Goal: Transaction & Acquisition: Purchase product/service

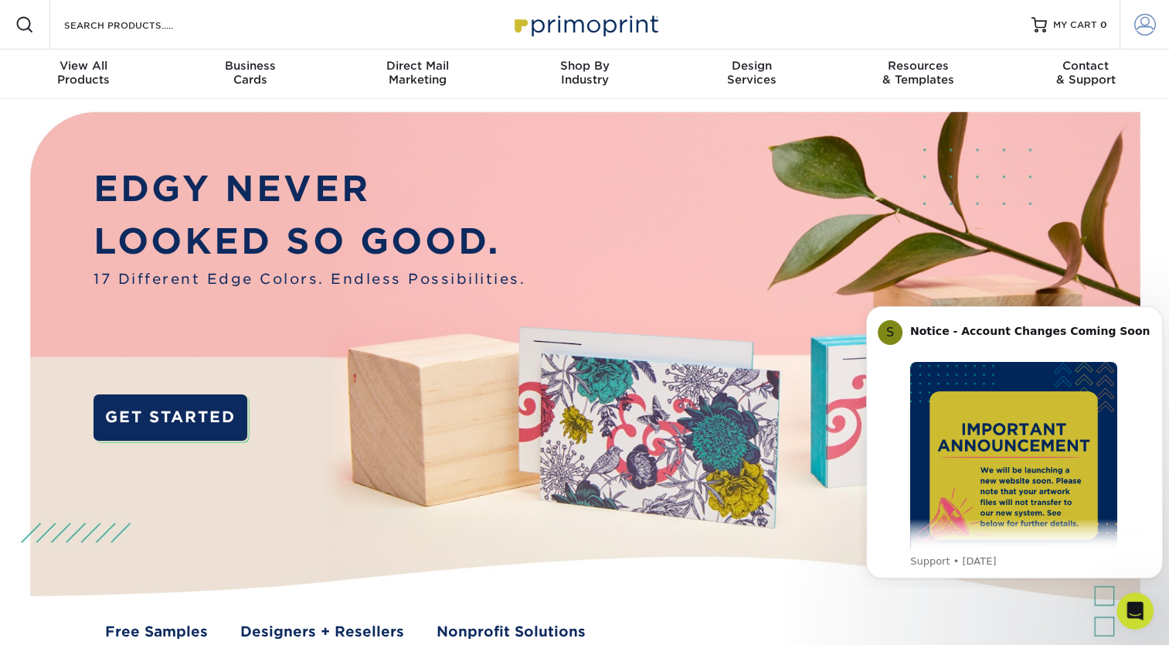
click at [1149, 24] on span at bounding box center [1146, 25] width 22 height 22
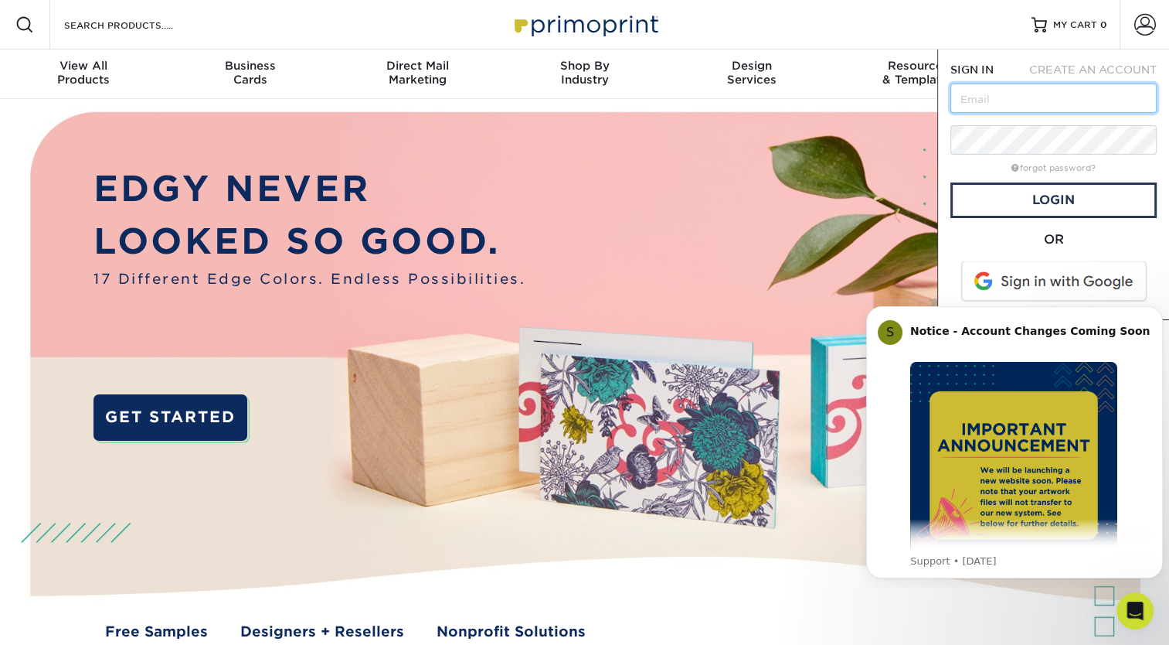
click at [1023, 90] on input "text" at bounding box center [1054, 97] width 206 height 29
type input "kdarczuk@hallmarkhomecare.com"
click at [1017, 277] on span at bounding box center [1055, 281] width 197 height 40
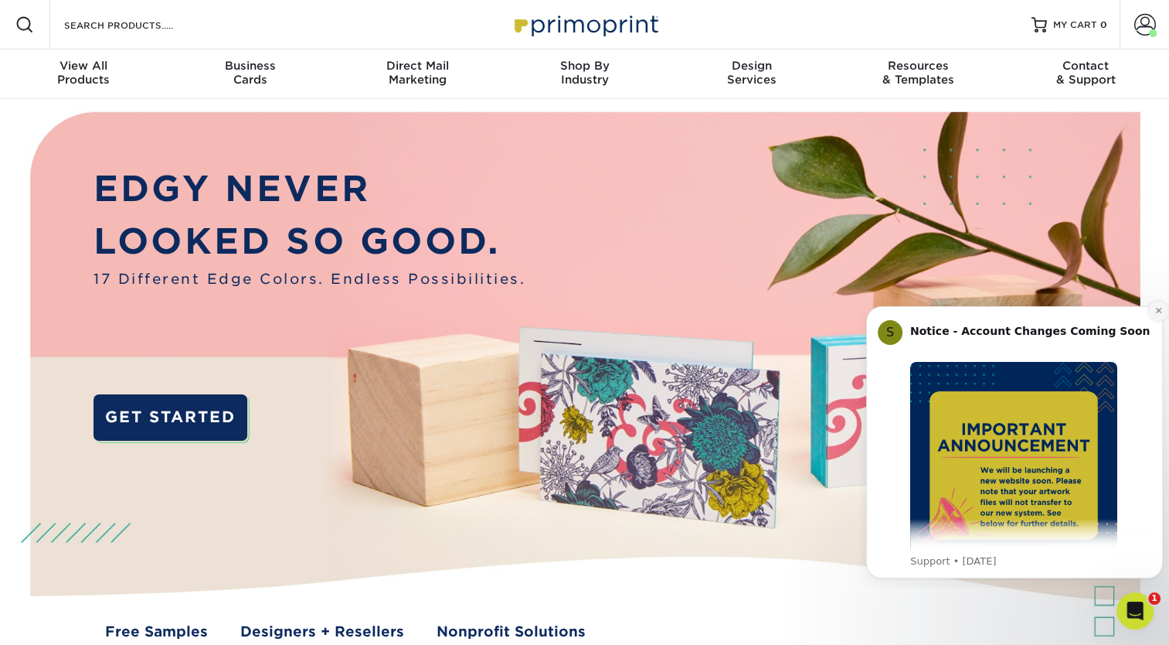
click at [1155, 311] on icon "Dismiss notification" at bounding box center [1159, 310] width 9 height 9
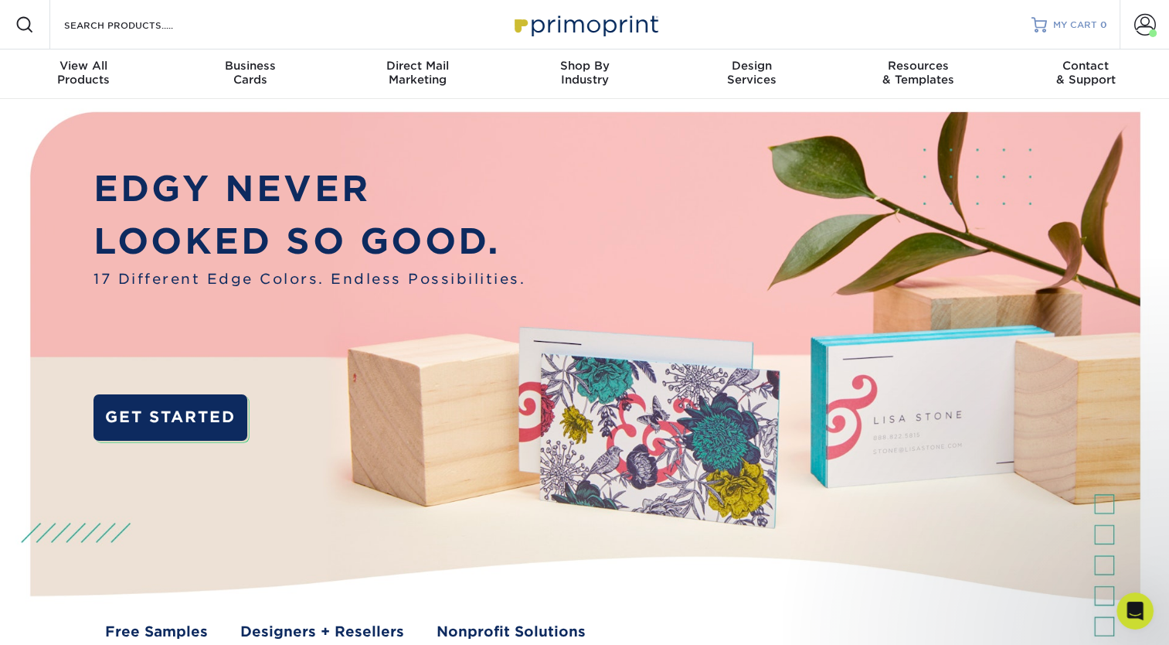
click at [1082, 23] on span "MY CART" at bounding box center [1075, 25] width 44 height 13
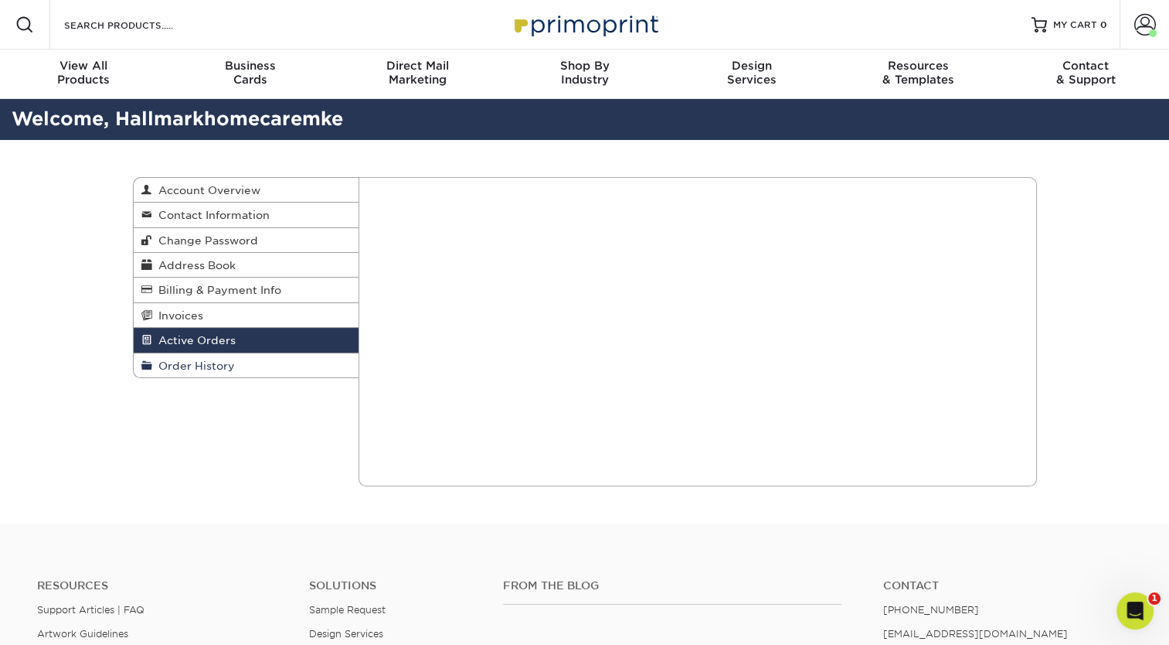
click at [196, 372] on span "Order History" at bounding box center [193, 365] width 83 height 12
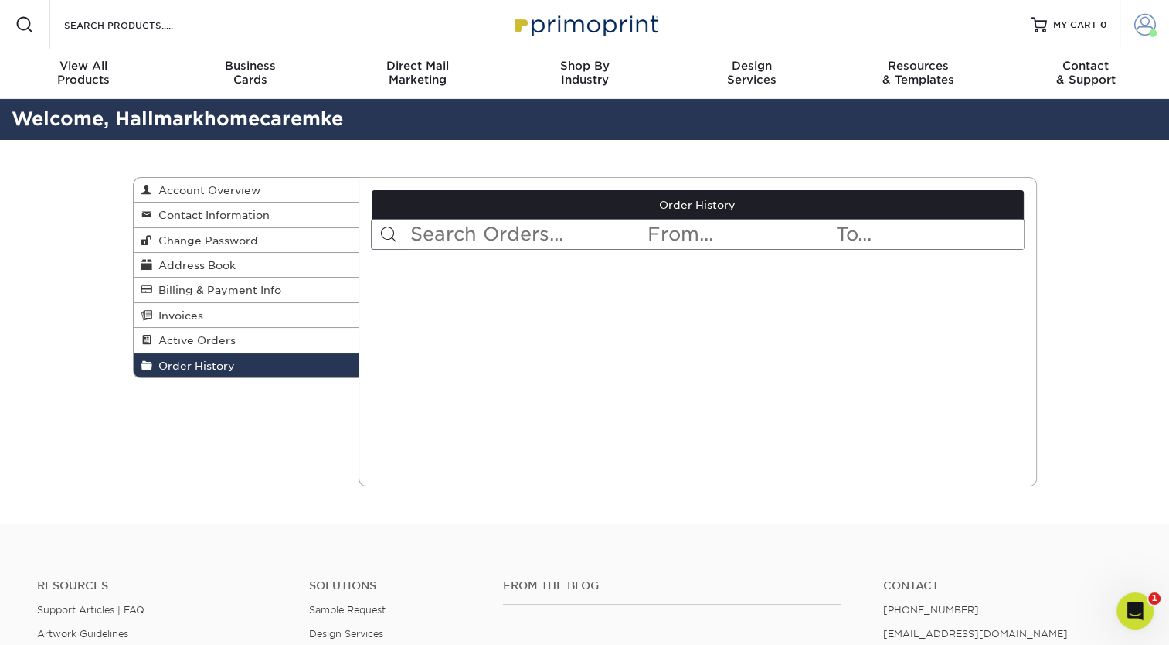
click at [1144, 33] on span at bounding box center [1146, 25] width 22 height 22
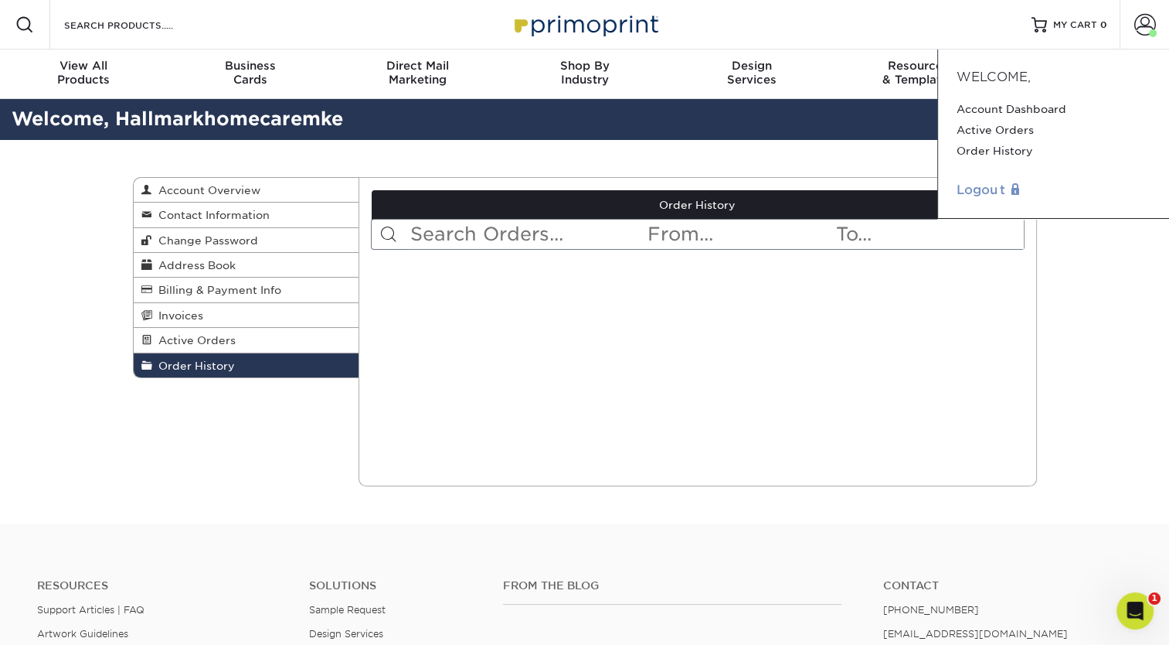
click at [982, 191] on link "Logout" at bounding box center [1054, 190] width 194 height 19
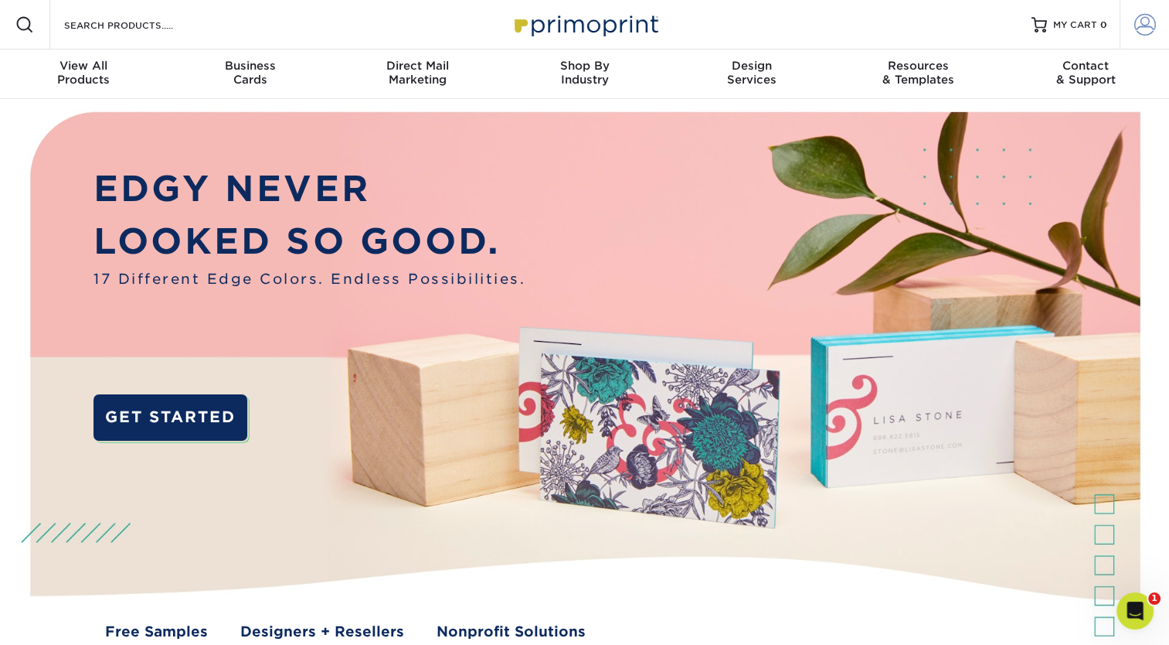
click at [1146, 38] on link "Account" at bounding box center [1144, 24] width 49 height 49
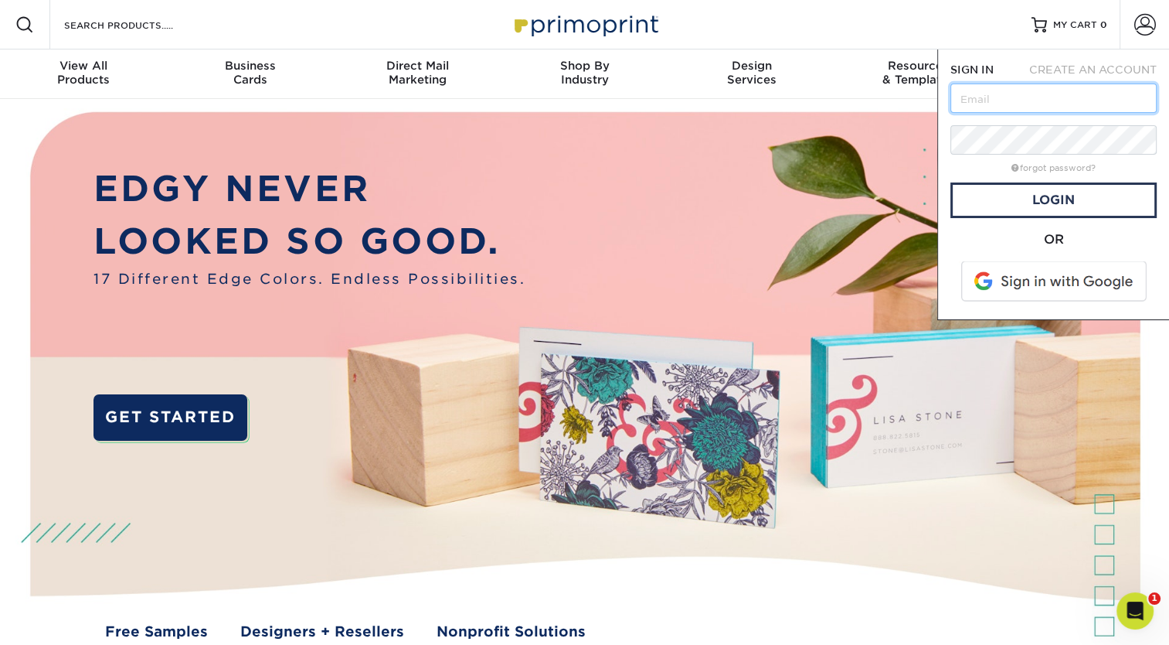
click at [1048, 103] on input "text" at bounding box center [1054, 97] width 206 height 29
type input "darrottaventures@gmail.com"
click at [1046, 282] on span at bounding box center [1055, 281] width 197 height 40
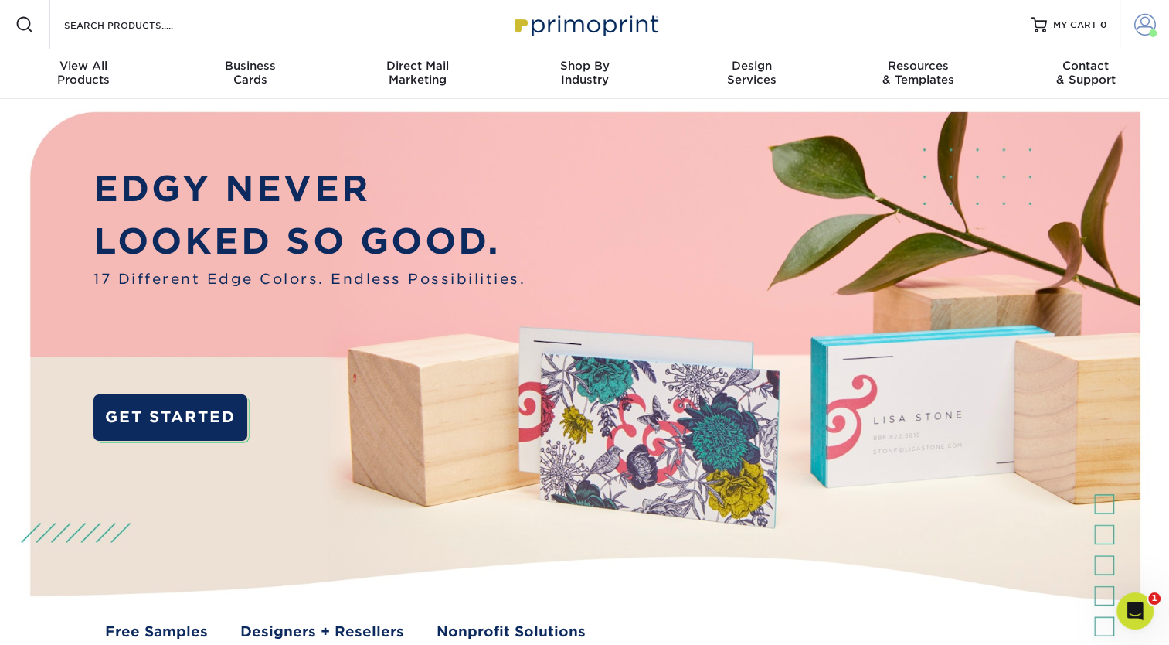
click at [1146, 26] on span at bounding box center [1146, 25] width 22 height 22
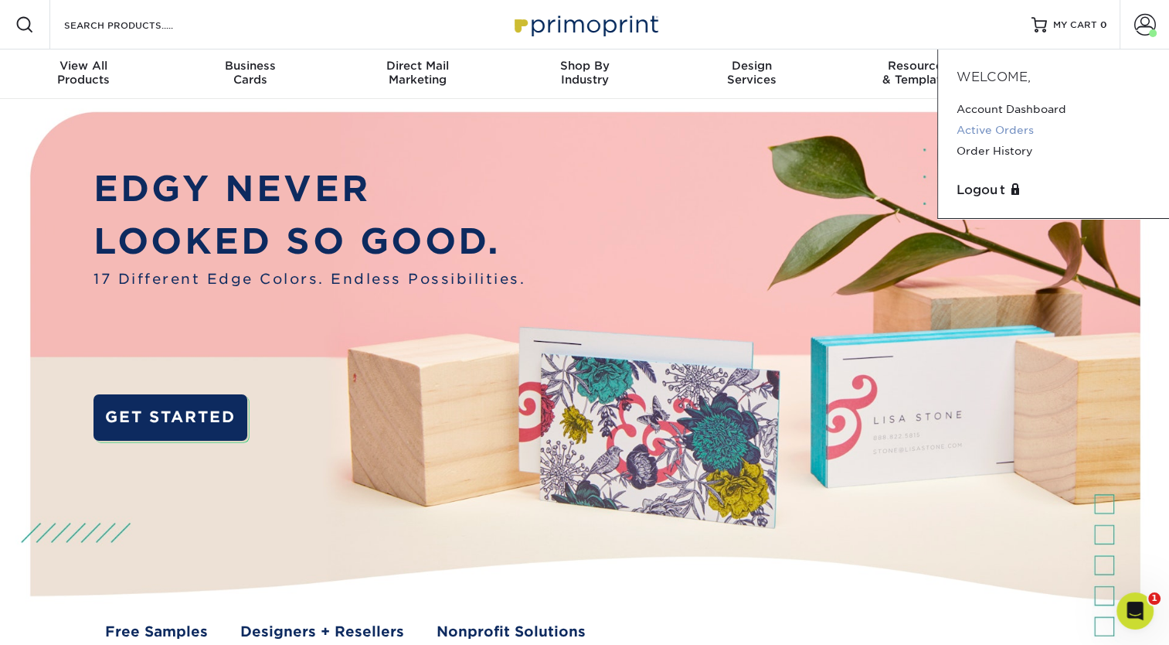
drag, startPoint x: 977, startPoint y: 145, endPoint x: 1063, endPoint y: 133, distance: 87.3
click at [1063, 133] on link "Active Orders" at bounding box center [1054, 130] width 194 height 21
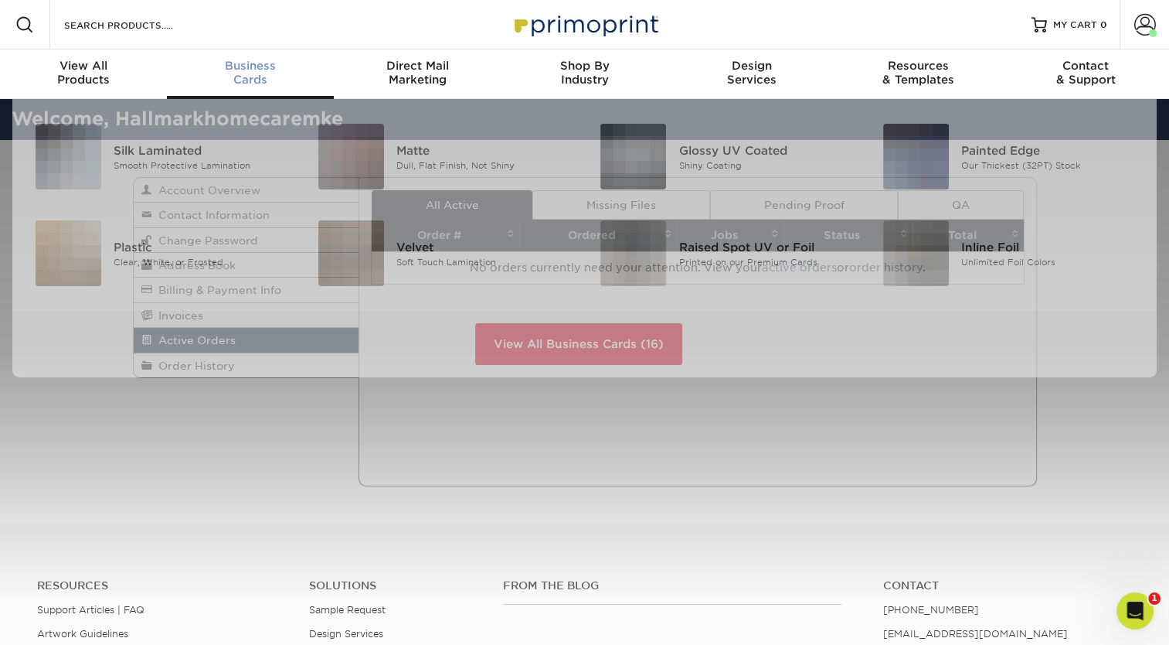
click at [244, 77] on div "Business Cards" at bounding box center [250, 73] width 167 height 28
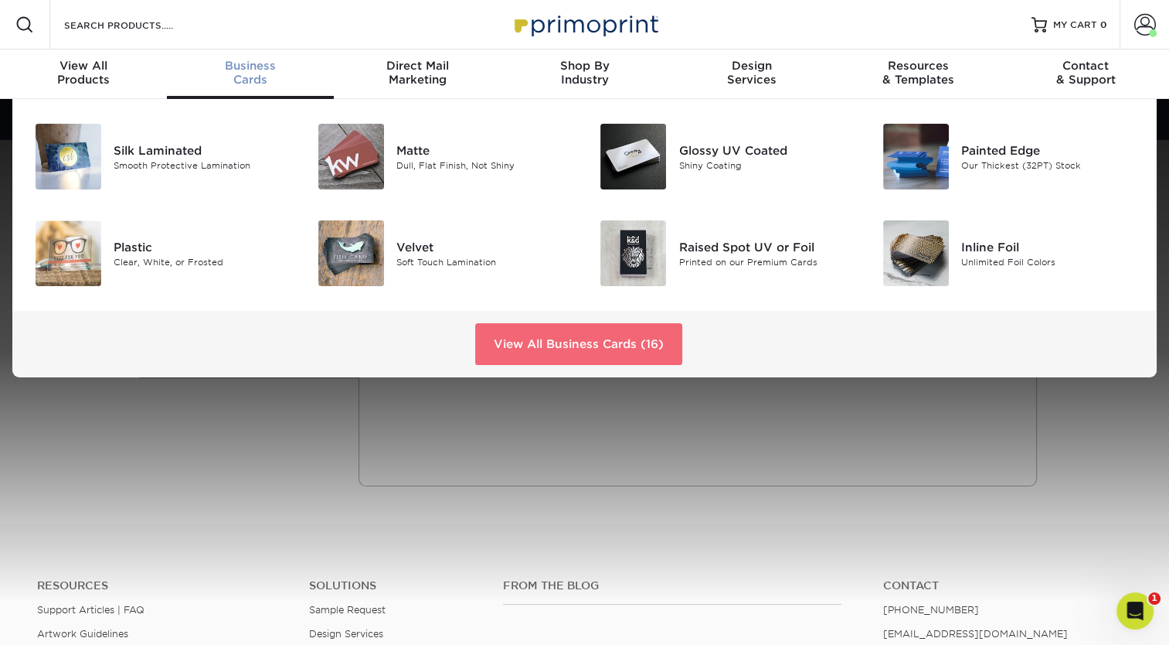
click at [539, 340] on link "View All Business Cards (16)" at bounding box center [578, 344] width 207 height 42
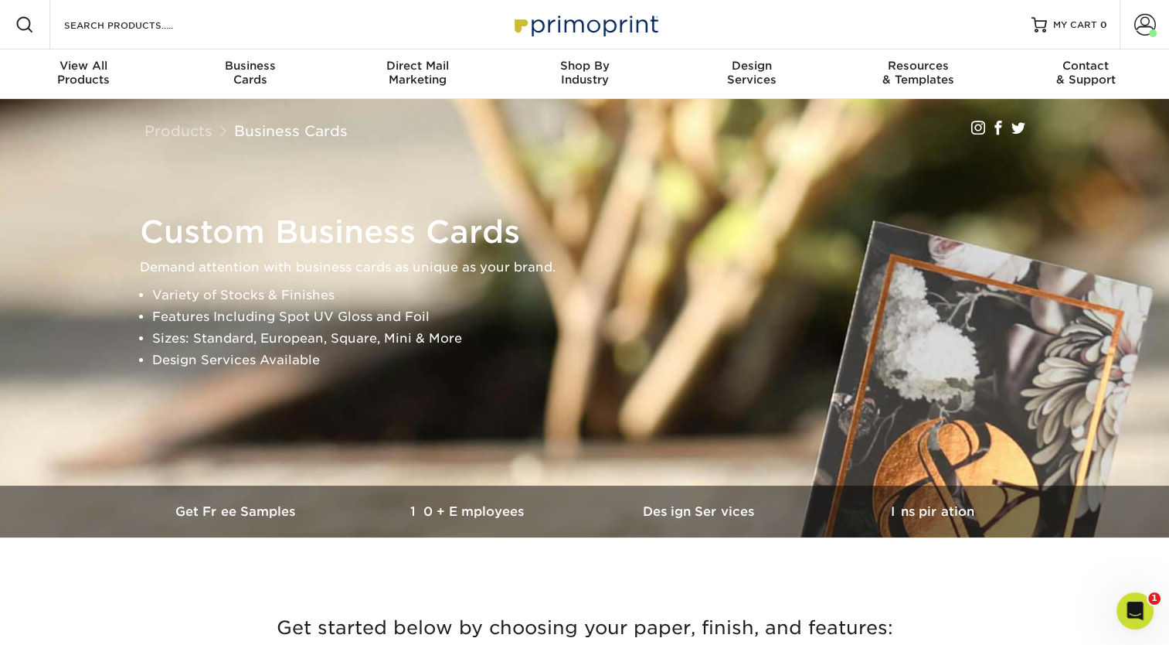
scroll to position [52, 0]
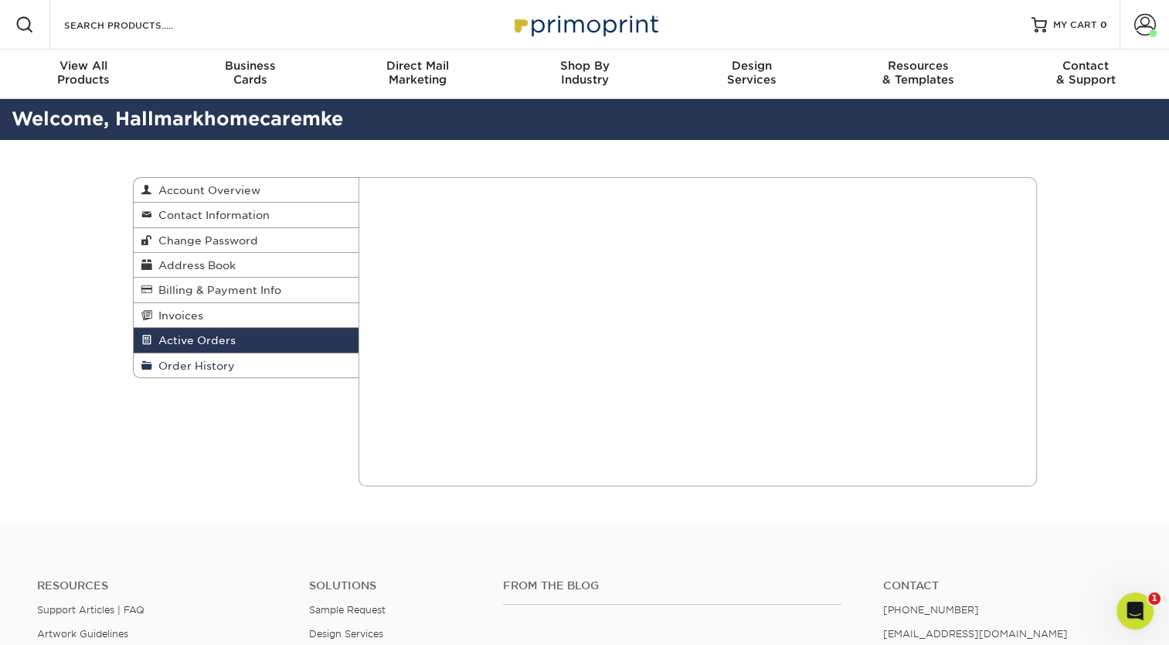
click at [192, 361] on span "Order History" at bounding box center [193, 365] width 83 height 12
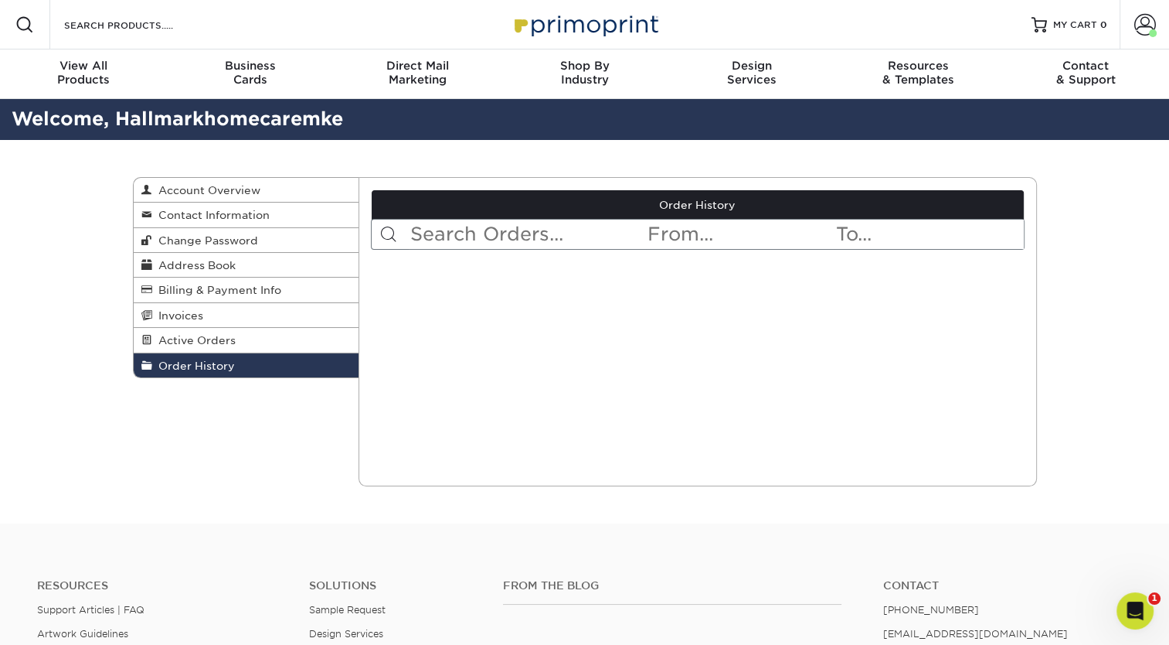
click at [461, 240] on input "text" at bounding box center [527, 233] width 237 height 29
click at [218, 190] on span "Account Overview" at bounding box center [206, 190] width 108 height 12
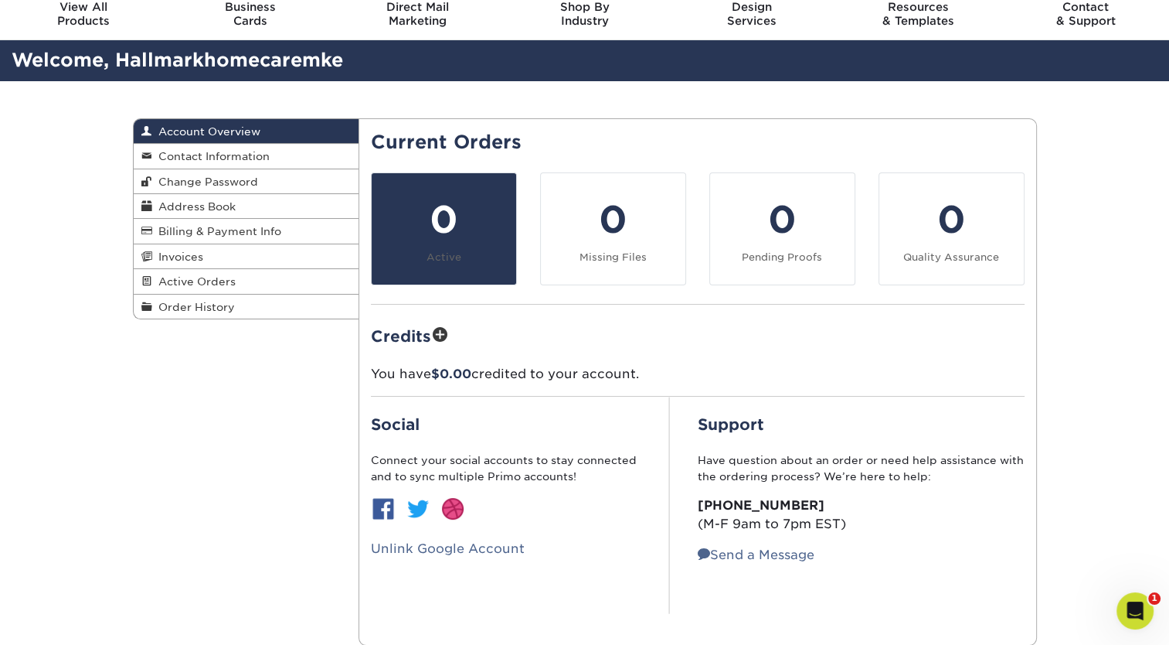
scroll to position [49, 0]
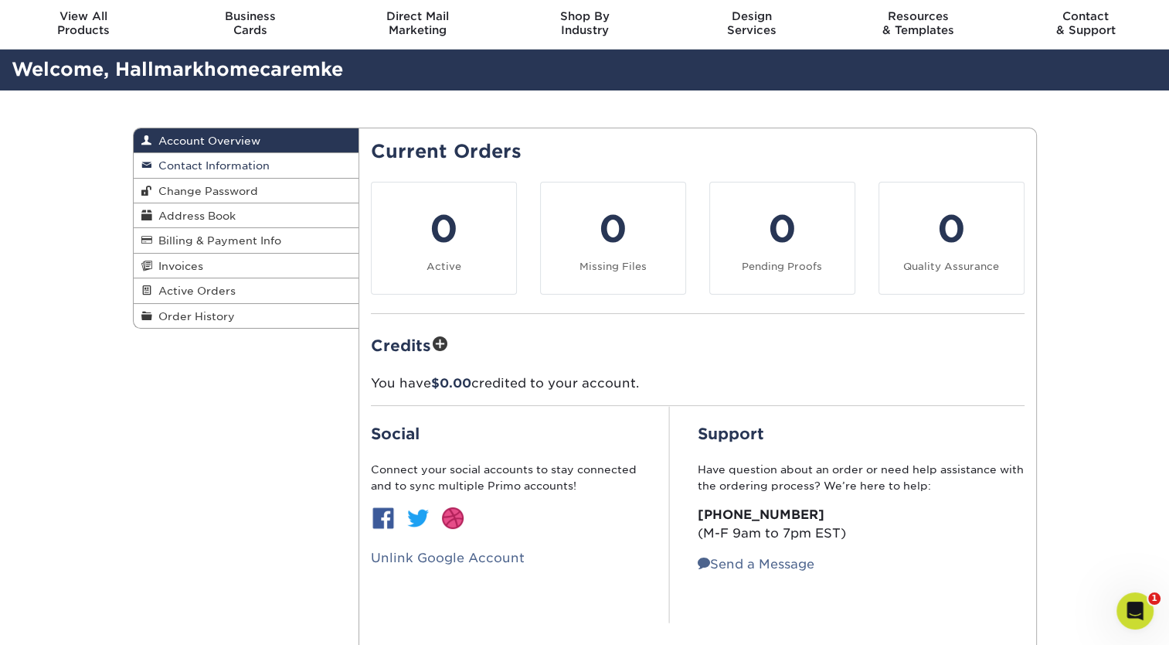
click at [201, 168] on span "Contact Information" at bounding box center [210, 165] width 117 height 12
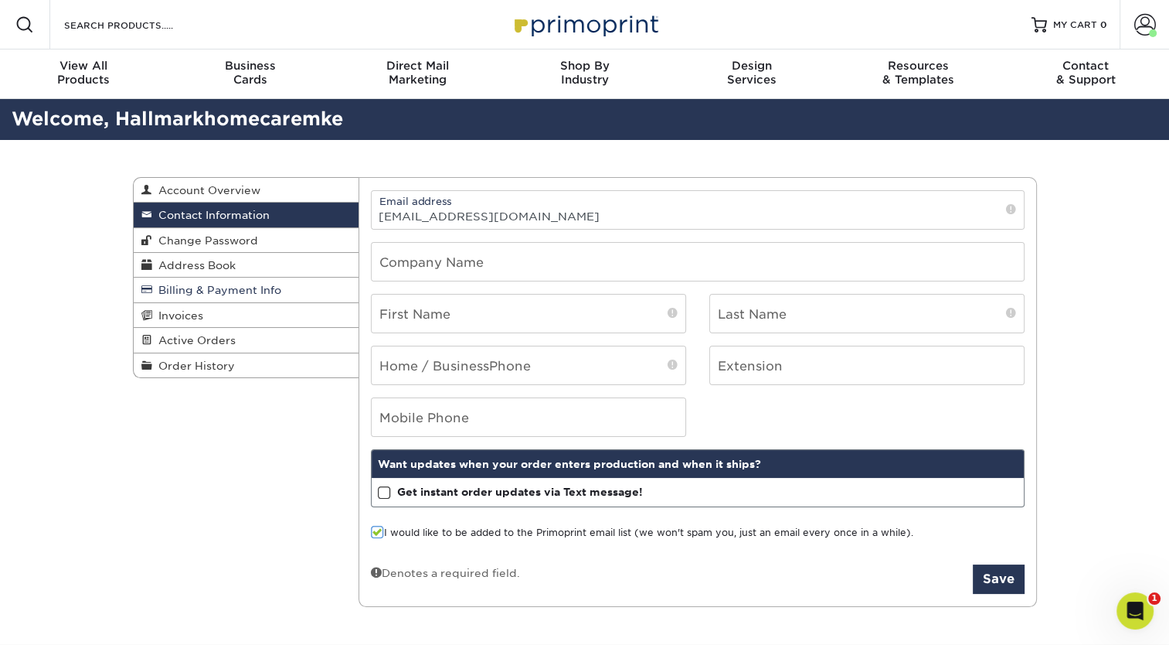
click at [232, 287] on span "Billing & Payment Info" at bounding box center [216, 290] width 129 height 12
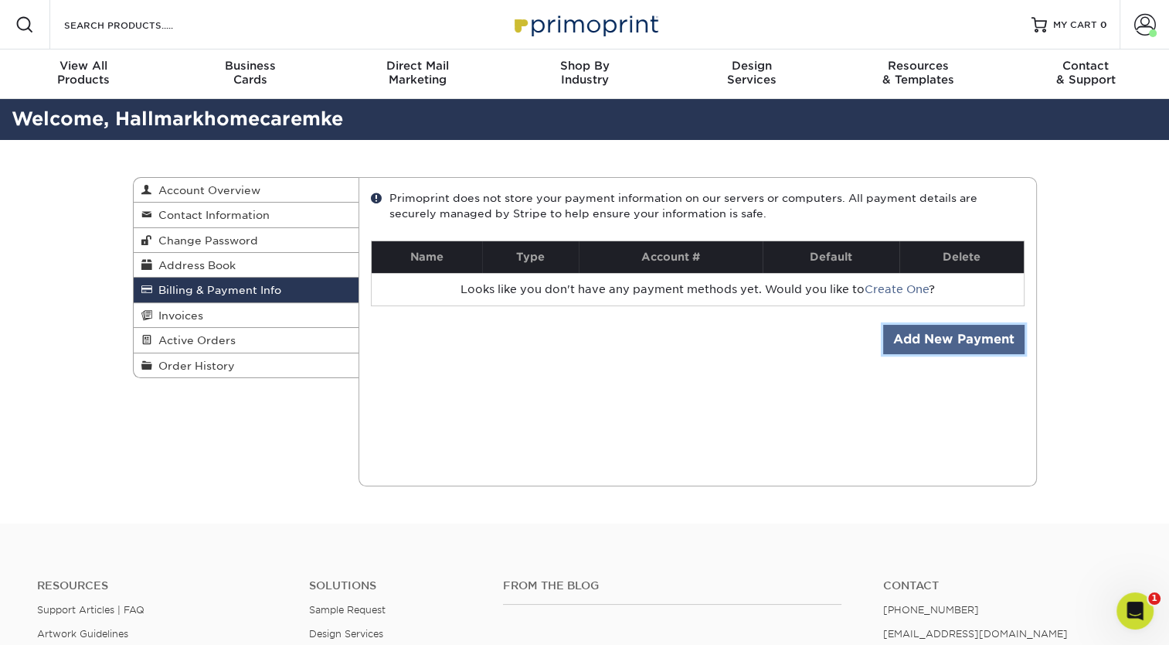
click at [906, 335] on link "Add New Payment" at bounding box center [953, 339] width 141 height 29
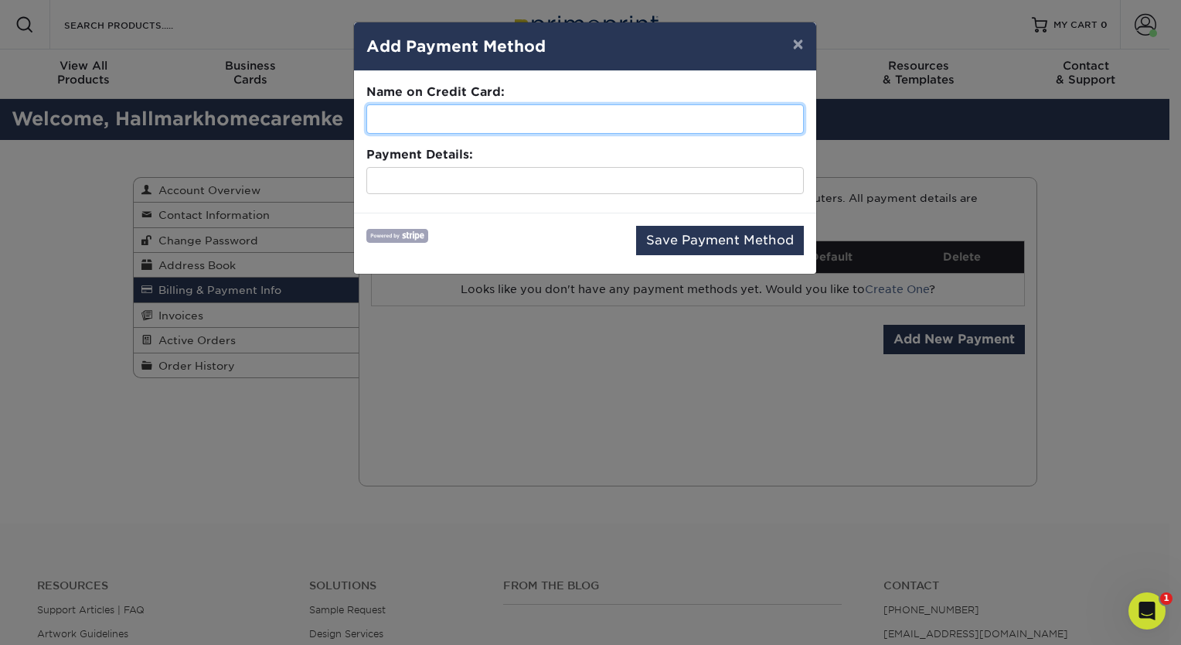
click at [522, 117] on input "text" at bounding box center [584, 118] width 437 height 29
type input "[PERSON_NAME]"
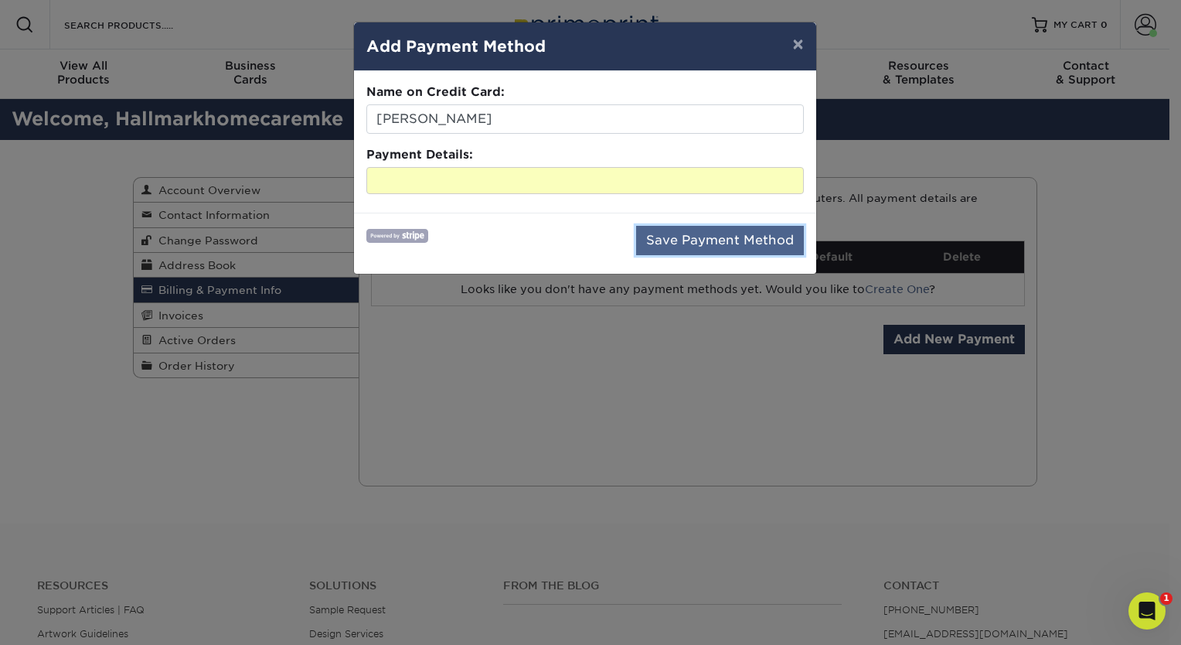
click at [672, 248] on button "Save Payment Method" at bounding box center [720, 240] width 168 height 29
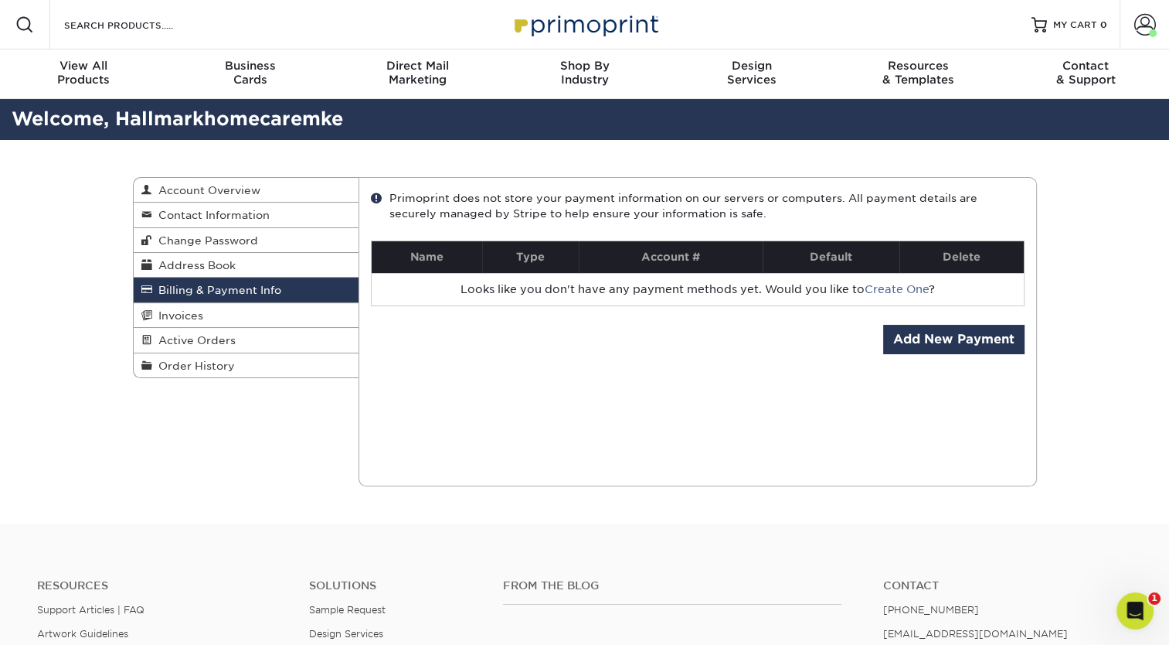
click at [219, 286] on span "Billing & Payment Info" at bounding box center [216, 290] width 129 height 12
click at [186, 264] on span "Address Book" at bounding box center [193, 265] width 83 height 12
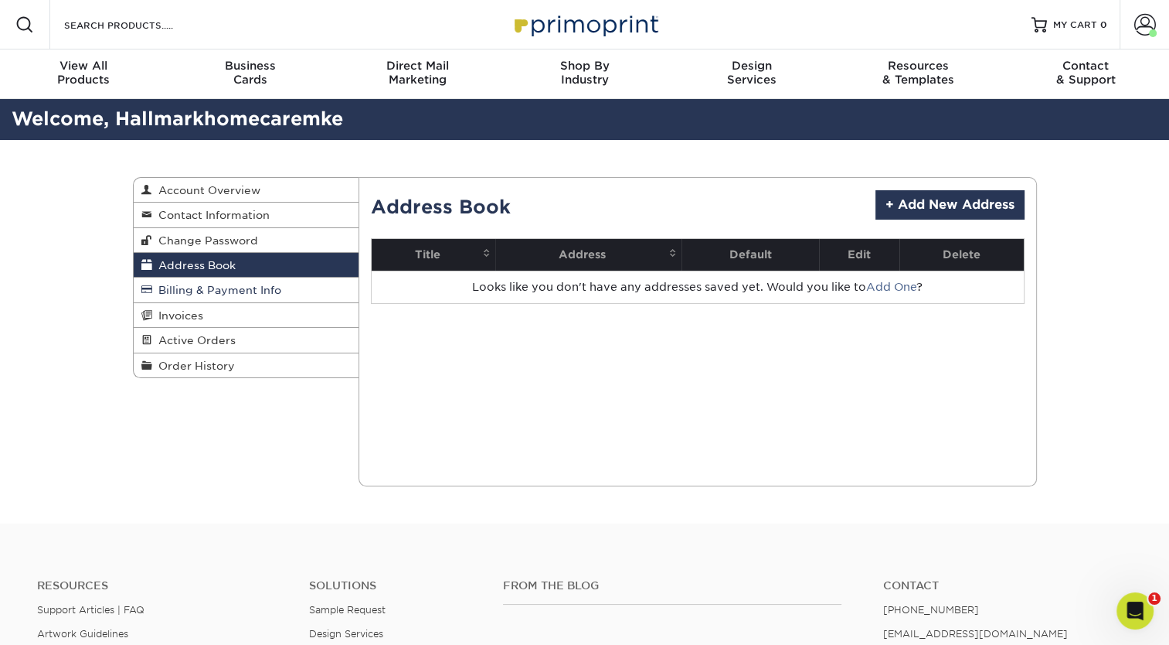
click at [196, 288] on span "Billing & Payment Info" at bounding box center [216, 290] width 129 height 12
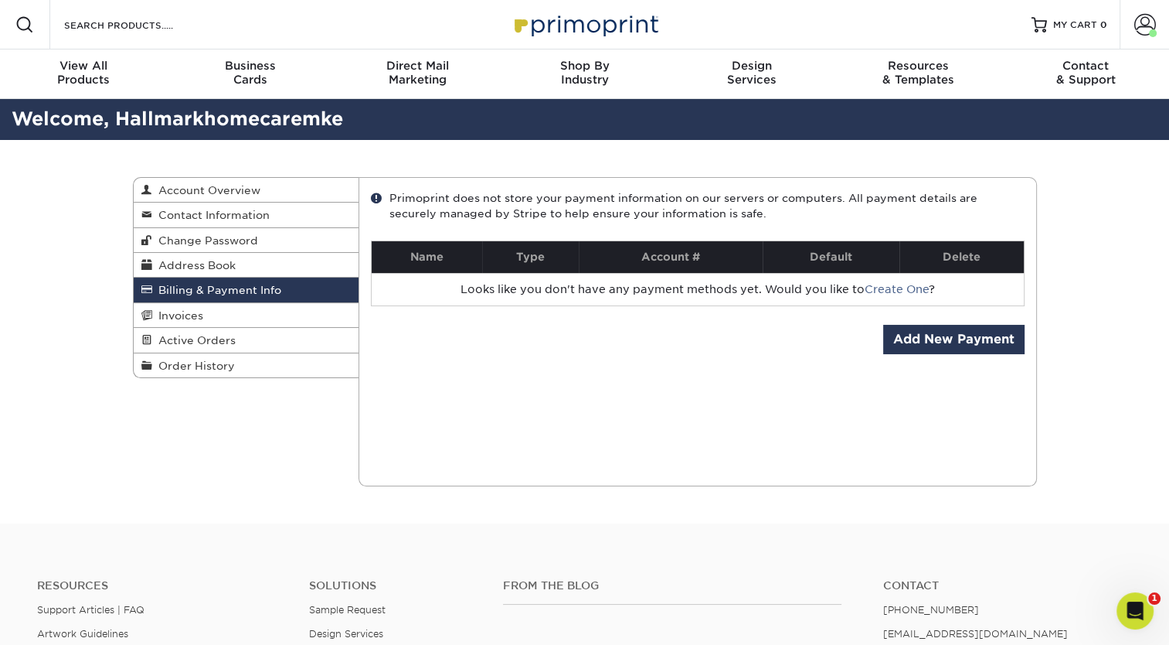
drag, startPoint x: 196, startPoint y: 288, endPoint x: 173, endPoint y: 283, distance: 23.1
click at [173, 283] on link "Billing & Payment Info" at bounding box center [247, 289] width 226 height 25
click at [209, 189] on span "Account Overview" at bounding box center [206, 190] width 108 height 12
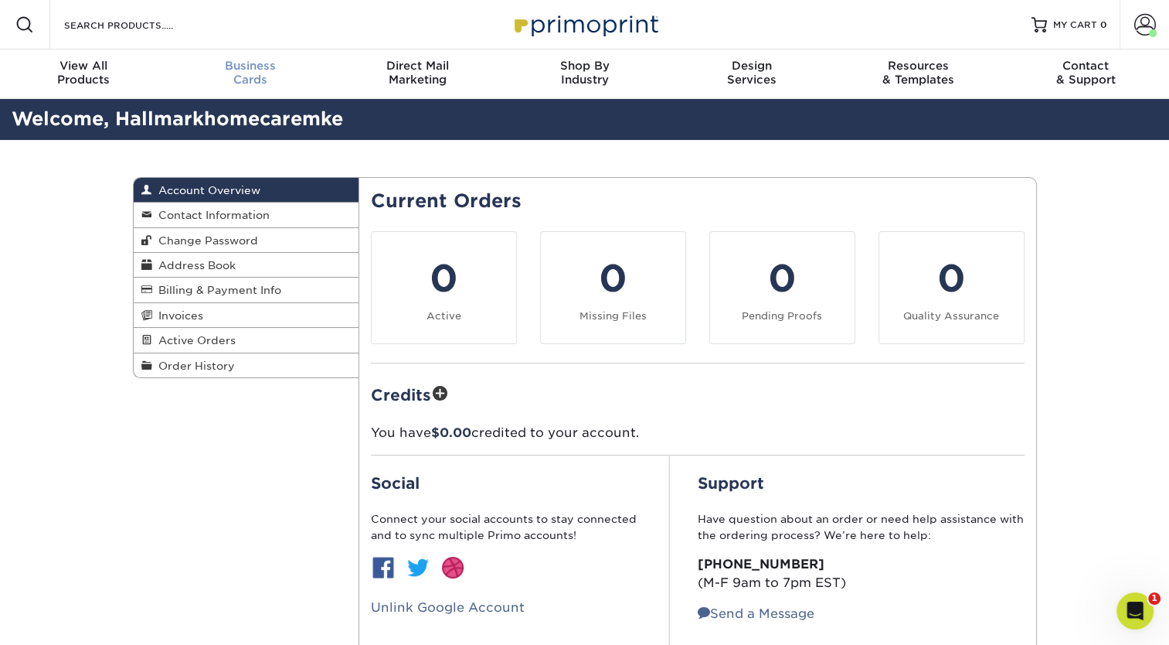
click at [252, 70] on span "Business" at bounding box center [250, 66] width 167 height 14
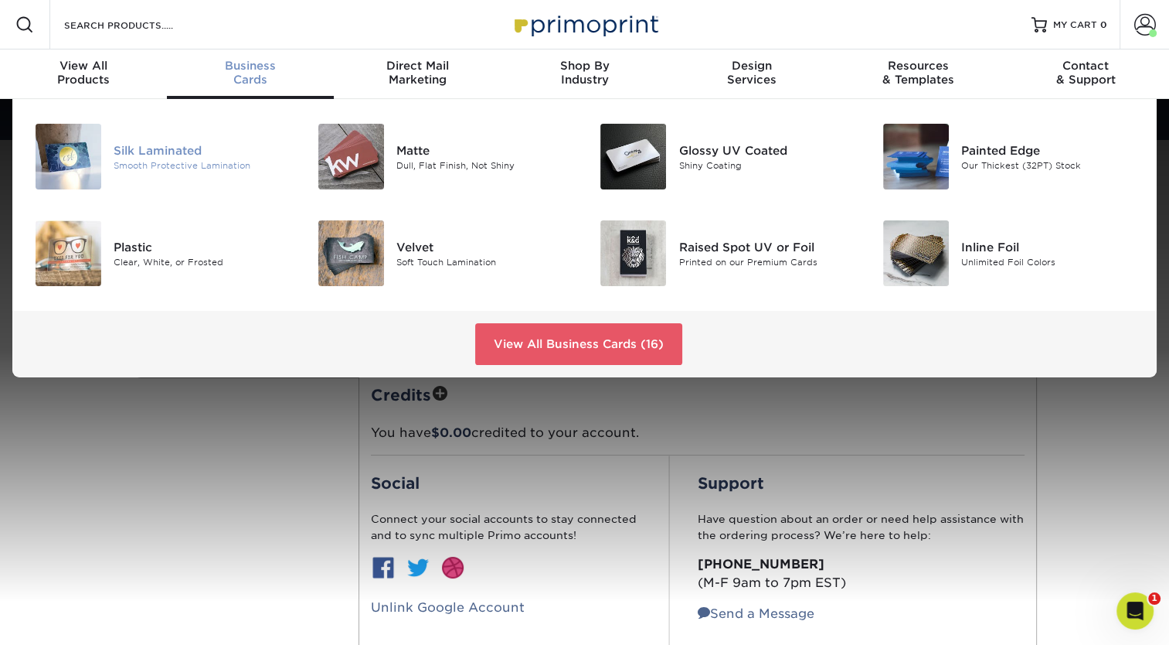
click at [198, 151] on div "Silk Laminated" at bounding box center [202, 149] width 177 height 17
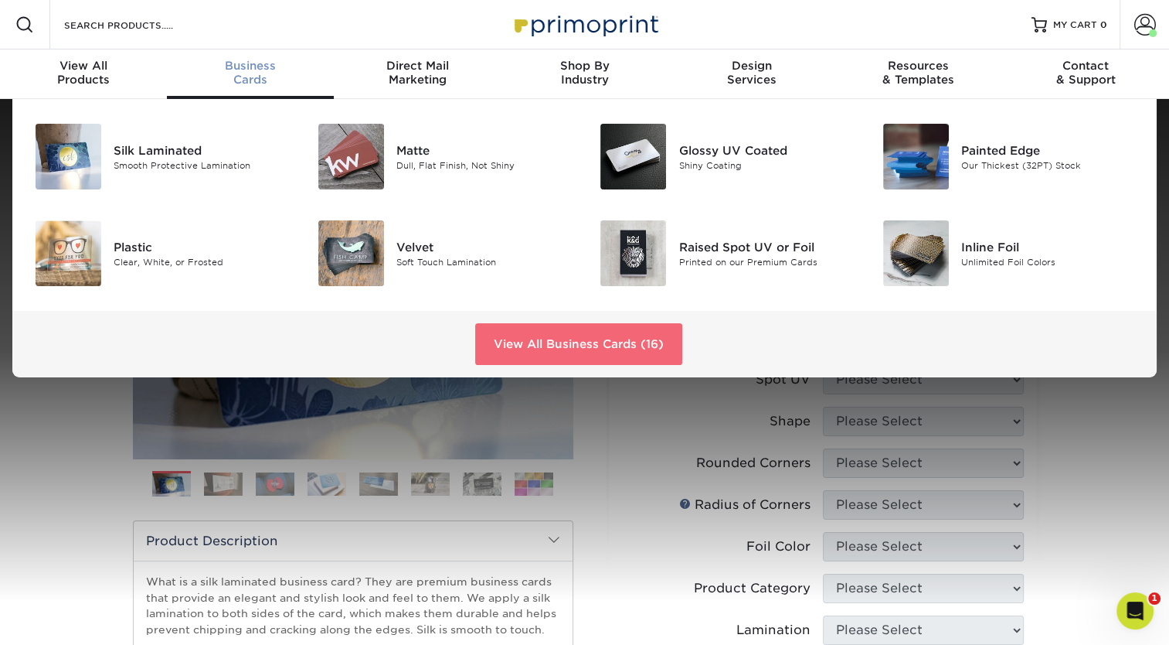
click at [519, 335] on link "View All Business Cards (16)" at bounding box center [578, 344] width 207 height 42
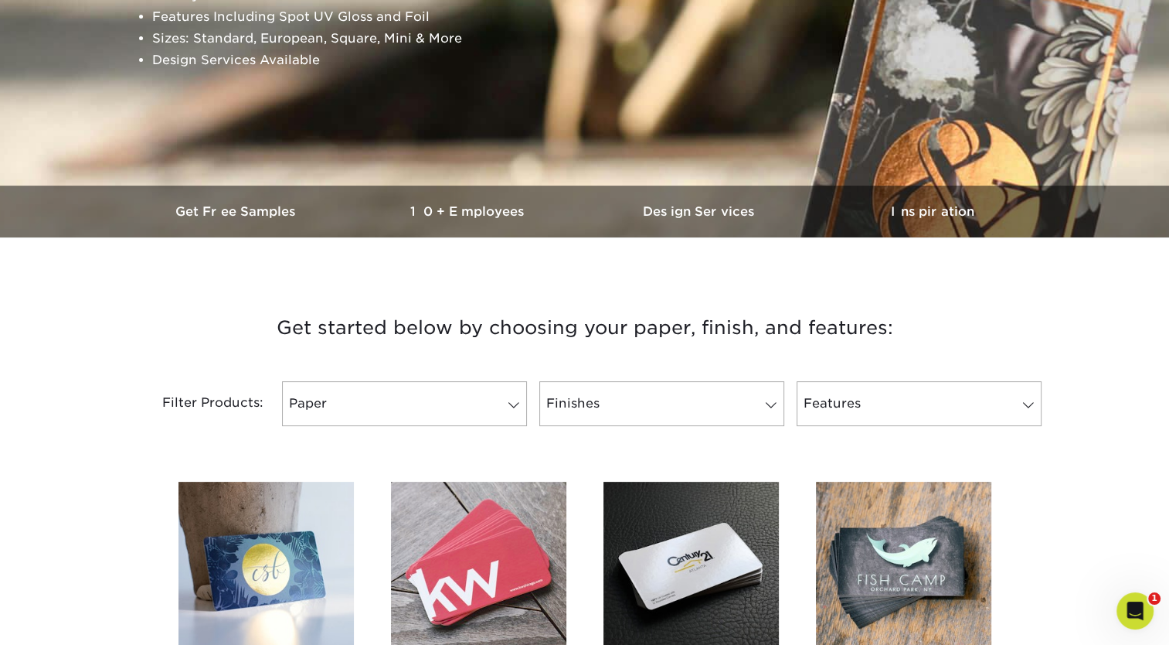
scroll to position [301, 0]
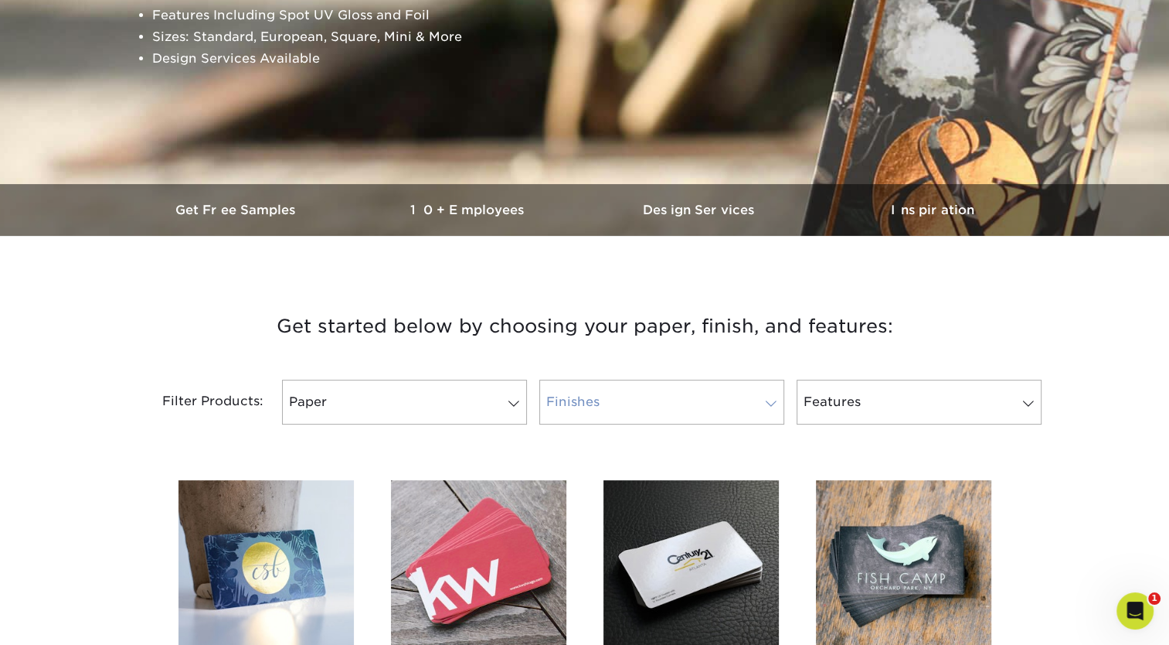
click at [626, 412] on link "Finishes" at bounding box center [661, 401] width 245 height 45
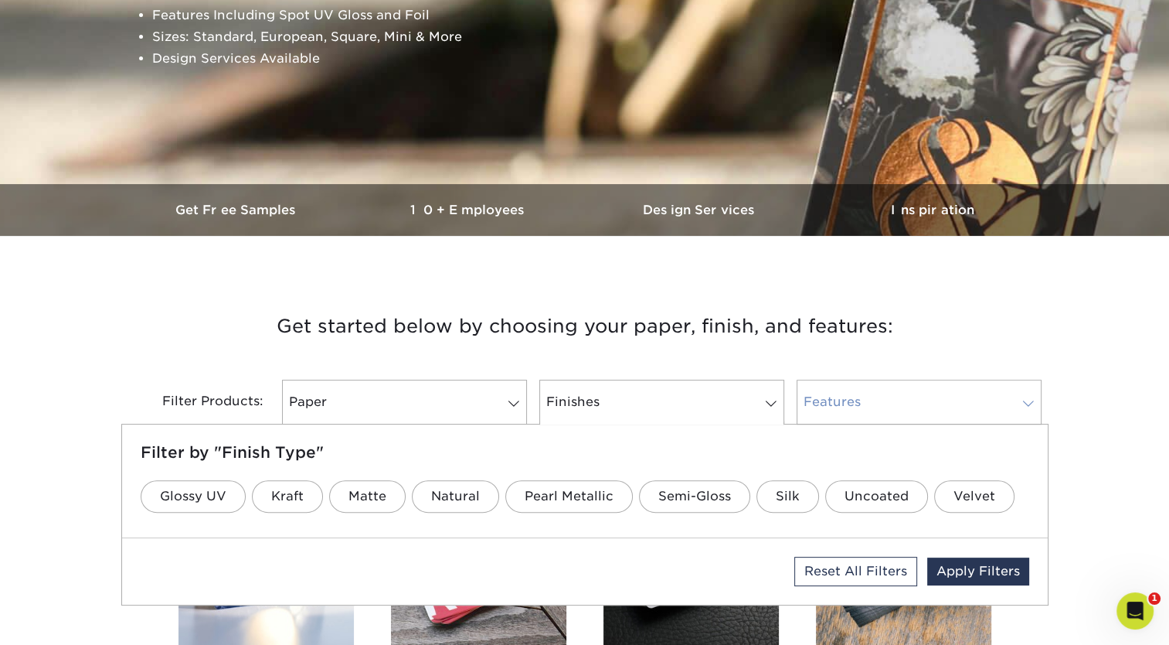
click at [822, 397] on link "Features" at bounding box center [919, 401] width 245 height 45
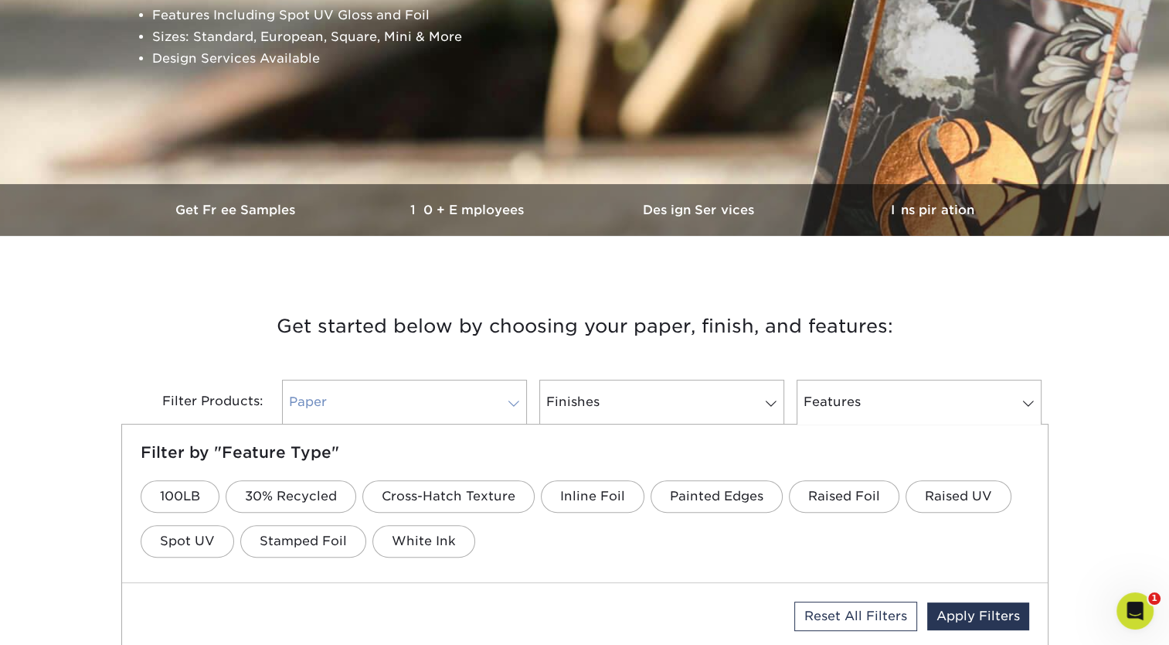
click at [433, 417] on link "Paper" at bounding box center [404, 401] width 245 height 45
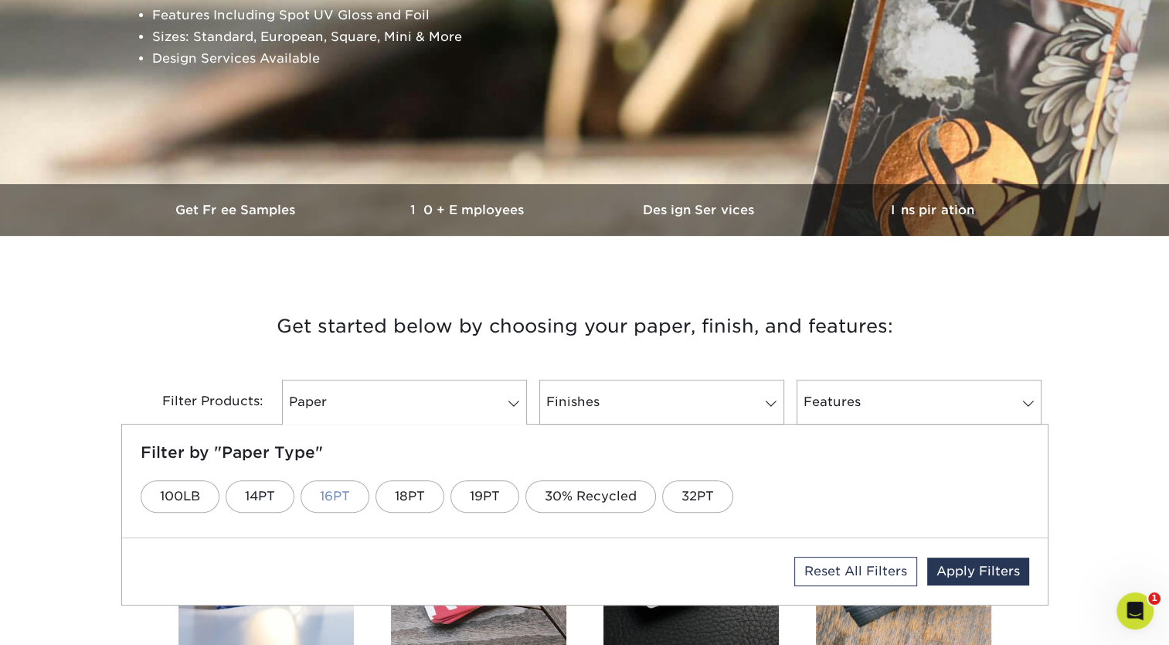
click at [334, 496] on link "16PT" at bounding box center [335, 496] width 69 height 32
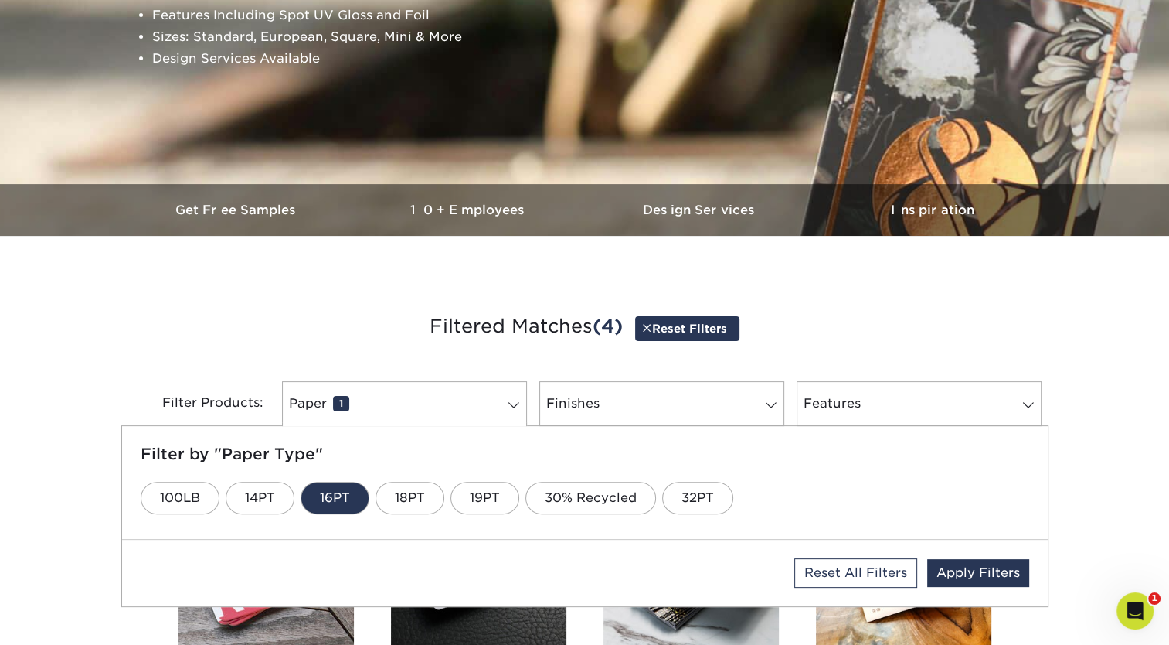
click at [140, 336] on h3 "Filtered Matches (4) Reset Filters" at bounding box center [585, 326] width 904 height 71
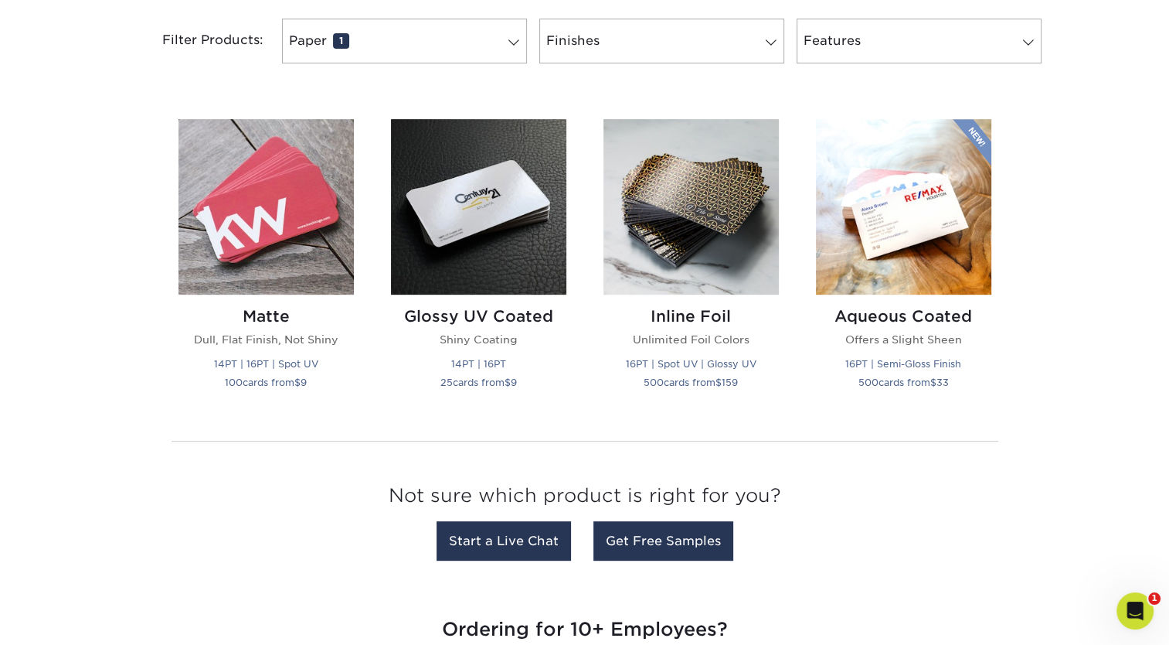
scroll to position [665, 0]
click at [266, 379] on small "100 cards from $ 9" at bounding box center [266, 382] width 82 height 12
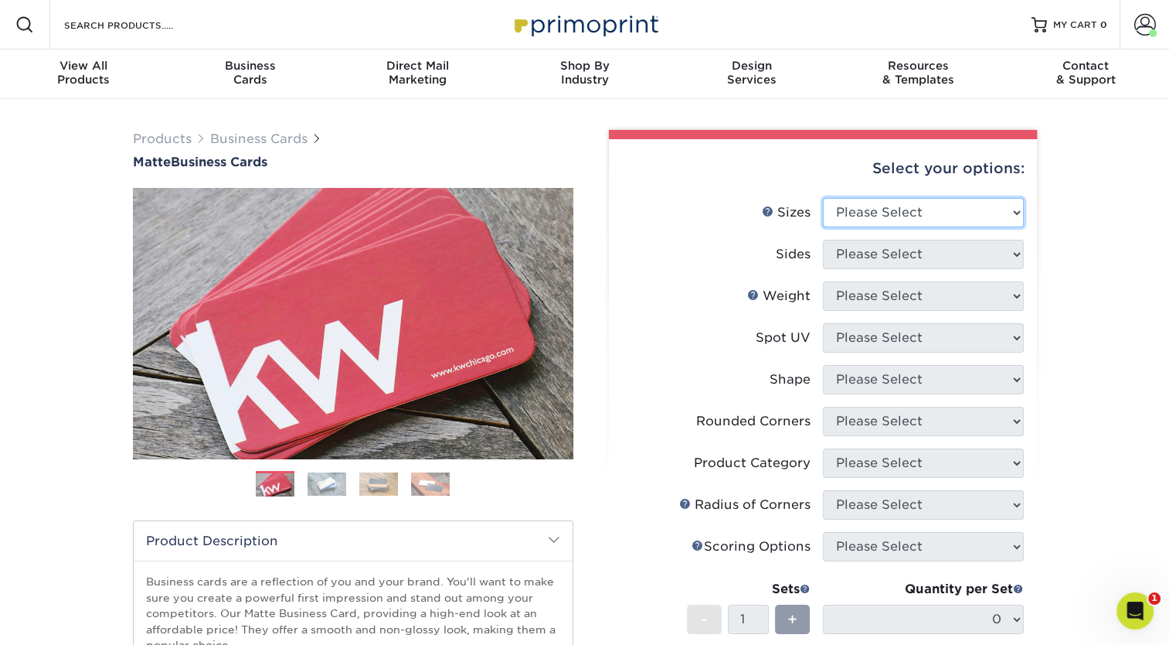
click at [935, 202] on select "Please Select 1.5" x 3.5" - Mini 1.75" x 3.5" - Mini 2" x 2" - Square 2" x 3" -…" at bounding box center [923, 212] width 201 height 29
click at [597, 594] on div "Select your options: Sizes Help Sizes Sides 14PT" at bounding box center [817, 519] width 441 height 778
click at [890, 205] on select "Please Select 1.5" x 3.5" - Mini 1.75" x 3.5" - Mini 2" x 2" - Square 2" x 3" -…" at bounding box center [923, 212] width 201 height 29
select select "2.00x3.50"
click at [823, 198] on select "Please Select 1.5" x 3.5" - Mini 1.75" x 3.5" - Mini 2" x 2" - Square 2" x 3" -…" at bounding box center [923, 212] width 201 height 29
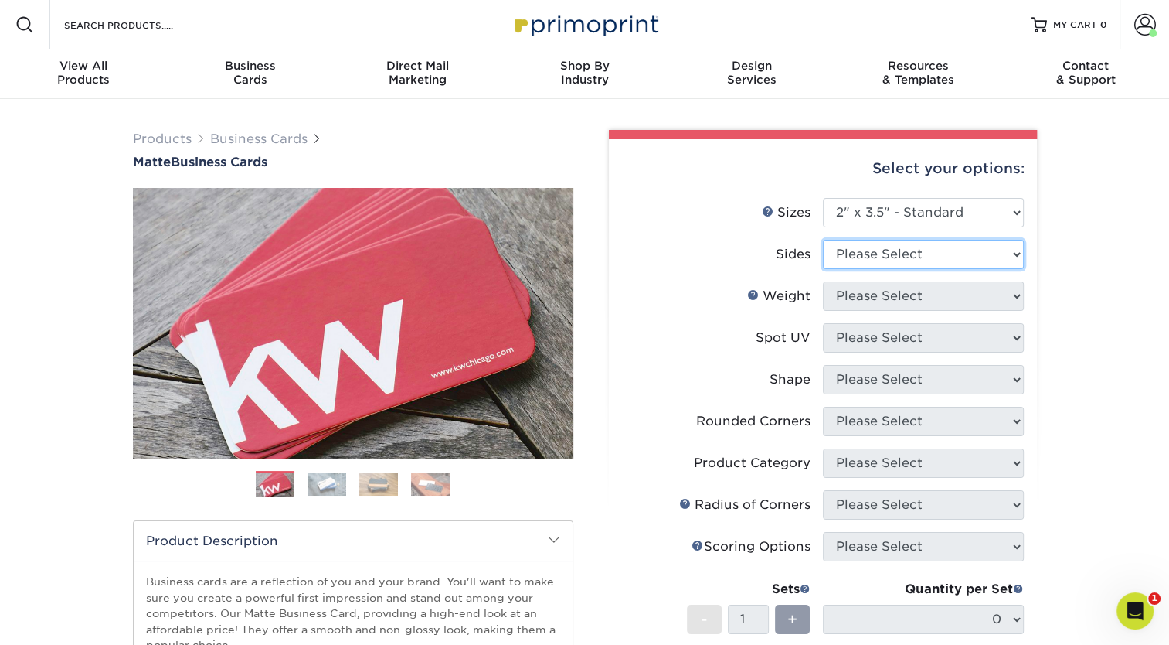
click at [860, 243] on select "Please Select Print Both Sides Print Front Only" at bounding box center [923, 254] width 201 height 29
select select "13abbda7-1d64-4f25-8bb2-c179b224825d"
click at [823, 240] on select "Please Select Print Both Sides Print Front Only" at bounding box center [923, 254] width 201 height 29
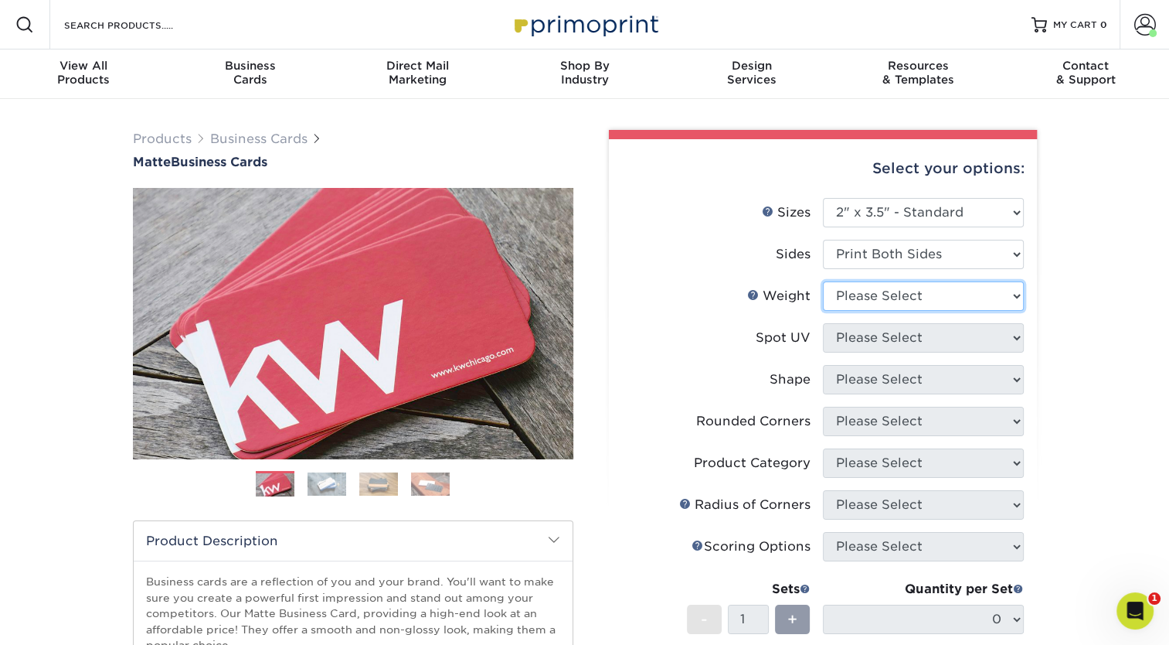
click at [927, 294] on select "Please Select 16PT 14PT" at bounding box center [923, 295] width 201 height 29
select select "16PT"
click at [823, 281] on select "Please Select 16PT 14PT" at bounding box center [923, 295] width 201 height 29
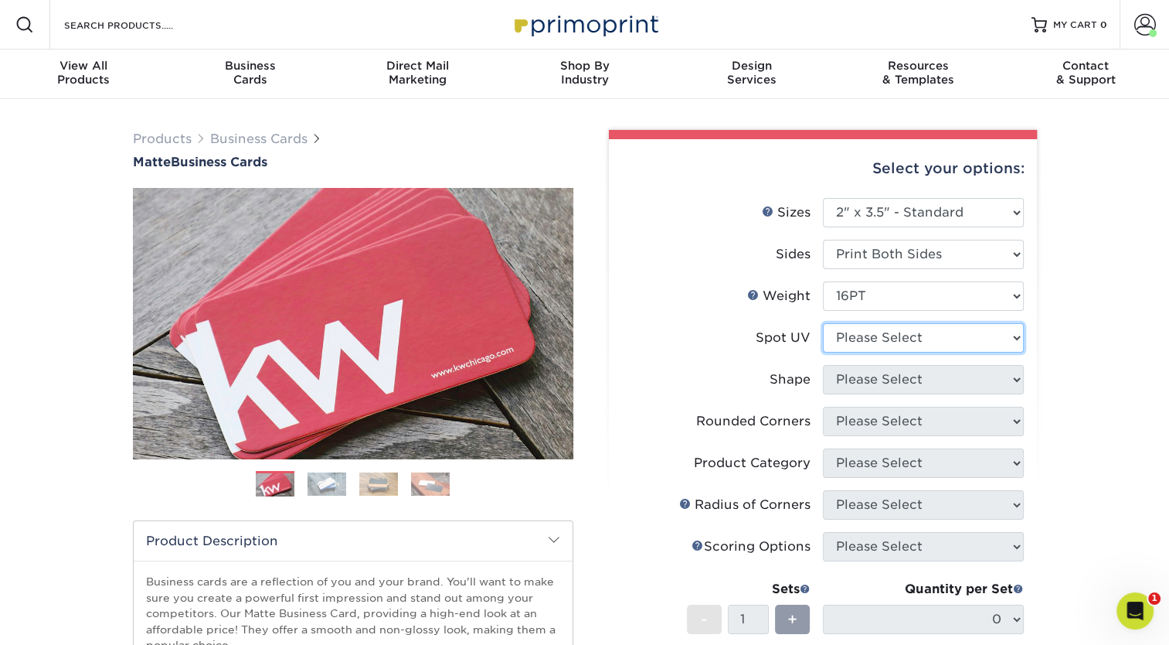
click at [900, 341] on select "Please Select No Spot UV Front and Back (Both Sides) Front Only Back Only" at bounding box center [923, 337] width 201 height 29
select select "3"
click at [823, 323] on select "Please Select No Spot UV Front and Back (Both Sides) Front Only Back Only" at bounding box center [923, 337] width 201 height 29
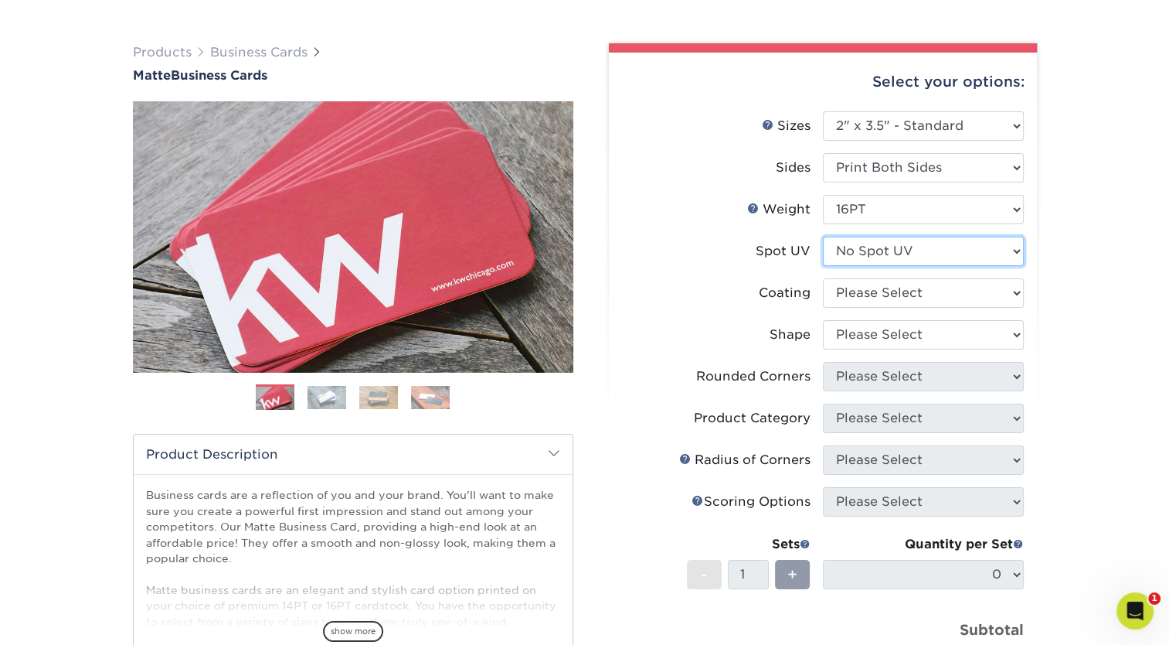
scroll to position [117, 0]
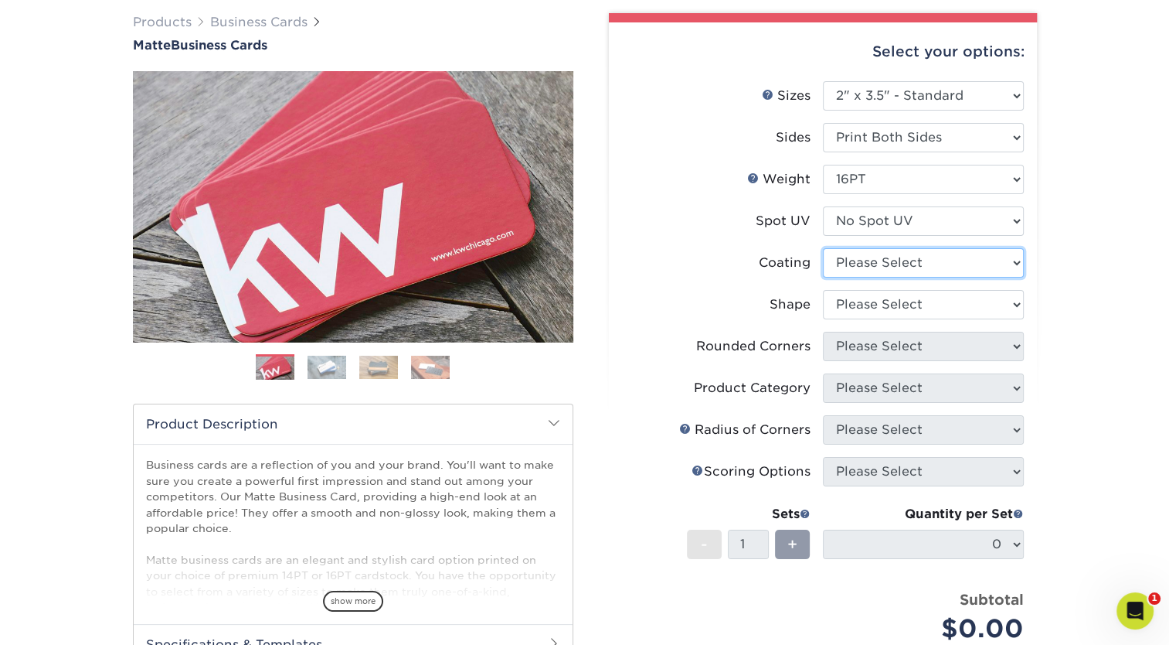
click at [854, 267] on select at bounding box center [923, 262] width 201 height 29
select select "121bb7b5-3b4d-429f-bd8d-bbf80e953313"
click at [823, 248] on select at bounding box center [923, 262] width 201 height 29
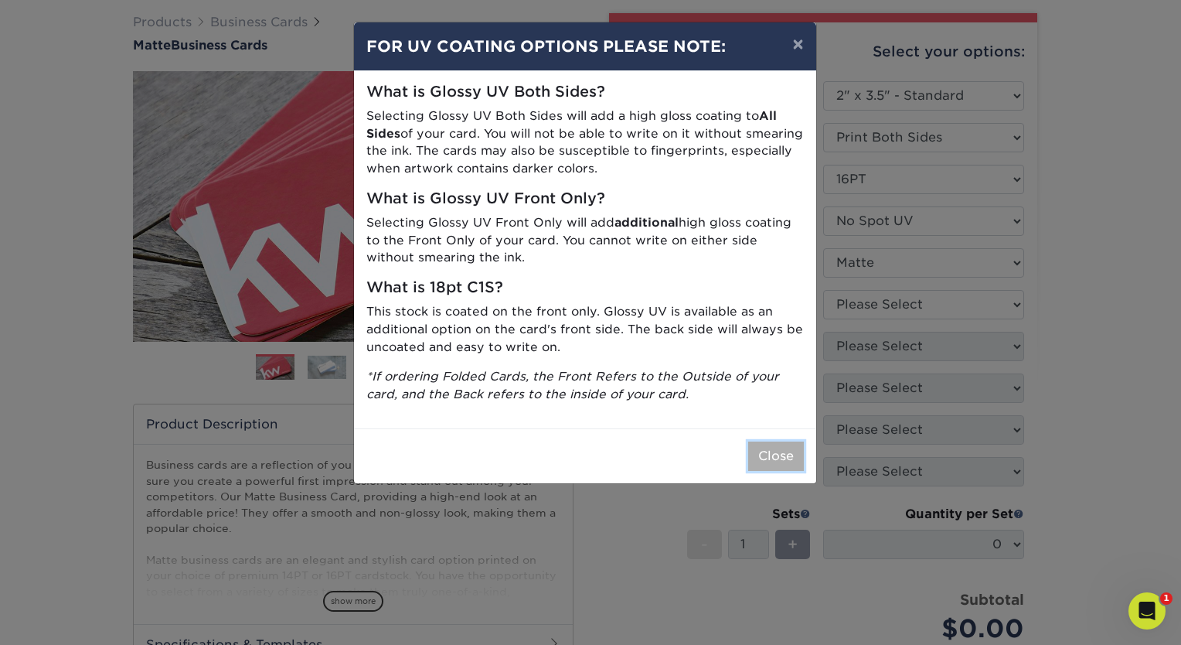
click at [777, 459] on button "Close" at bounding box center [776, 455] width 56 height 29
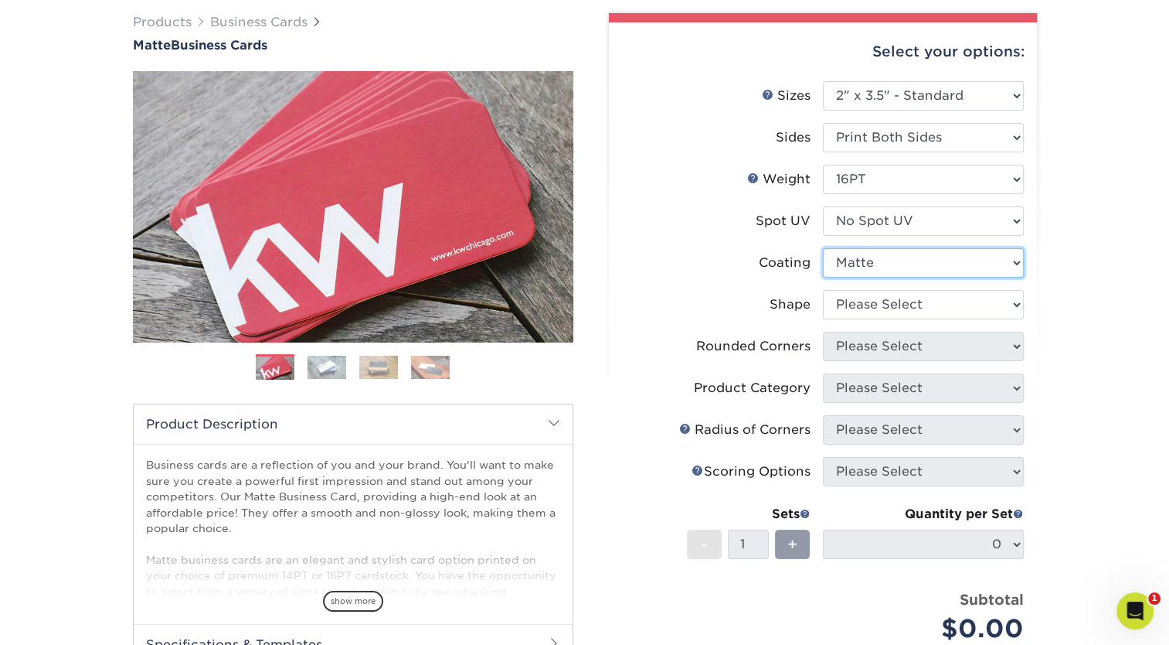
click at [845, 268] on select at bounding box center [923, 262] width 201 height 29
click at [855, 306] on select "Please Select Standard Oval" at bounding box center [923, 304] width 201 height 29
select select "standard"
click at [823, 290] on select "Please Select Standard Oval" at bounding box center [923, 304] width 201 height 29
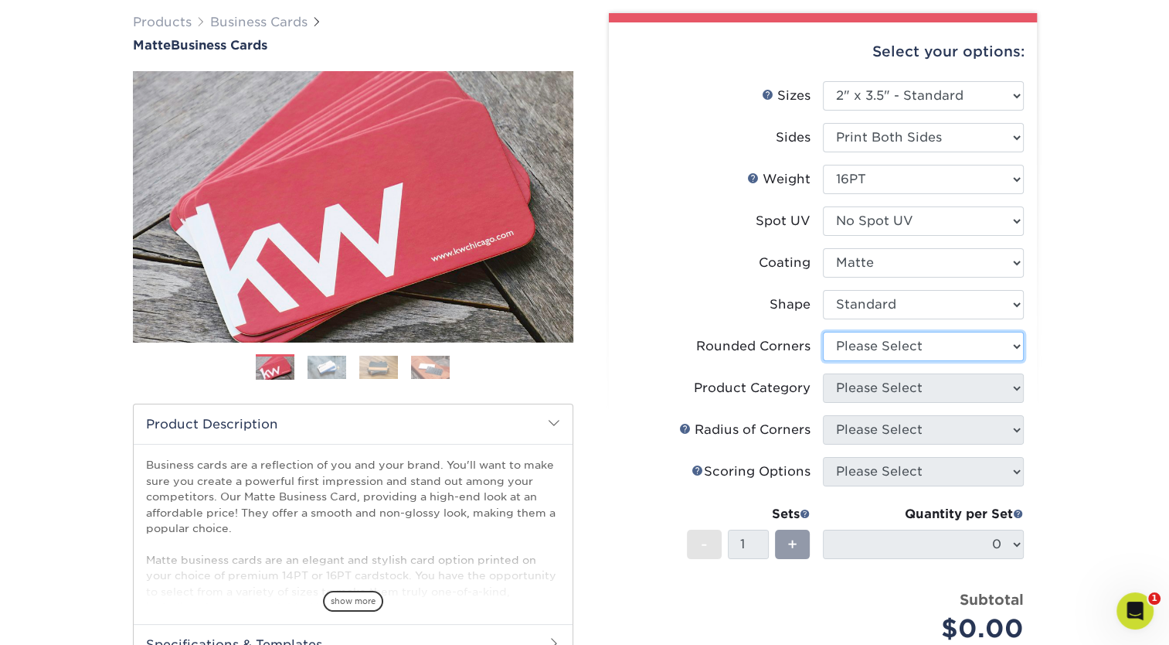
click at [859, 344] on select "Please Select Yes - Round 2 Corners Yes - Round 4 Corners No" at bounding box center [923, 346] width 201 height 29
select select "0"
click at [823, 332] on select "Please Select Yes - Round 2 Corners Yes - Round 4 Corners No" at bounding box center [923, 346] width 201 height 29
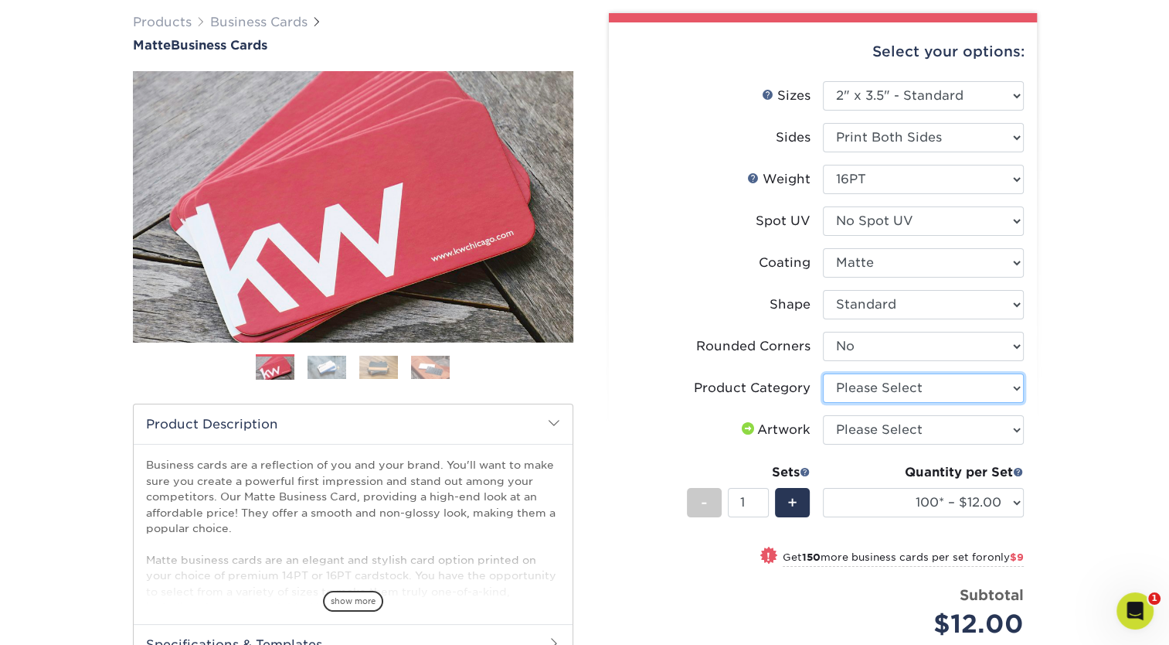
click at [854, 389] on select "Please Select Business Cards" at bounding box center [923, 387] width 201 height 29
select select "3b5148f1-0588-4f88-a218-97bcfdce65c1"
click at [823, 373] on select "Please Select Business Cards" at bounding box center [923, 387] width 201 height 29
click at [852, 431] on select "Please Select I will upload files I need a design - $100" at bounding box center [923, 429] width 201 height 29
select select "upload"
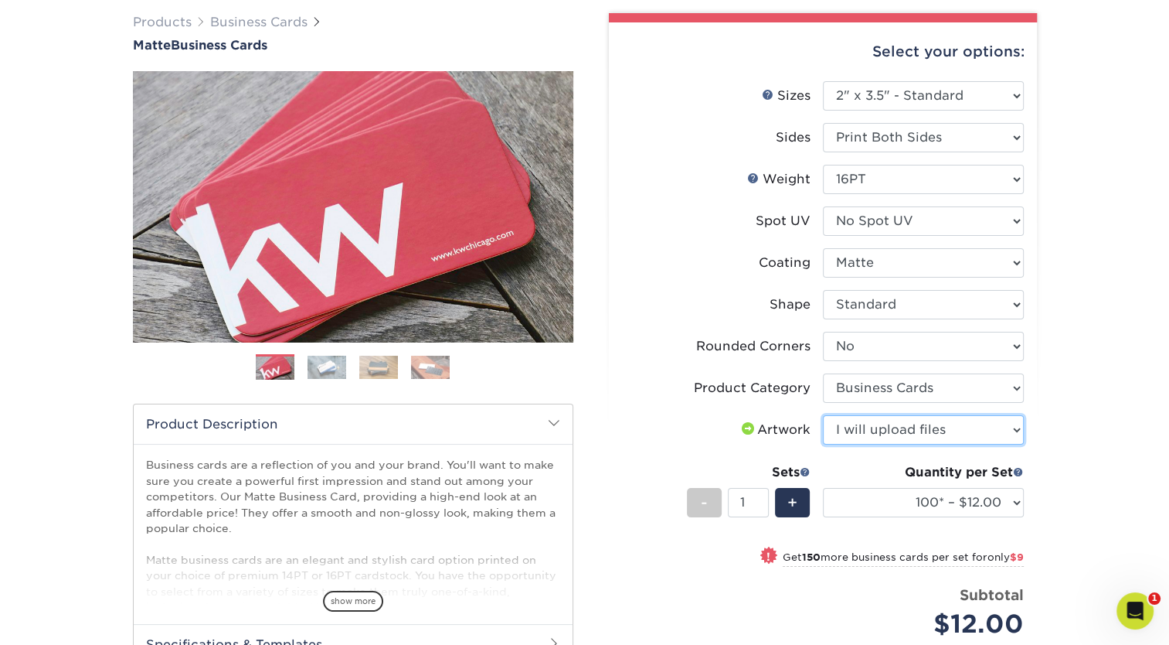
click at [823, 415] on select "Please Select I will upload files I need a design - $100" at bounding box center [923, 429] width 201 height 29
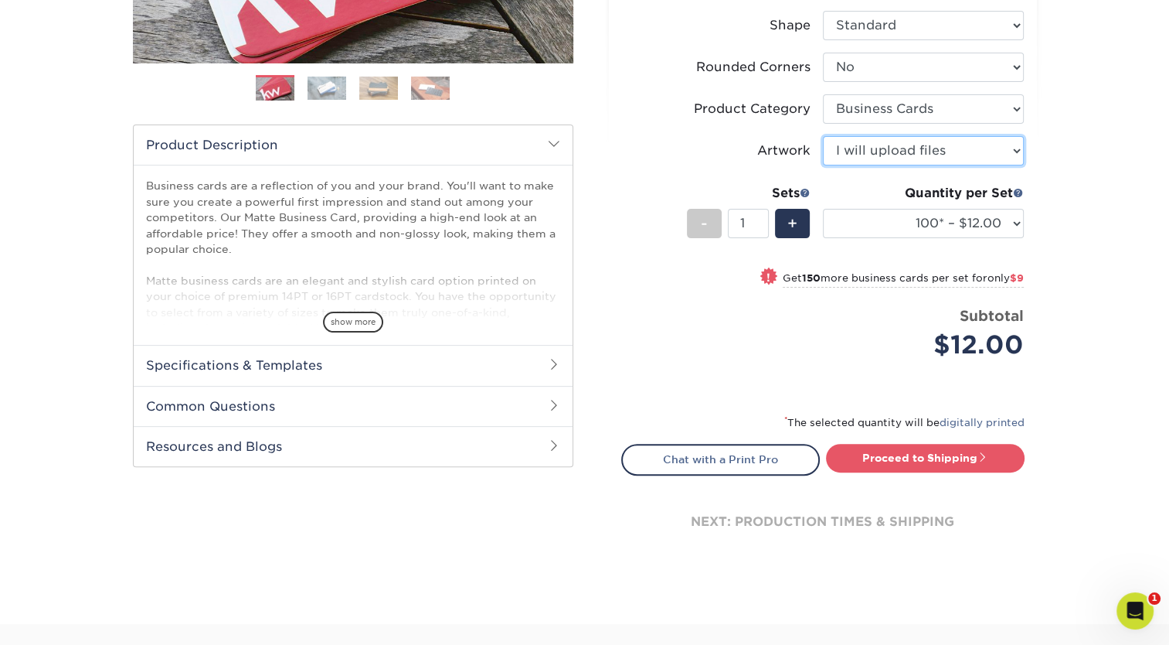
scroll to position [397, 0]
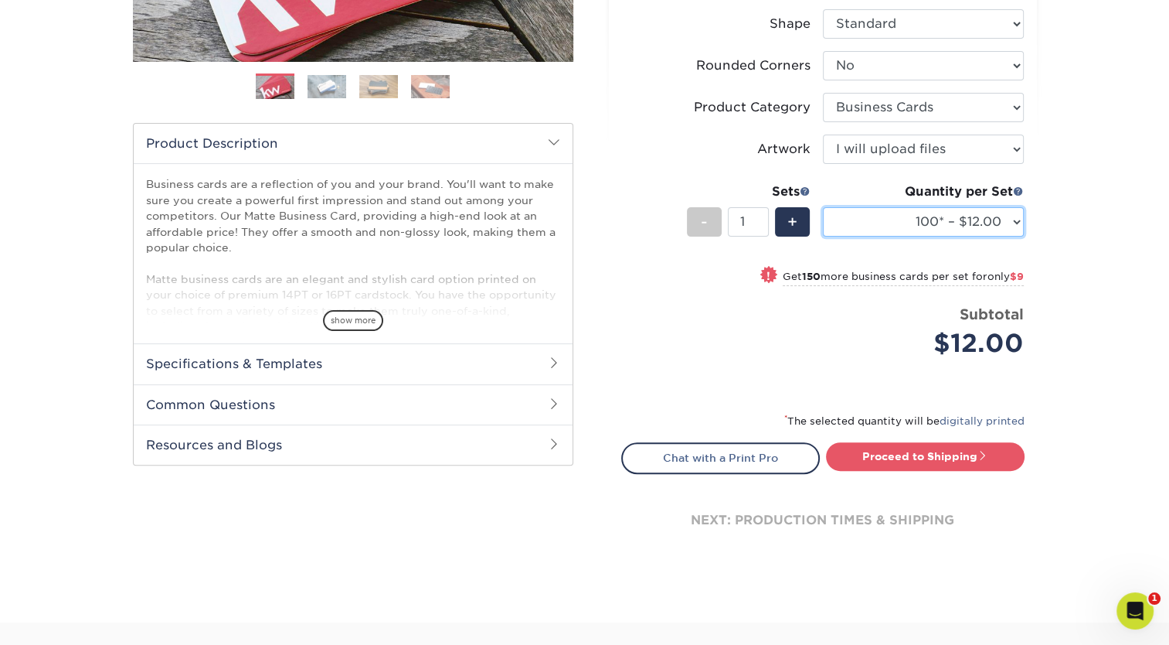
click at [1008, 223] on select "100* – $12.00 250* – $21.00 500 – $42.00 1000 – $53.00 2500 – $95.00 5000 – $18…" at bounding box center [923, 221] width 201 height 29
click at [823, 207] on select "100* – $12.00 250* – $21.00 500 – $42.00 1000 – $53.00 2500 – $95.00 5000 – $18…" at bounding box center [923, 221] width 201 height 29
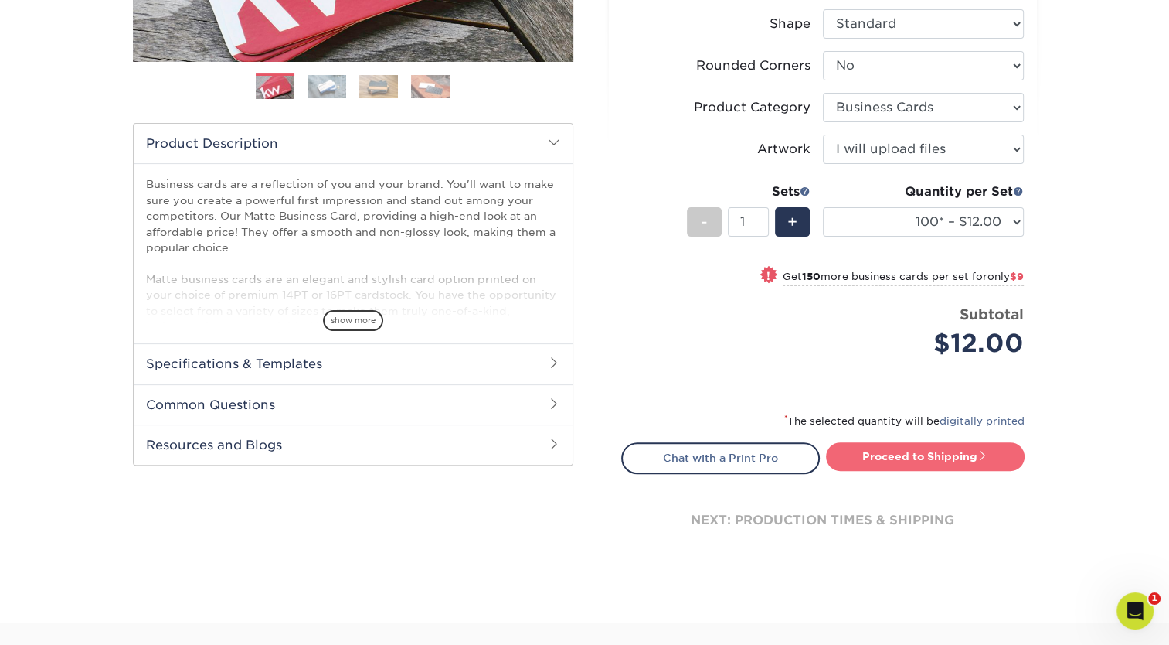
click at [912, 451] on link "Proceed to Shipping" at bounding box center [925, 456] width 199 height 28
type input "Set 1"
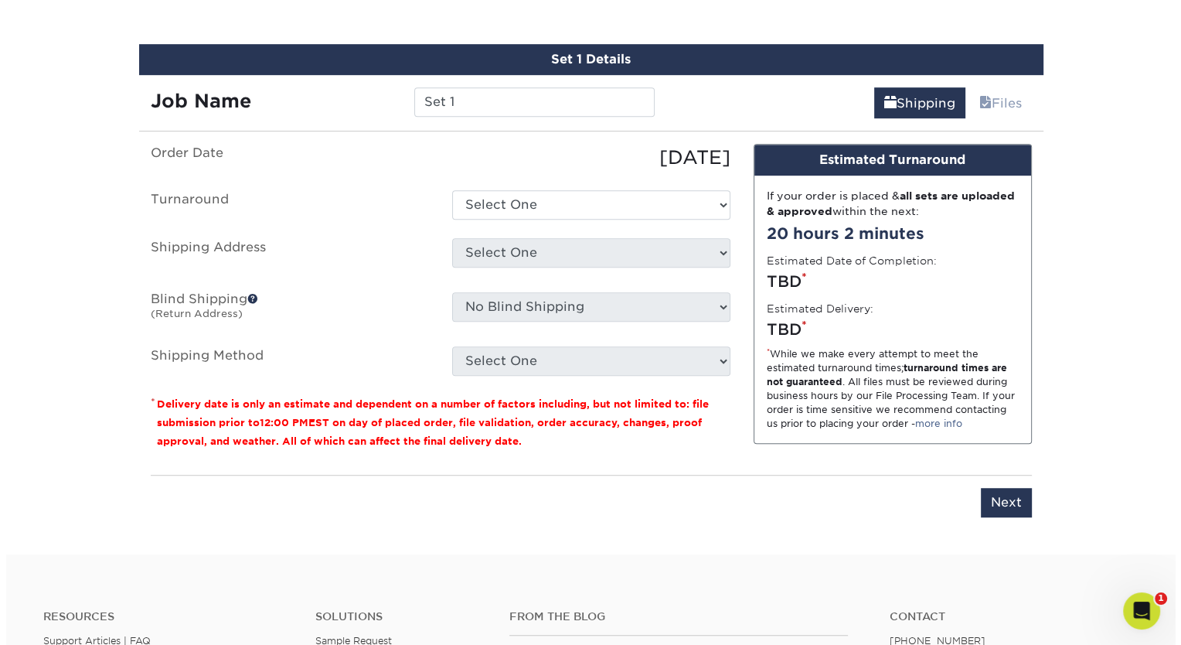
scroll to position [879, 0]
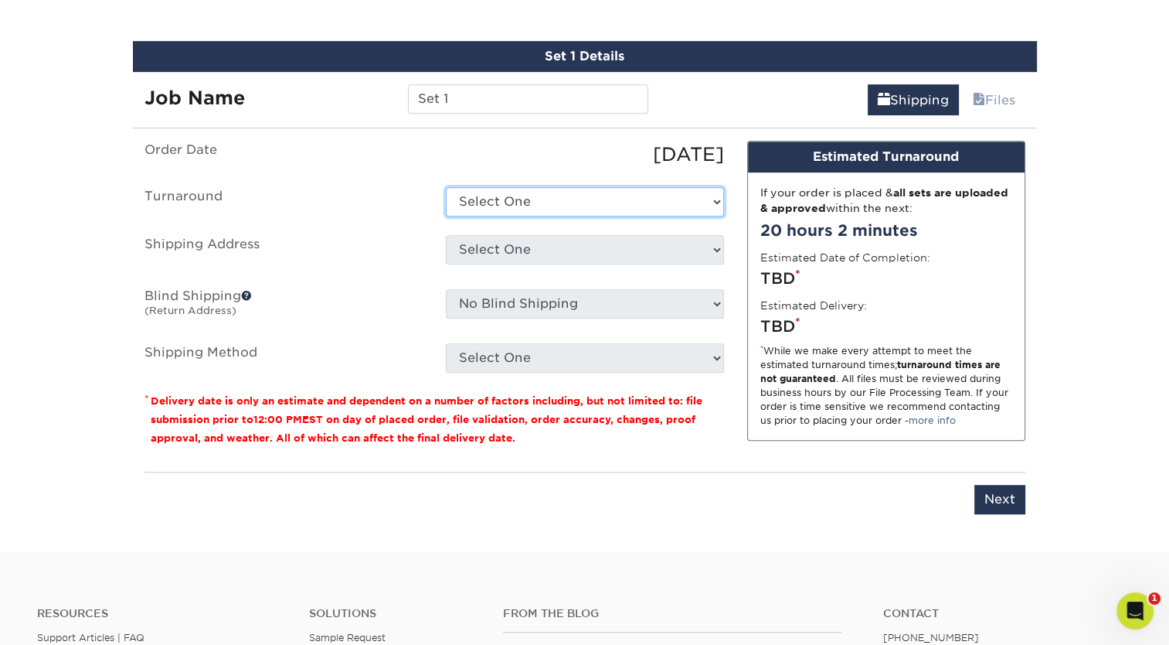
click at [580, 199] on select "Select One 2-4 Business Days 2 Day Next Business Day" at bounding box center [585, 201] width 278 height 29
click at [446, 187] on select "Select One 2-4 Business Days 2 Day Next Business Day" at bounding box center [585, 201] width 278 height 29
click at [573, 208] on select "Select One 2-4 Business Days 2 Day Next Business Day" at bounding box center [585, 201] width 278 height 29
click at [446, 187] on select "Select One 2-4 Business Days 2 Day Next Business Day" at bounding box center [585, 201] width 278 height 29
click at [504, 206] on select "Select One 2-4 Business Days 2 Day Next Business Day" at bounding box center [585, 201] width 278 height 29
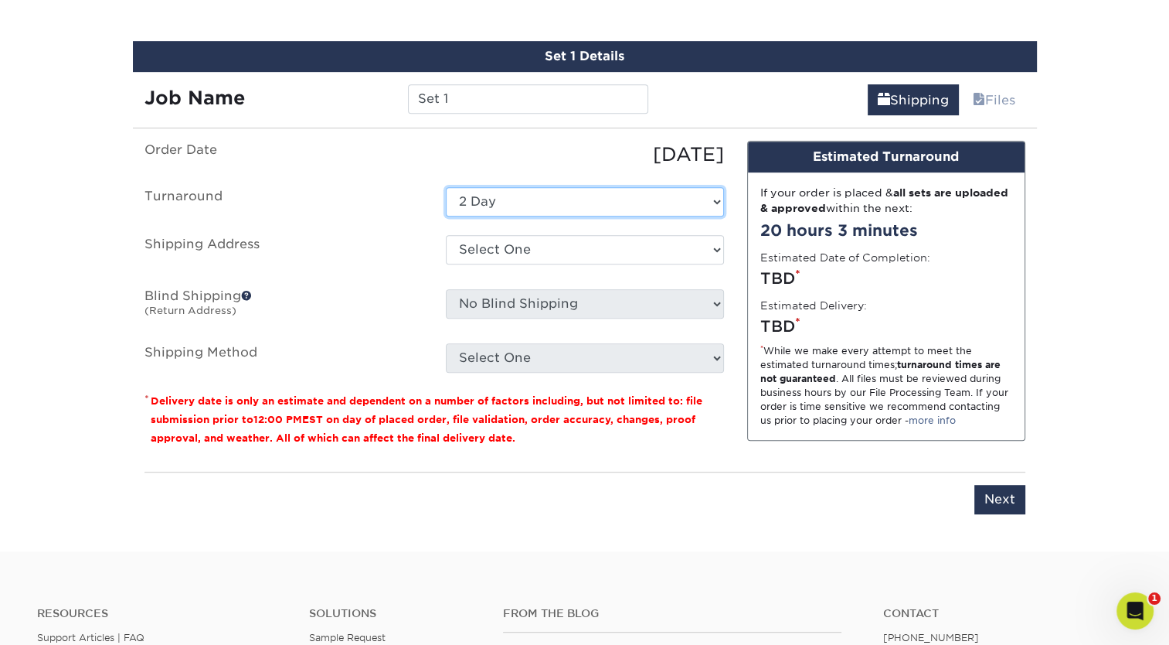
select select "64c822c2-3af2-41d2-bec4-d4207c89befa"
click at [446, 187] on select "Select One 2-4 Business Days 2 Day Next Business Day" at bounding box center [585, 201] width 278 height 29
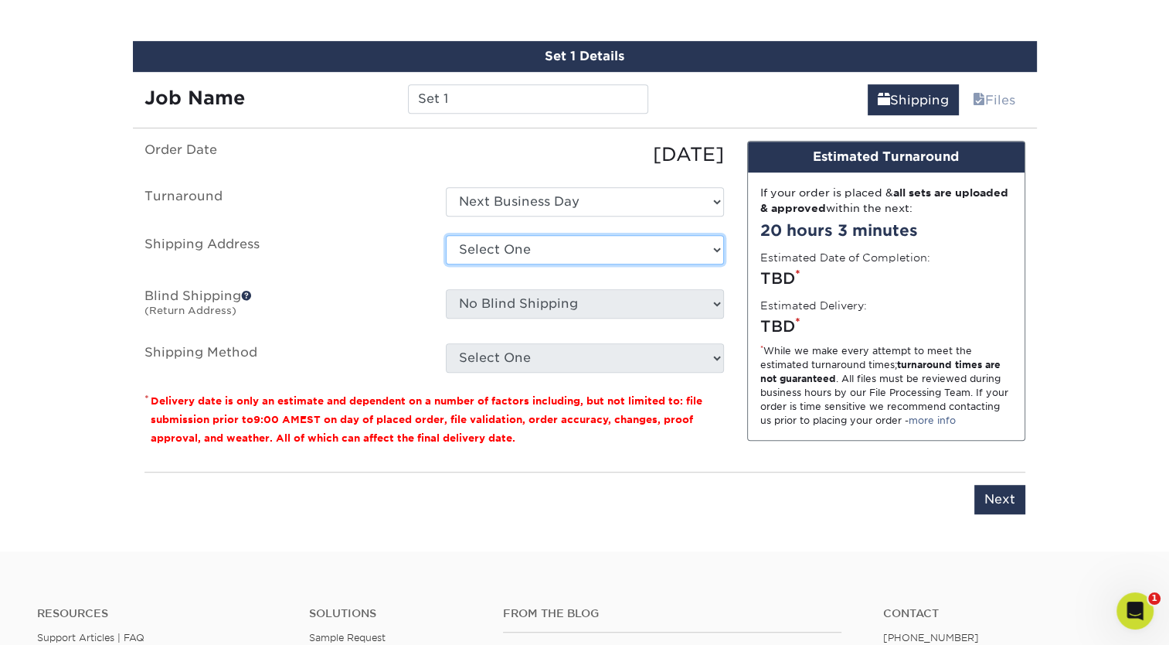
click at [505, 249] on select "Select One + Add New Address" at bounding box center [585, 249] width 278 height 29
select select "newaddress"
click at [446, 235] on select "Select One + Add New Address" at bounding box center [585, 249] width 278 height 29
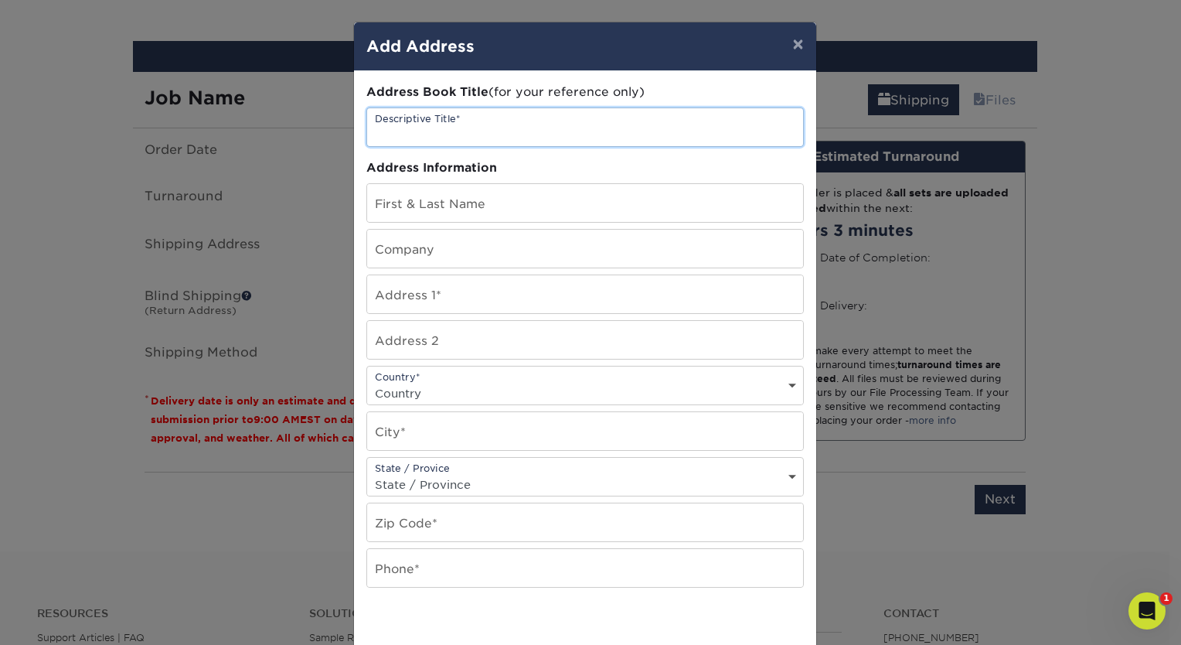
click at [454, 133] on input "text" at bounding box center [585, 127] width 436 height 38
type input "Hallmark"
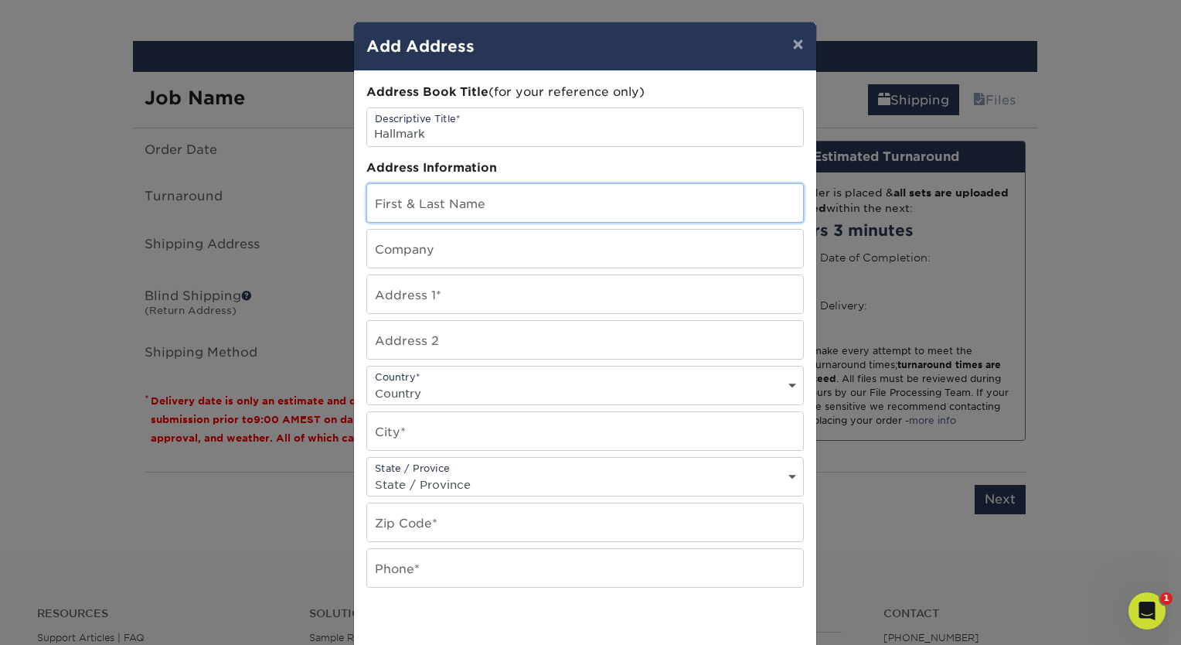
click at [388, 209] on input "text" at bounding box center [585, 203] width 436 height 38
type input "[PERSON_NAME]"
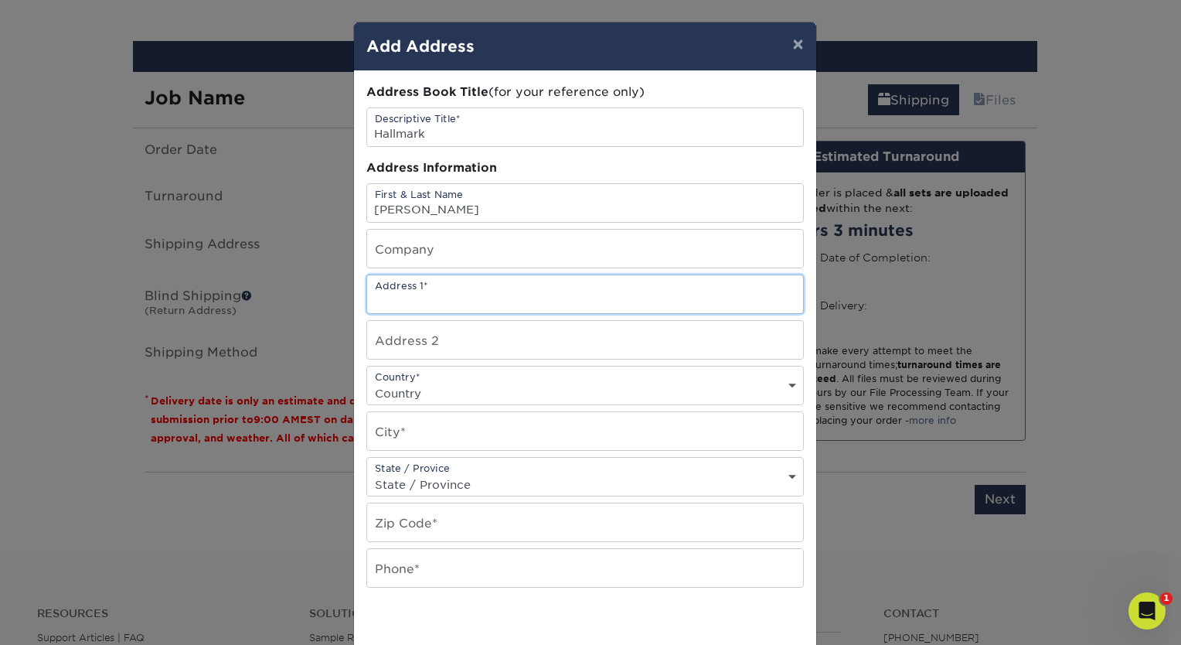
click at [429, 301] on input "text" at bounding box center [585, 294] width 436 height 38
type input "[STREET_ADDRESS]"
select select "US"
type input "Wauwatosa"
select select "WI"
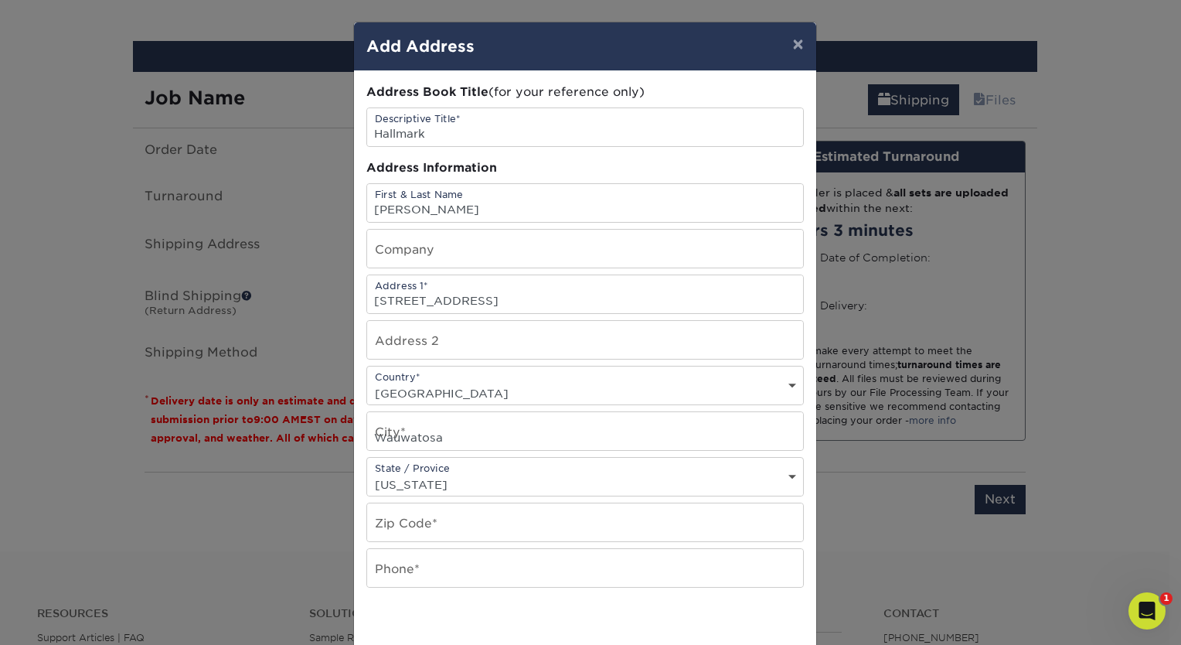
type input "53226"
type input "8624329048"
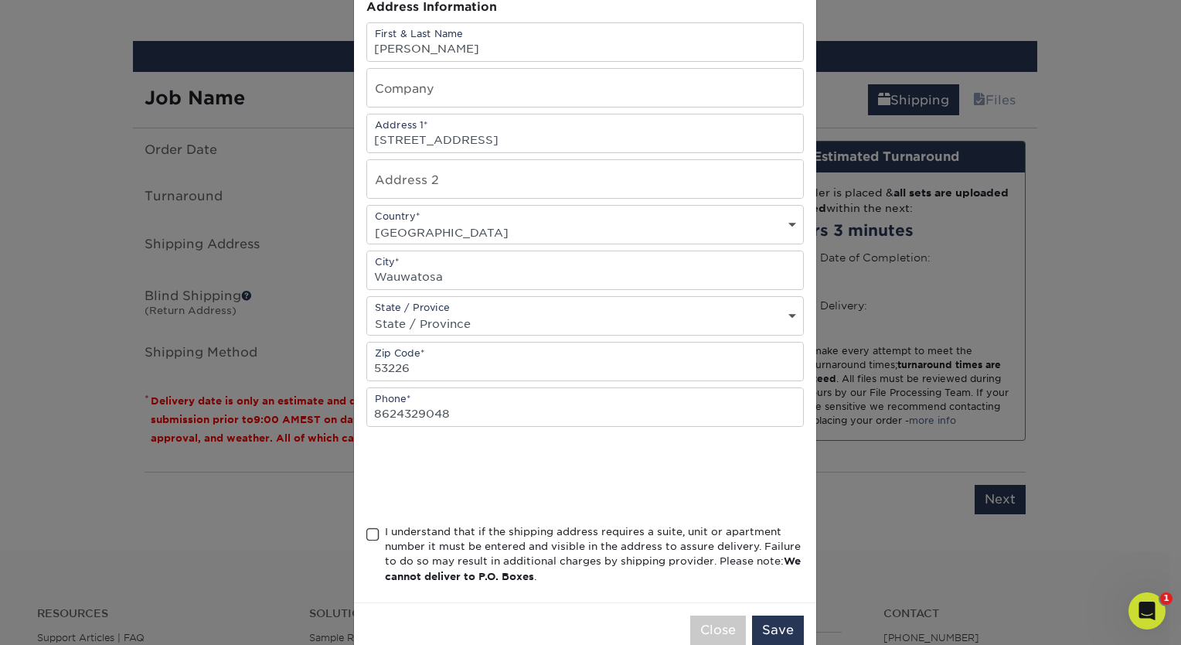
scroll to position [161, 0]
click at [369, 530] on span at bounding box center [372, 534] width 13 height 15
click at [0, 0] on input "I understand that if the shipping address requires a suite, unit or apartment n…" at bounding box center [0, 0] width 0 height 0
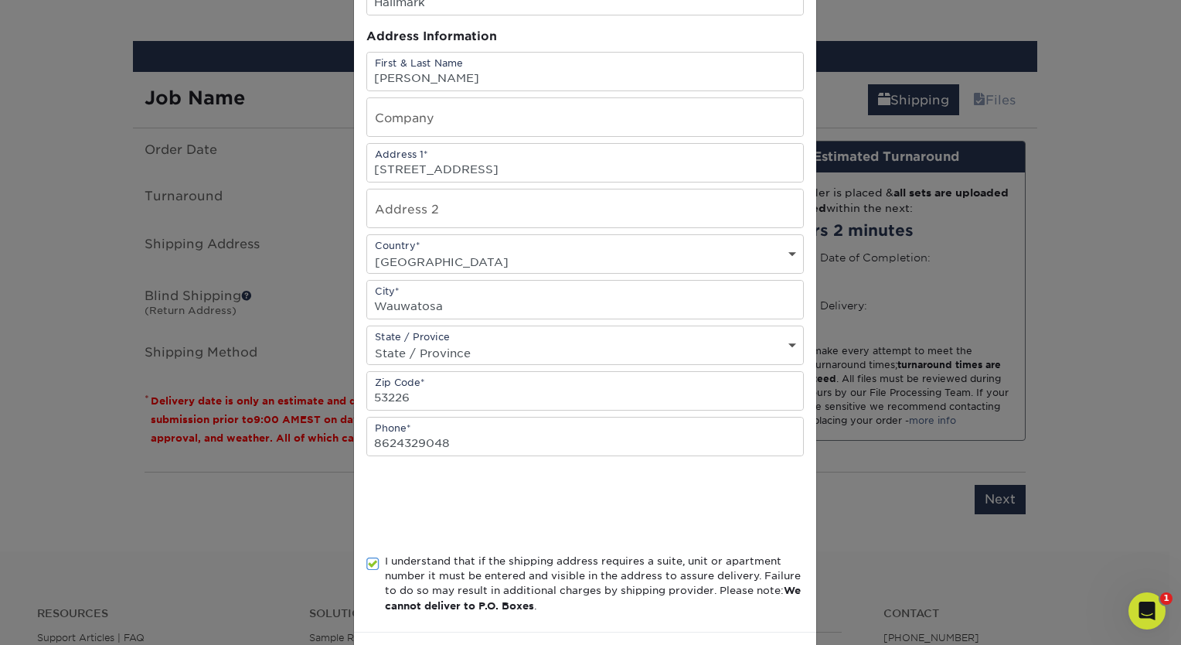
scroll to position [191, 0]
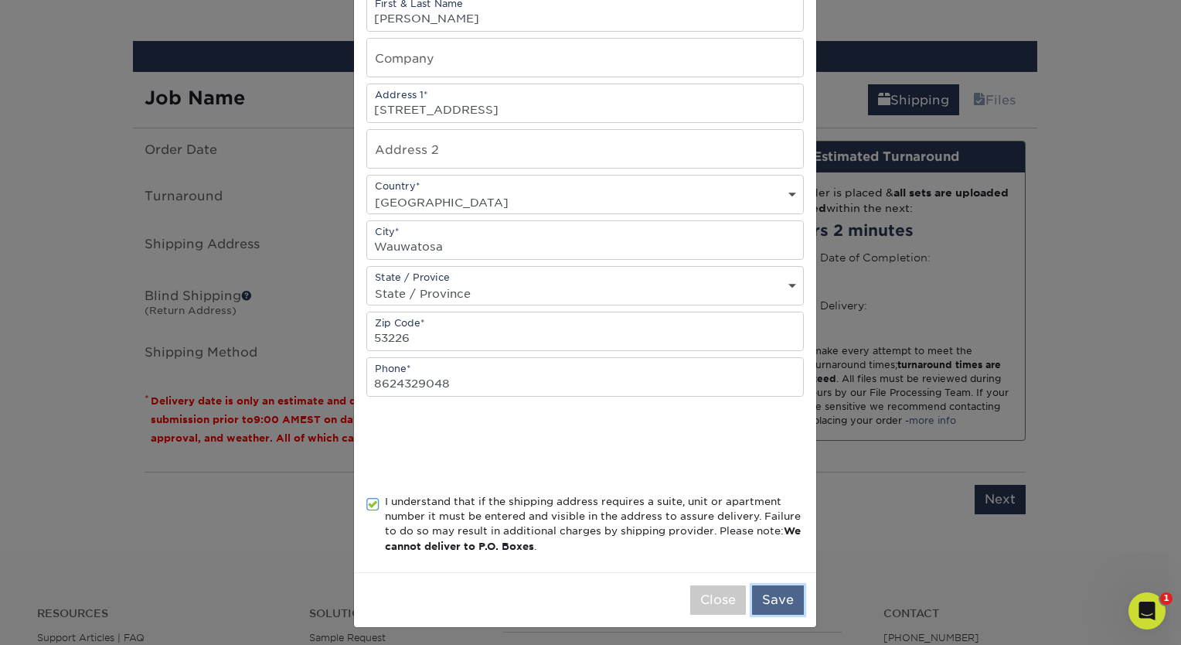
click at [767, 590] on button "Save" at bounding box center [778, 599] width 52 height 29
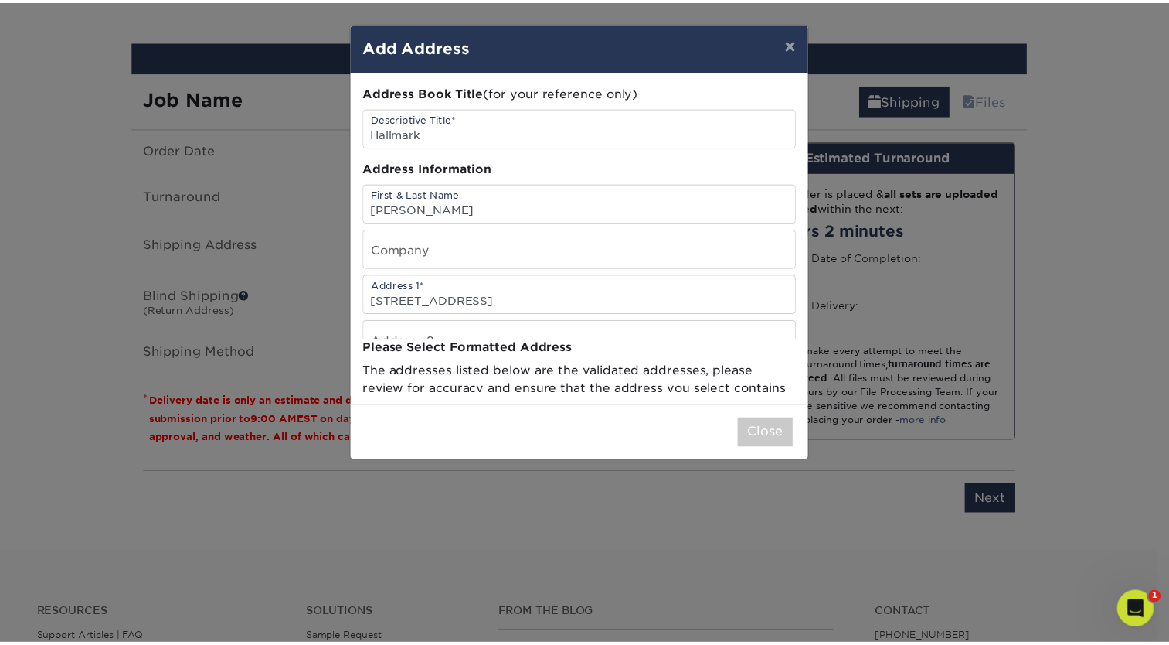
scroll to position [0, 0]
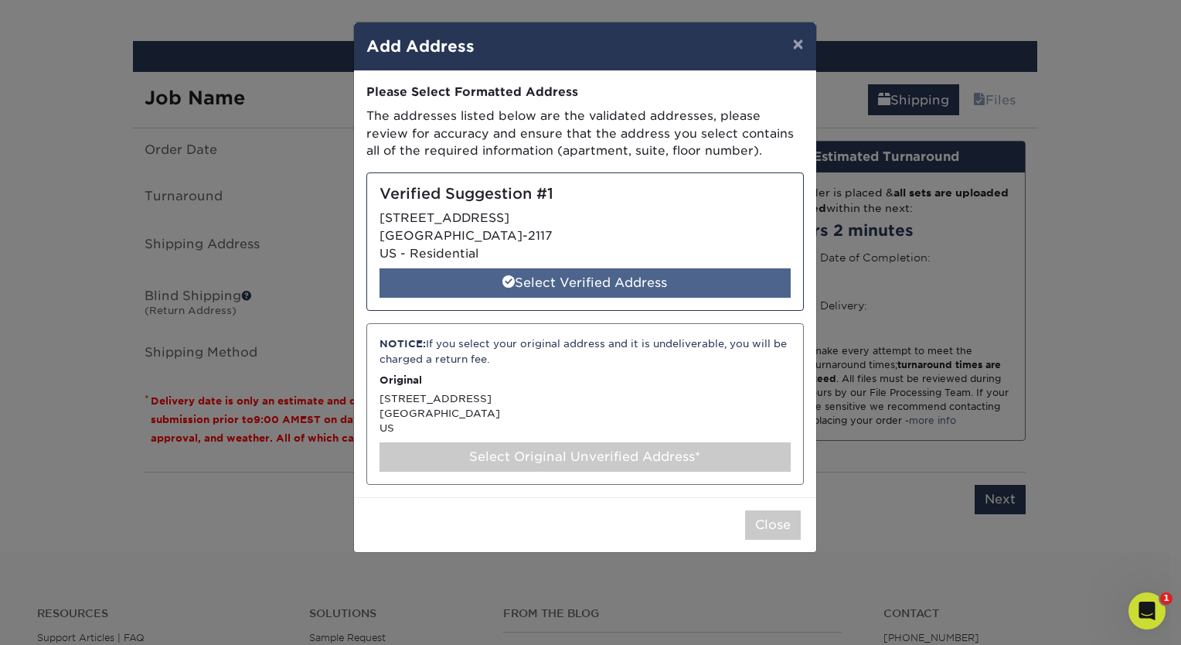
click at [615, 277] on div "Select Verified Address" at bounding box center [584, 282] width 411 height 29
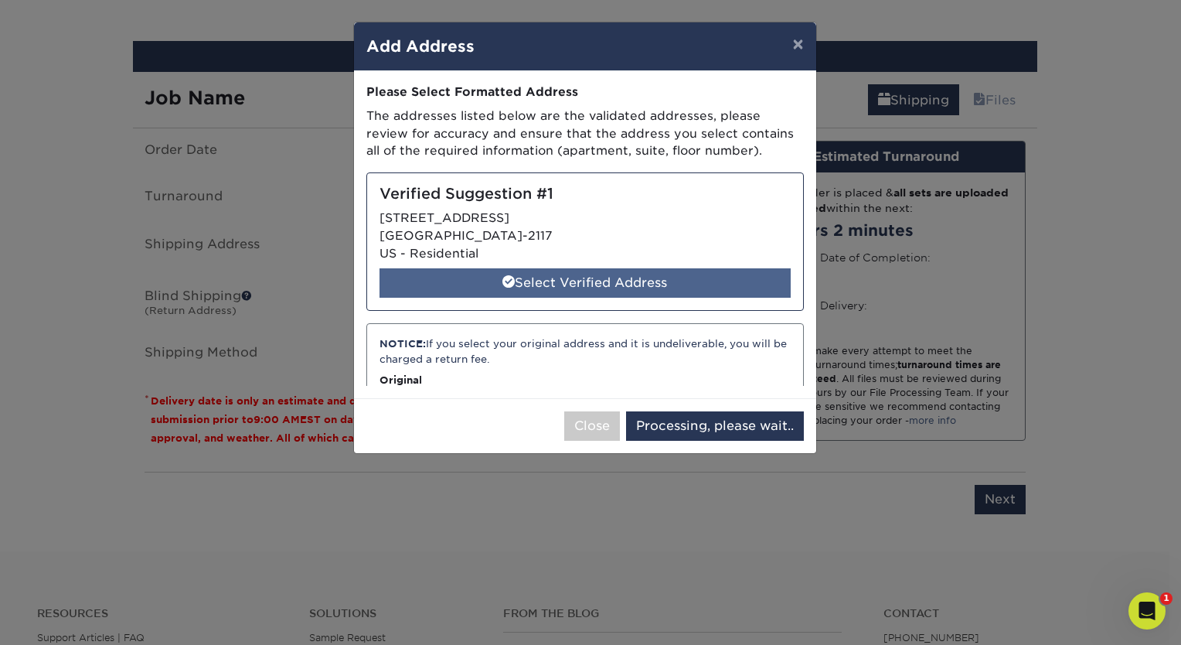
select select "286515"
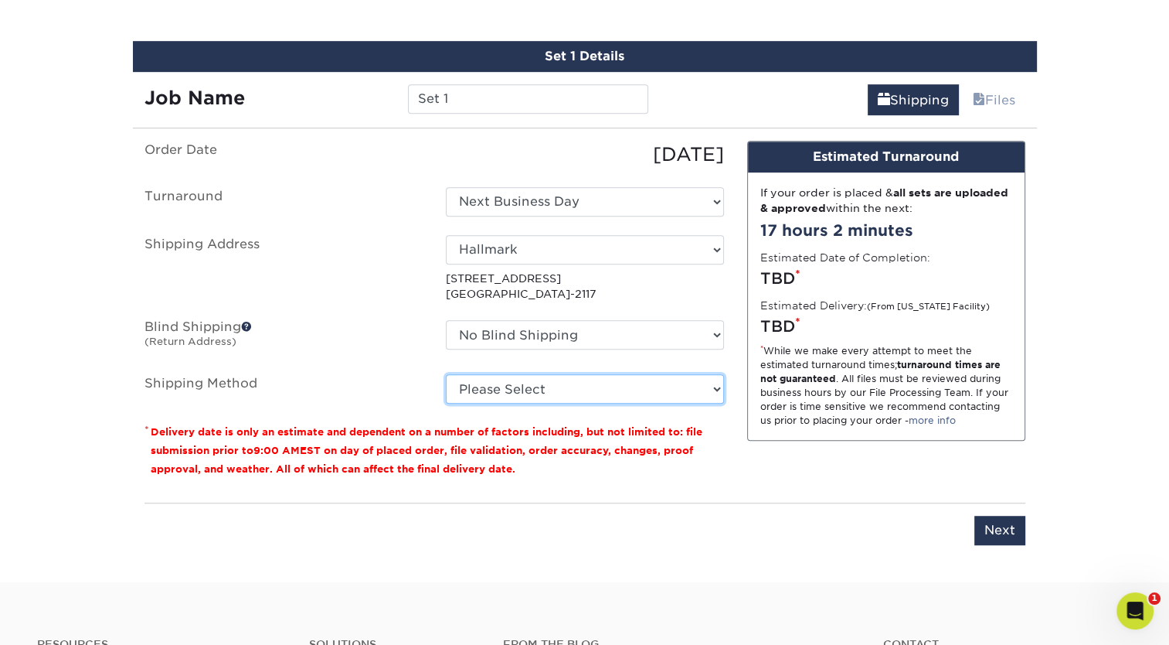
click at [689, 393] on select "Please Select Ground Shipping (+$7.84) 3 Day Shipping Service (+$20.06) 2 Day A…" at bounding box center [585, 388] width 278 height 29
click at [446, 374] on select "Please Select Ground Shipping (+$7.84) 3 Day Shipping Service (+$20.06) 2 Day A…" at bounding box center [585, 388] width 278 height 29
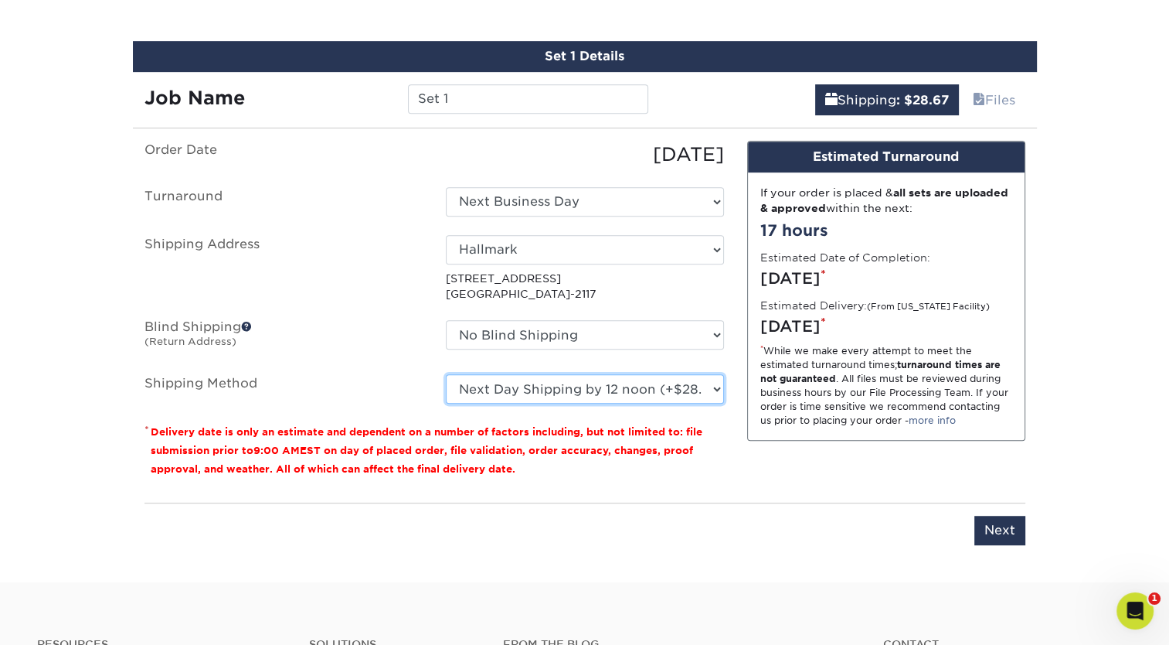
click at [699, 391] on select "Please Select Ground Shipping (+$7.84) 3 Day Shipping Service (+$20.06) 2 Day A…" at bounding box center [585, 388] width 278 height 29
select select "03"
click at [446, 374] on select "Please Select Ground Shipping (+$7.84) 3 Day Shipping Service (+$20.06) 2 Day A…" at bounding box center [585, 388] width 278 height 29
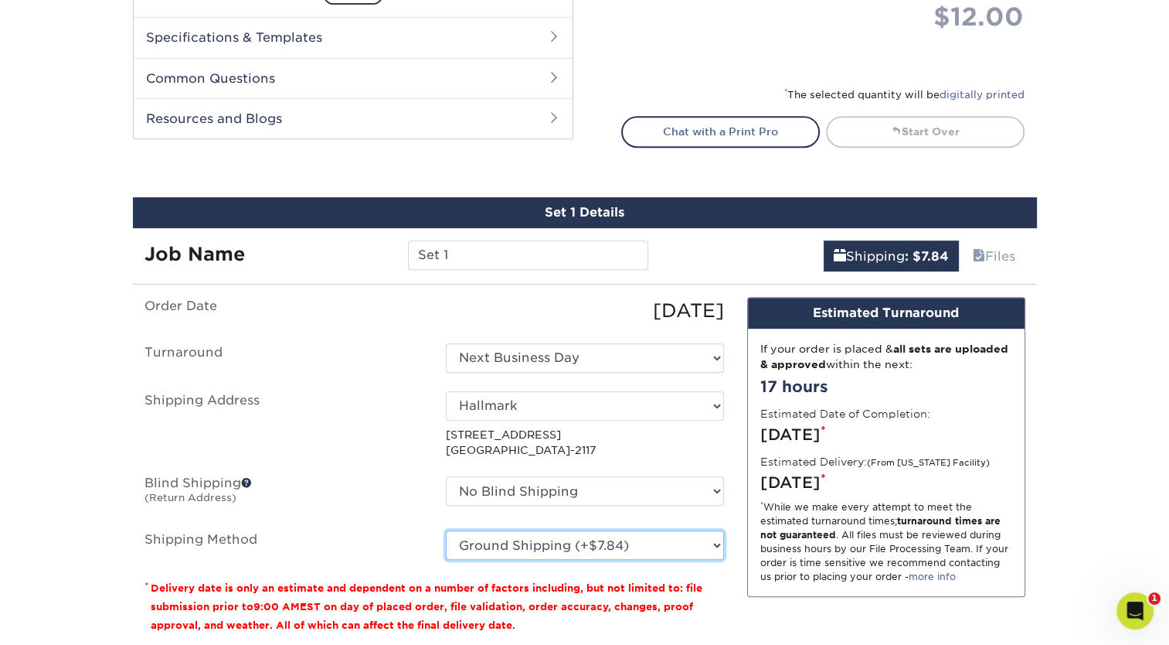
scroll to position [716, 0]
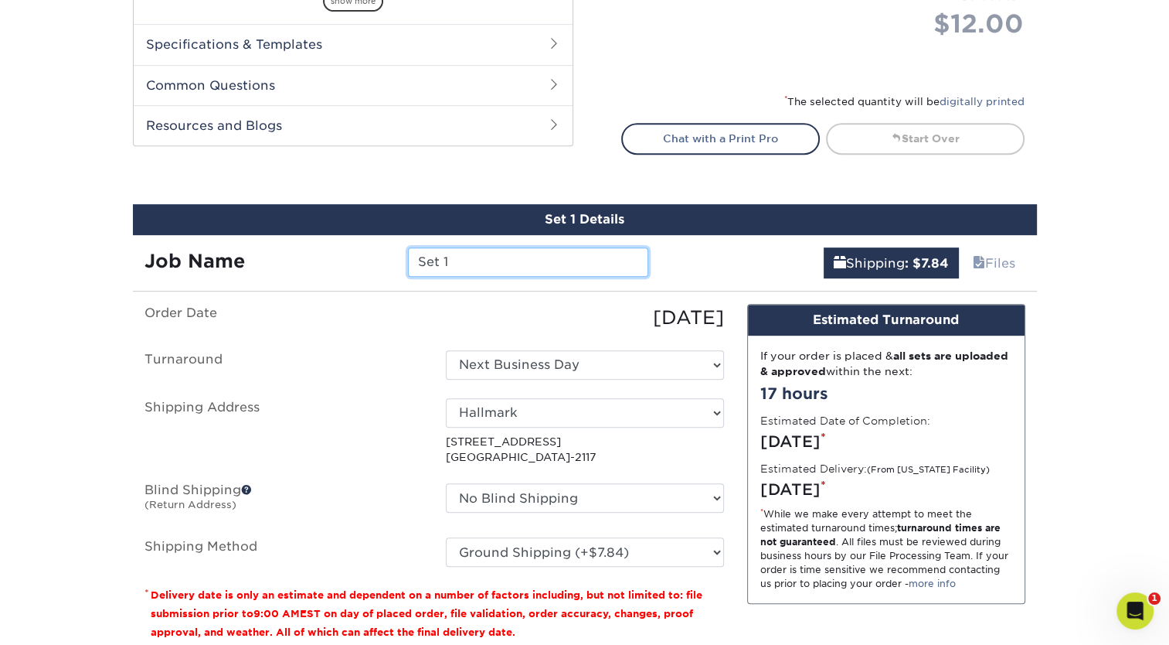
click at [478, 259] on input "Set 1" at bounding box center [528, 261] width 240 height 29
type input "S"
type input "[PERSON_NAME] general"
click at [1088, 380] on div "Products Business Cards Matte Business Cards Previous Next 100 $ 9" at bounding box center [584, 64] width 1169 height 1363
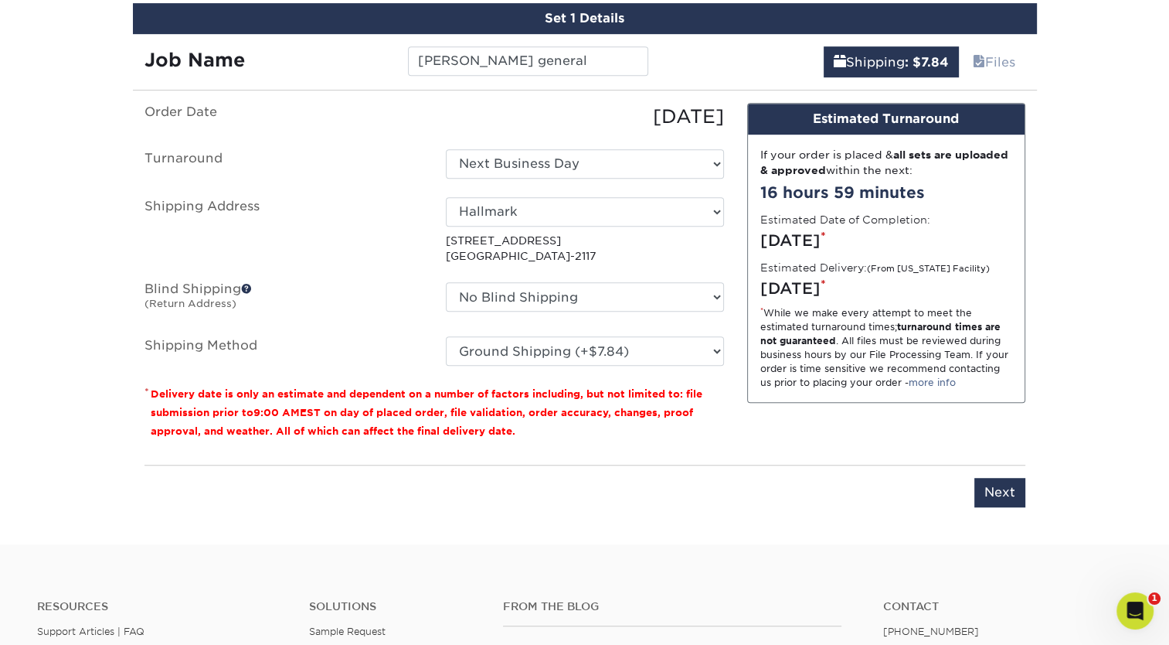
scroll to position [934, 0]
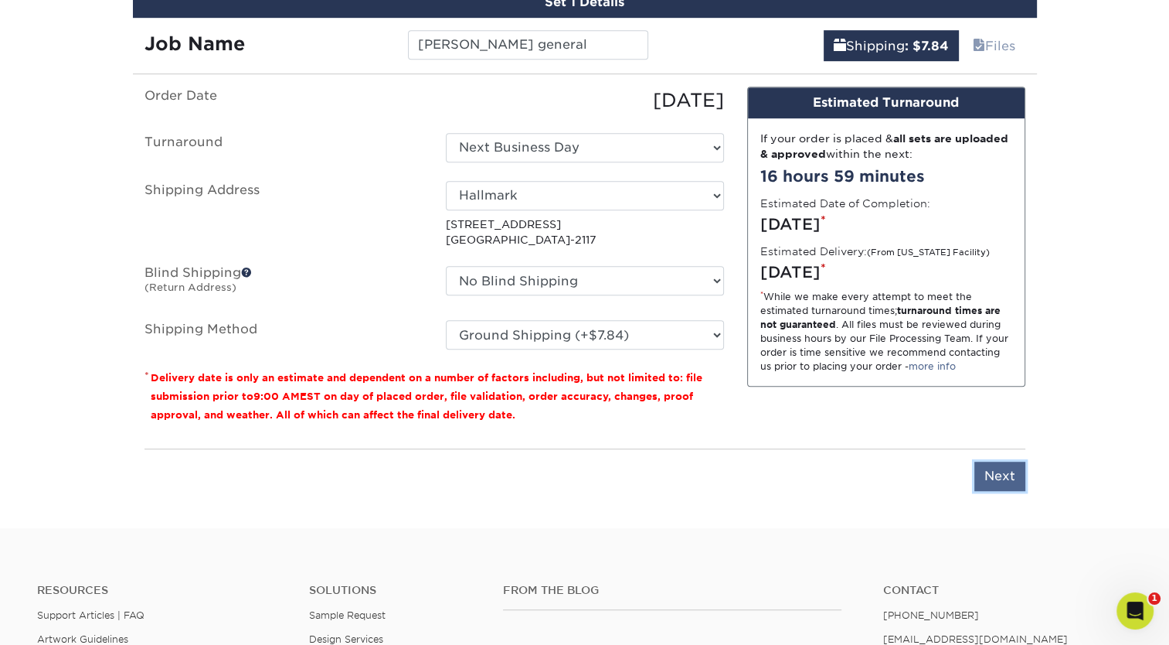
click at [989, 467] on input "Next" at bounding box center [1000, 475] width 51 height 29
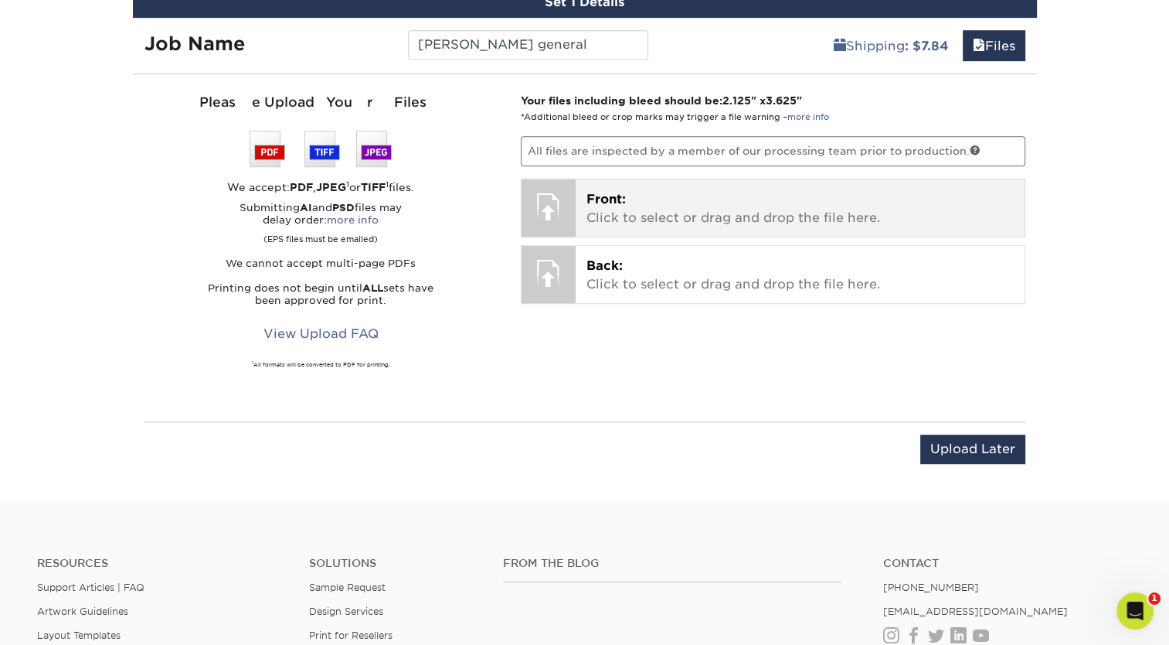
click at [737, 213] on p "Front: Click to select or drag and drop the file here." at bounding box center [800, 208] width 427 height 37
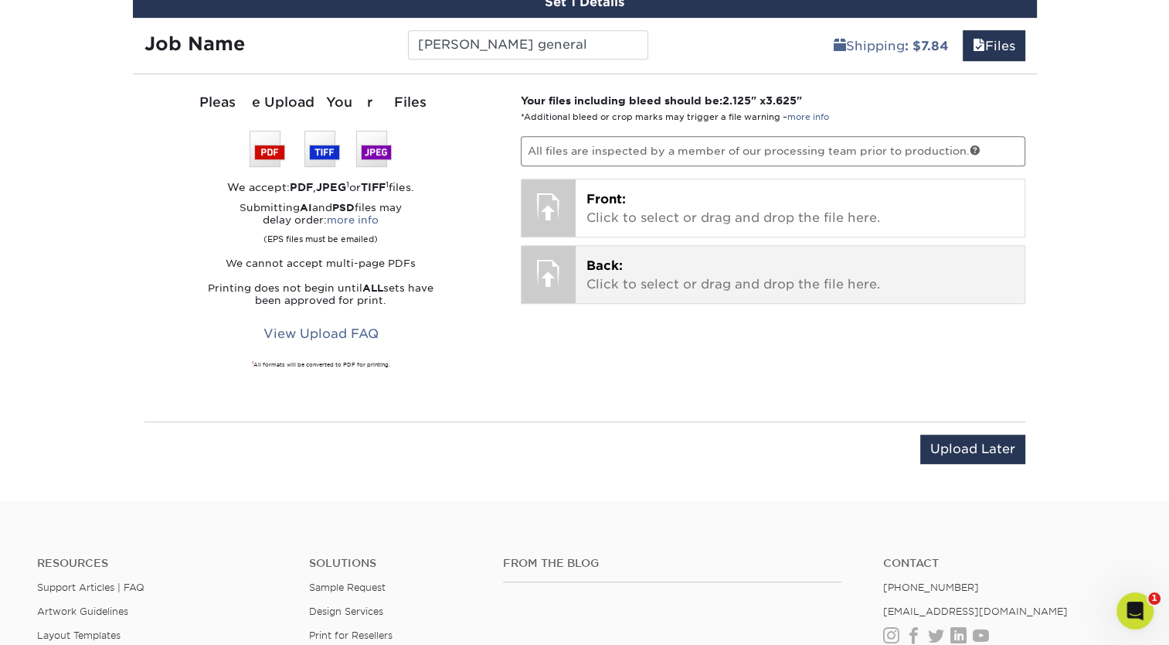
click at [669, 257] on p "Back: Click to select or drag and drop the file here." at bounding box center [800, 275] width 427 height 37
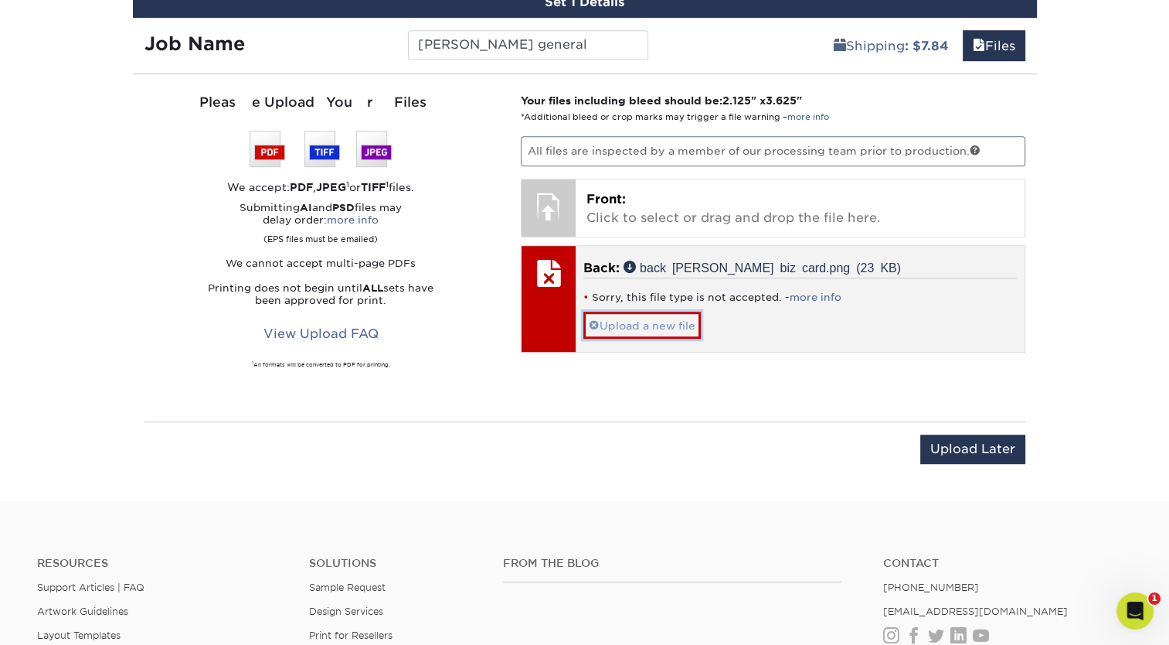
click at [658, 318] on link "Upload a new file" at bounding box center [641, 324] width 117 height 27
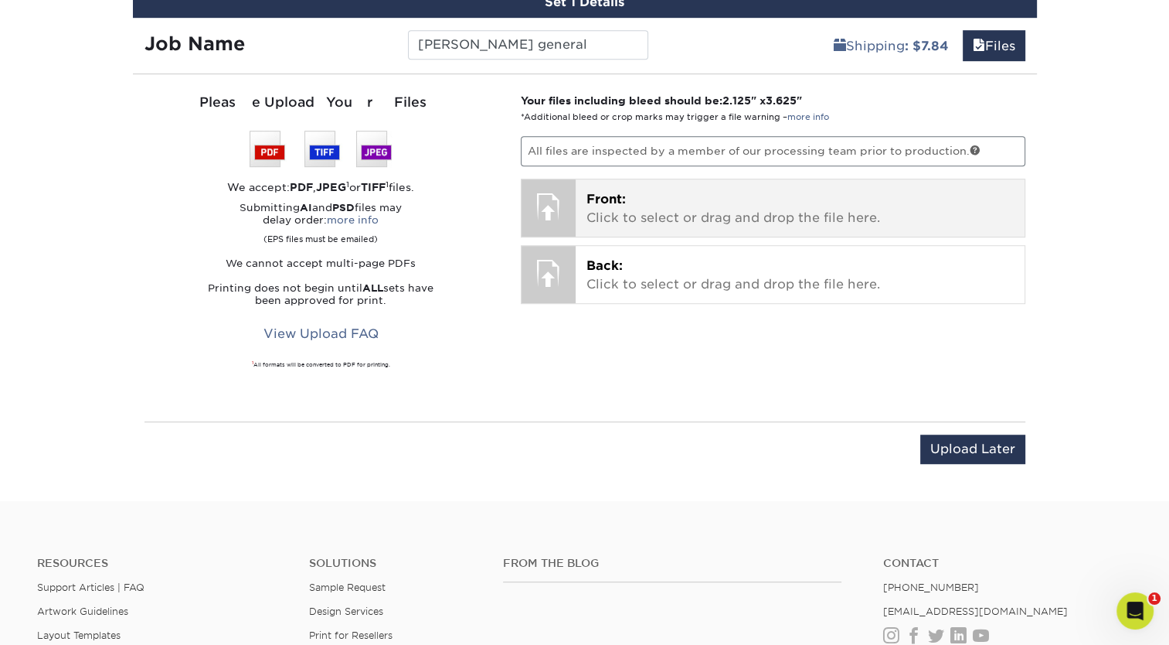
click at [646, 194] on p "Front: Click to select or drag and drop the file here." at bounding box center [800, 208] width 427 height 37
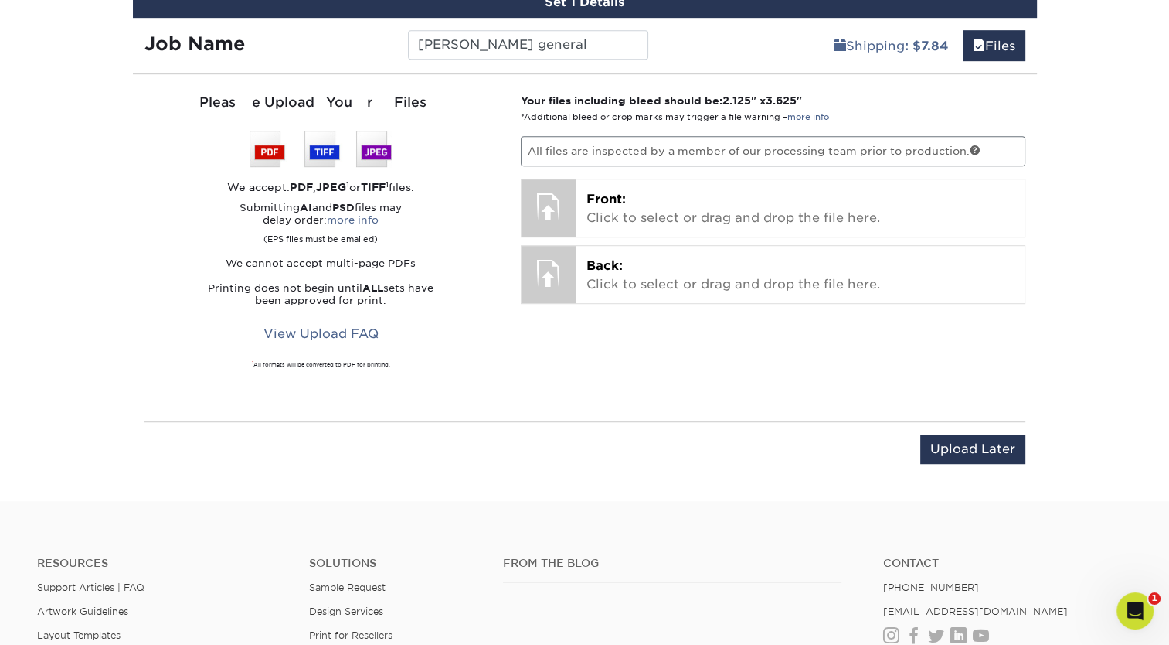
click at [142, 447] on div "You've choosen design services and can continue without uploading files. The fi…" at bounding box center [585, 285] width 904 height 396
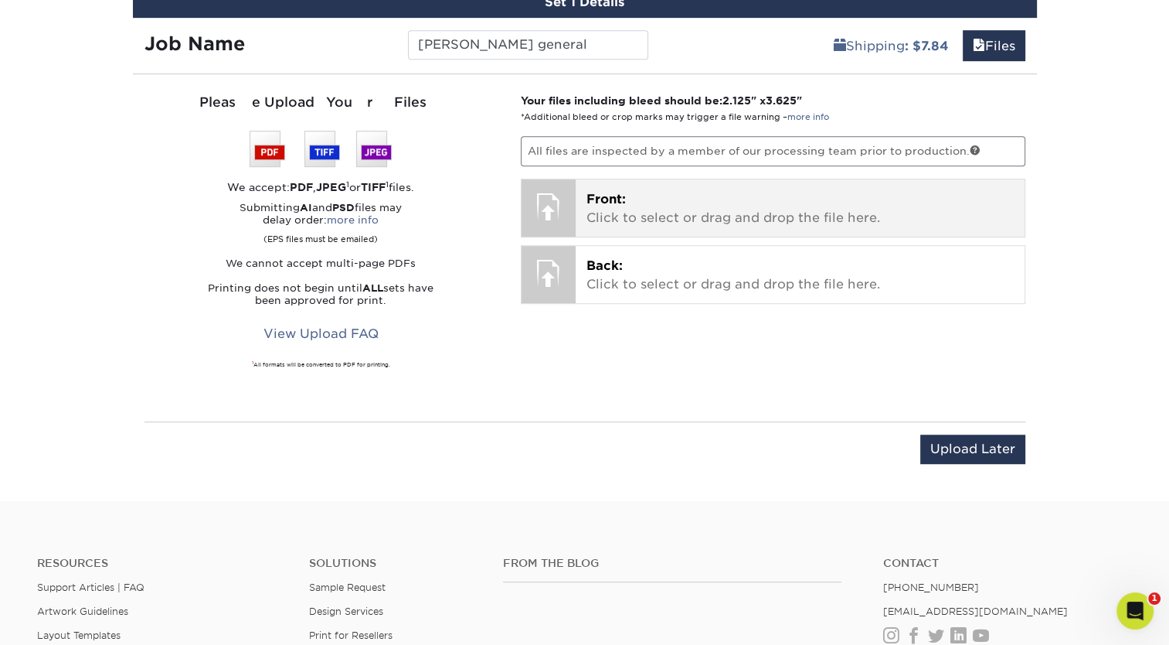
click at [689, 223] on p "Front: Click to select or drag and drop the file here." at bounding box center [800, 208] width 427 height 37
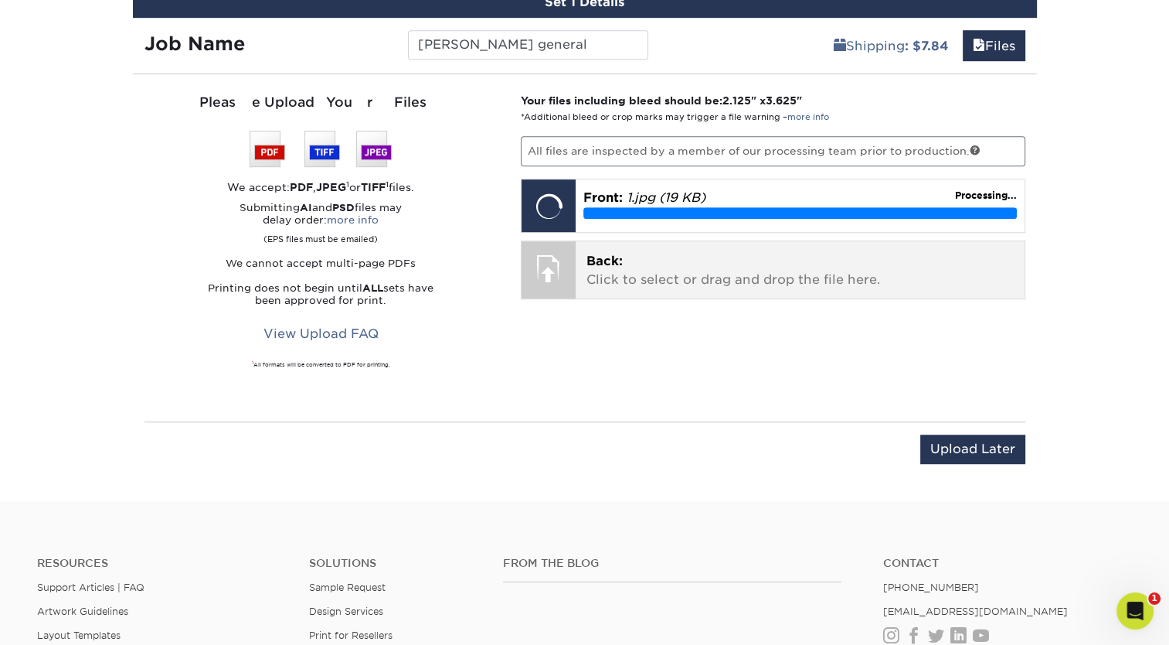
click at [644, 277] on p "Back: Click to select or drag and drop the file here." at bounding box center [800, 270] width 427 height 37
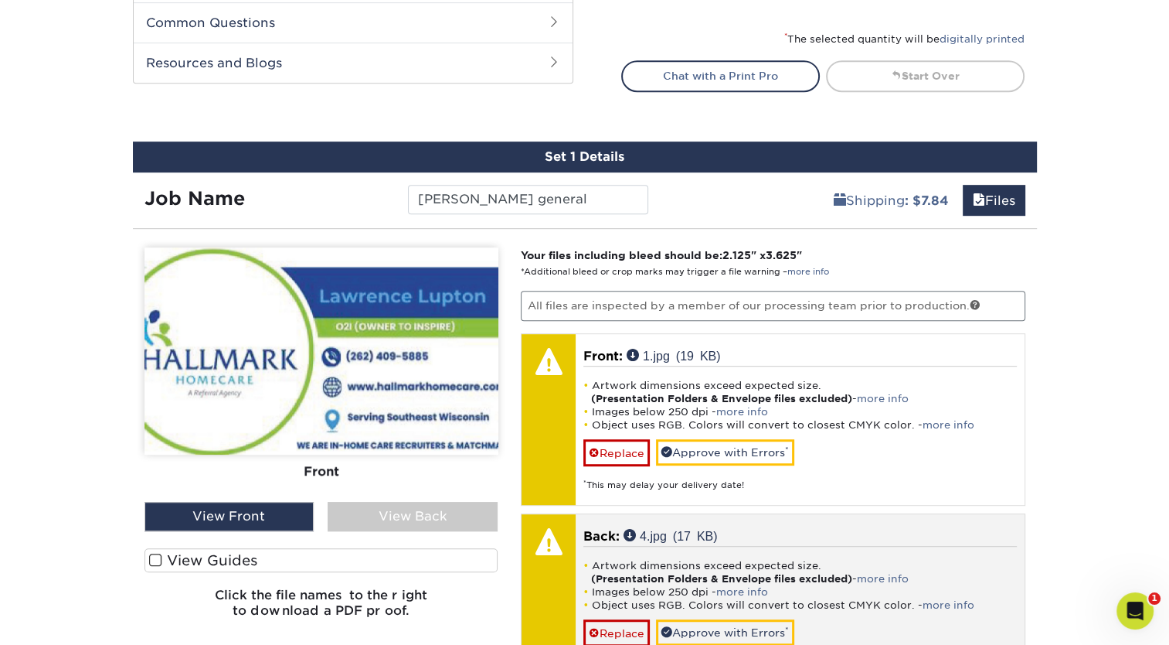
scroll to position [788, 0]
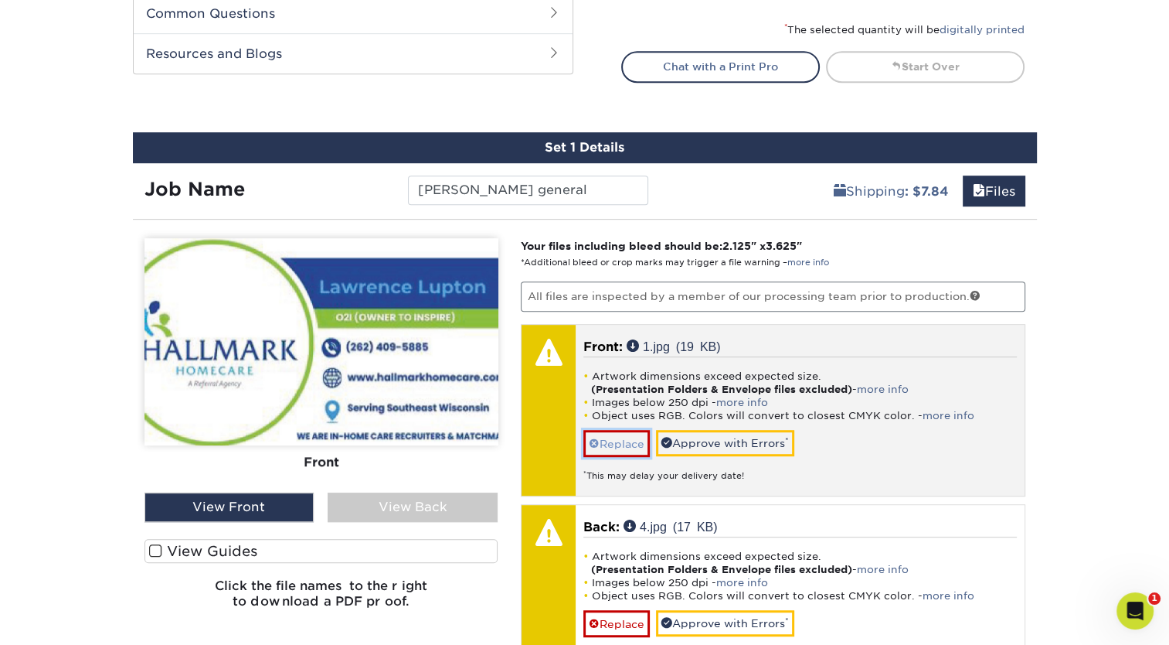
click at [614, 443] on link "Replace" at bounding box center [616, 443] width 66 height 27
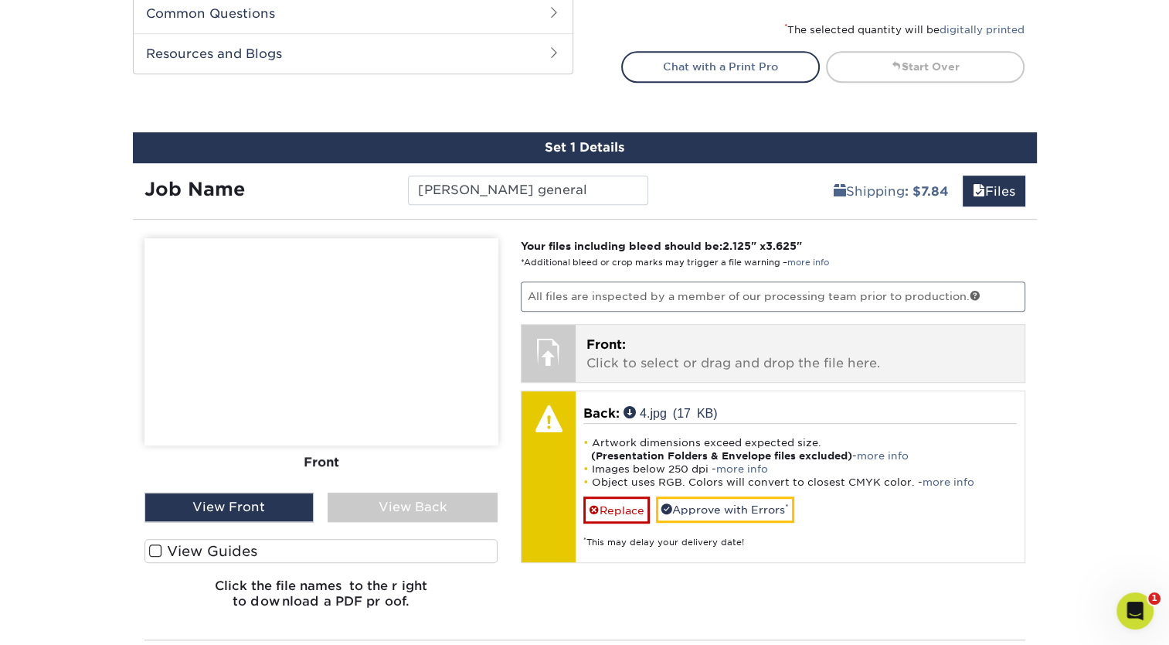
click at [640, 369] on p "Front: Click to select or drag and drop the file here." at bounding box center [800, 353] width 427 height 37
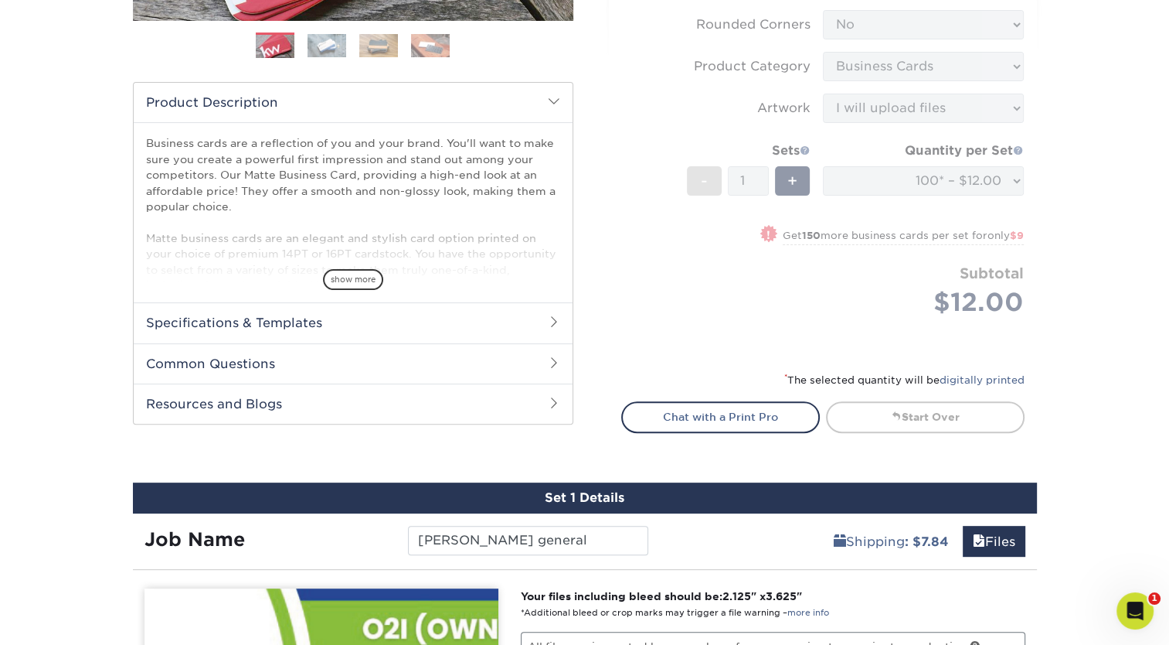
scroll to position [454, 0]
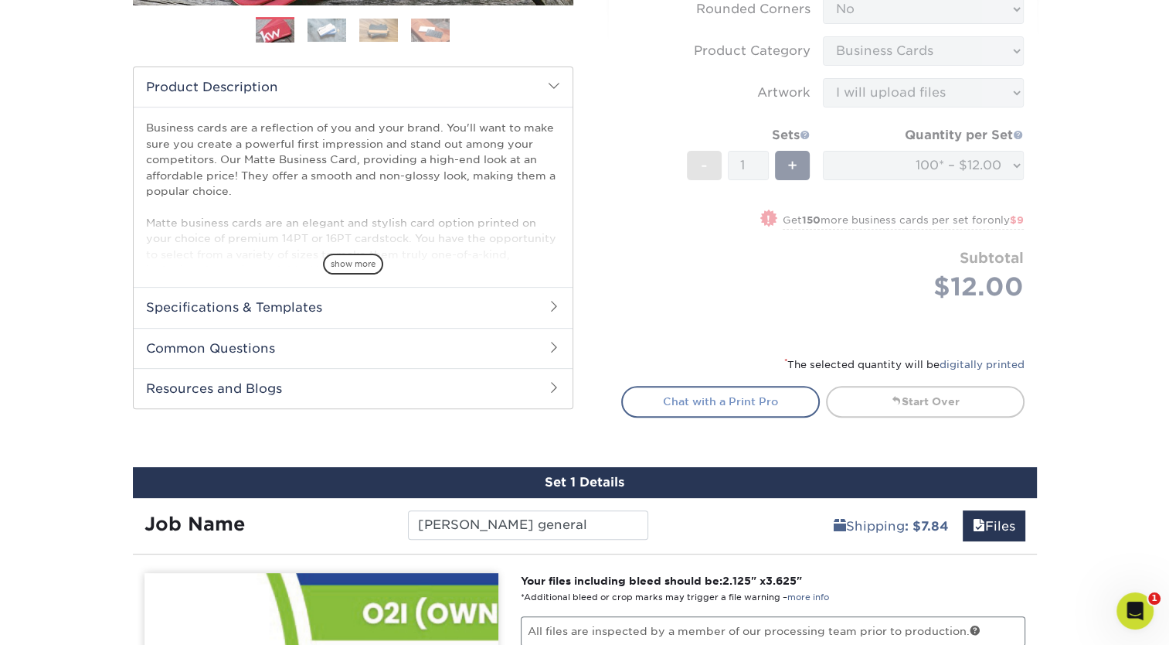
click at [730, 410] on link "Chat with a Print Pro" at bounding box center [720, 401] width 199 height 31
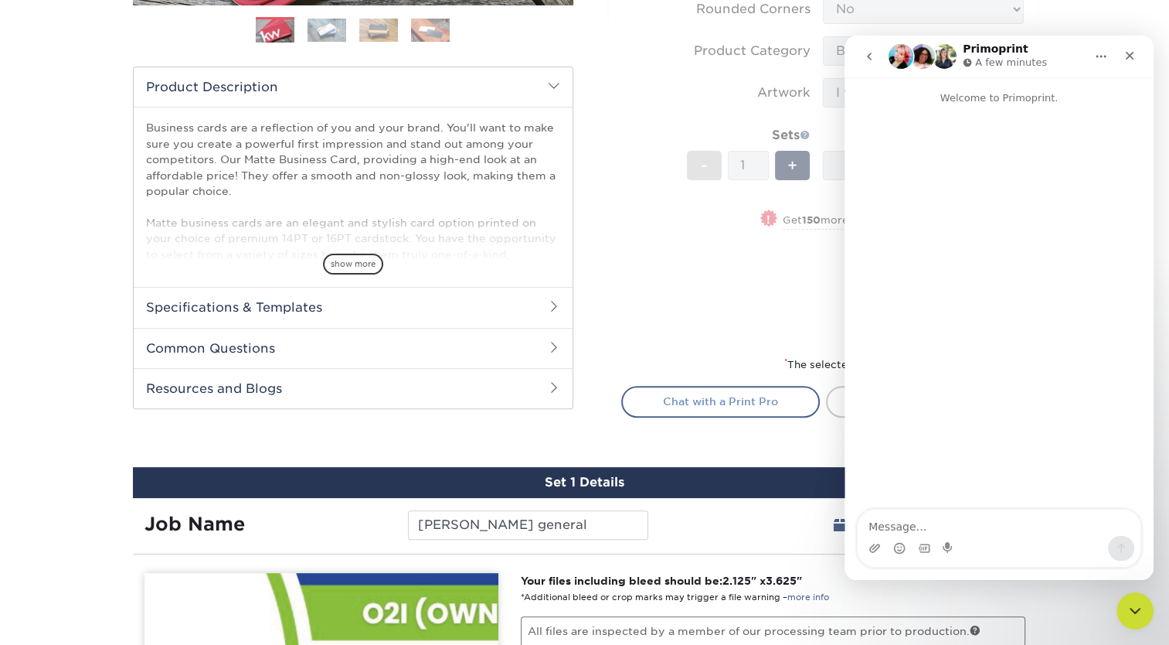
scroll to position [0, 0]
type textarea "how do i format my image files to be able to upload them with 250 dpi and the o…"
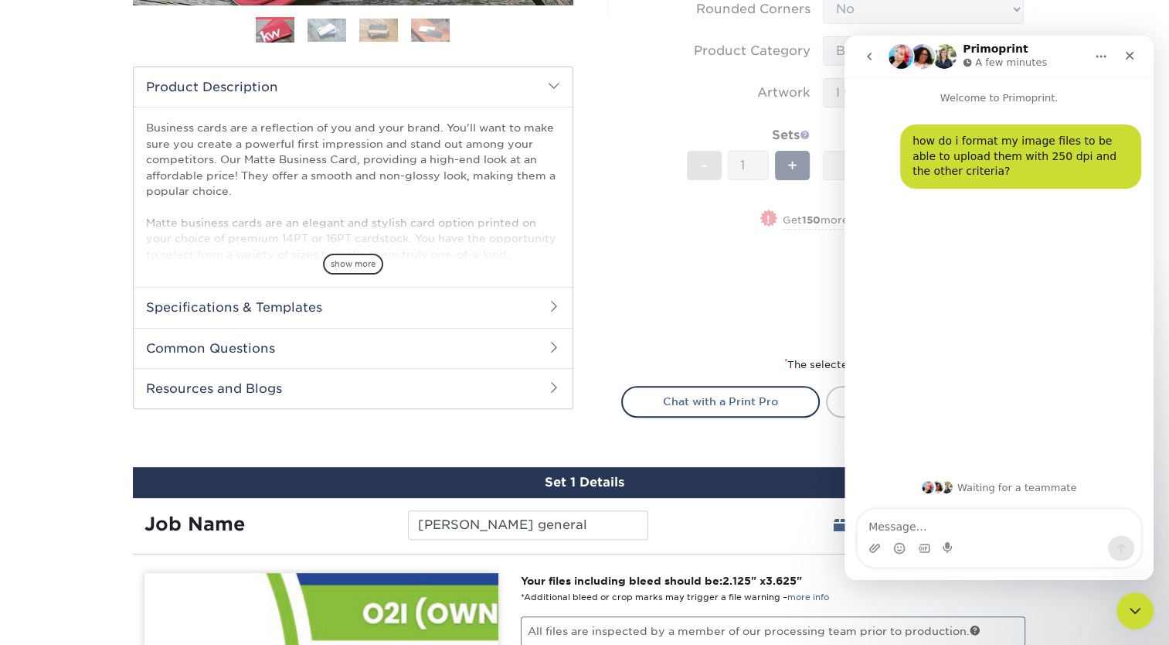
click at [870, 56] on icon "go back" at bounding box center [869, 56] width 12 height 12
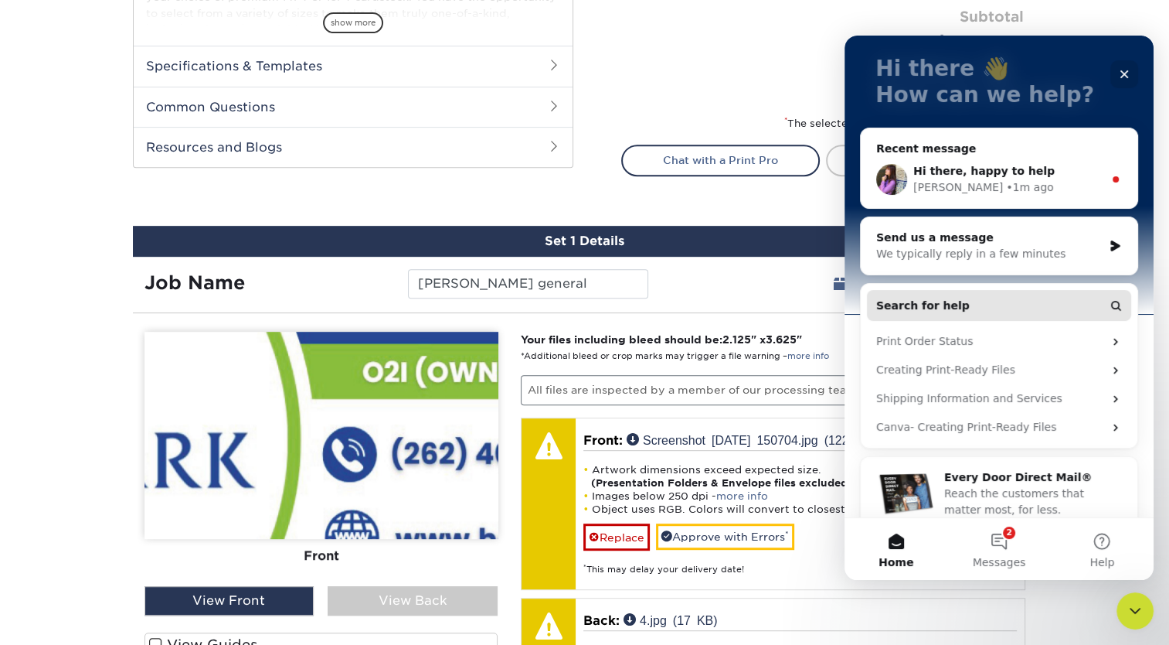
scroll to position [108, 0]
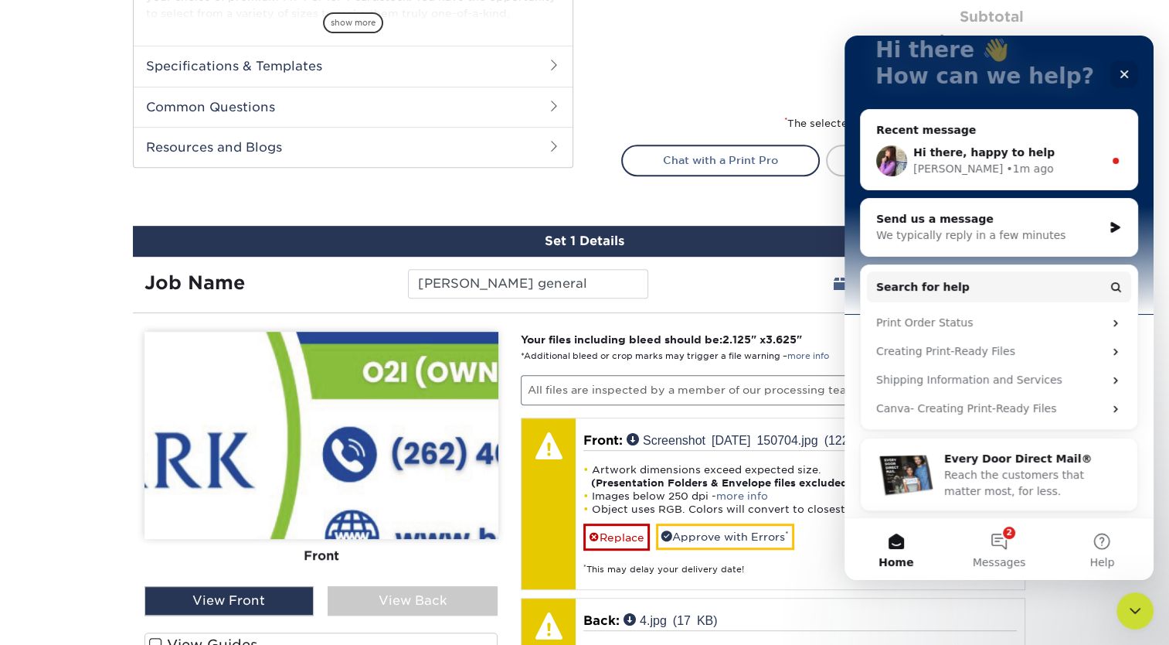
click at [972, 179] on div "Hi there, happy to help [PERSON_NAME] • 1m ago" at bounding box center [999, 160] width 277 height 57
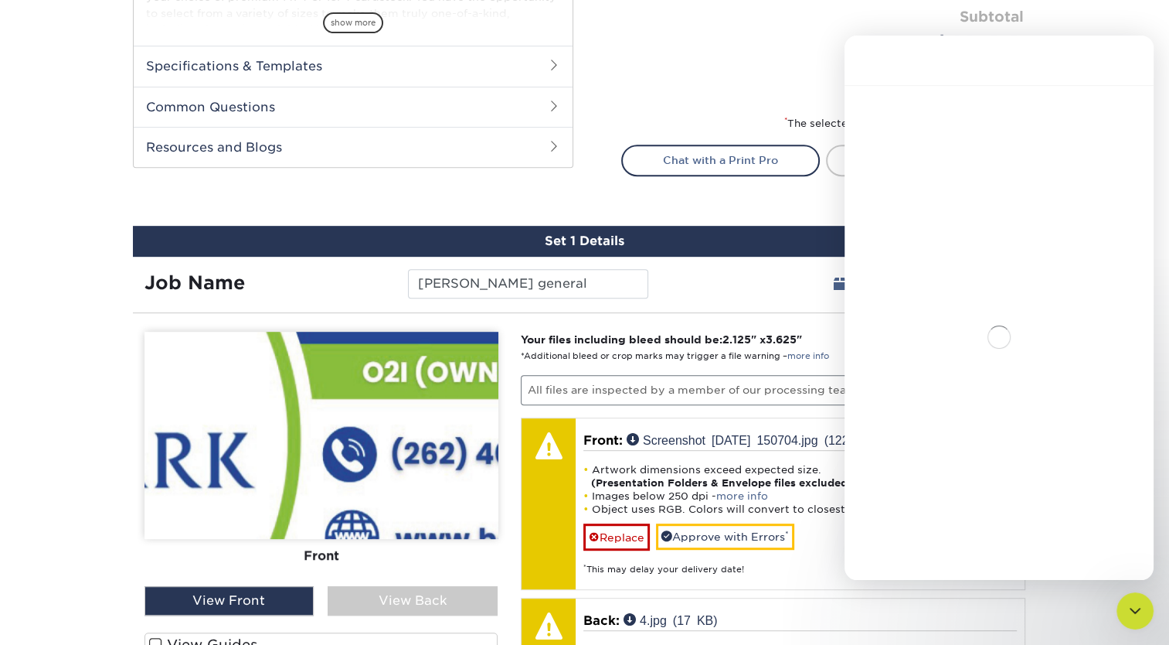
scroll to position [0, 0]
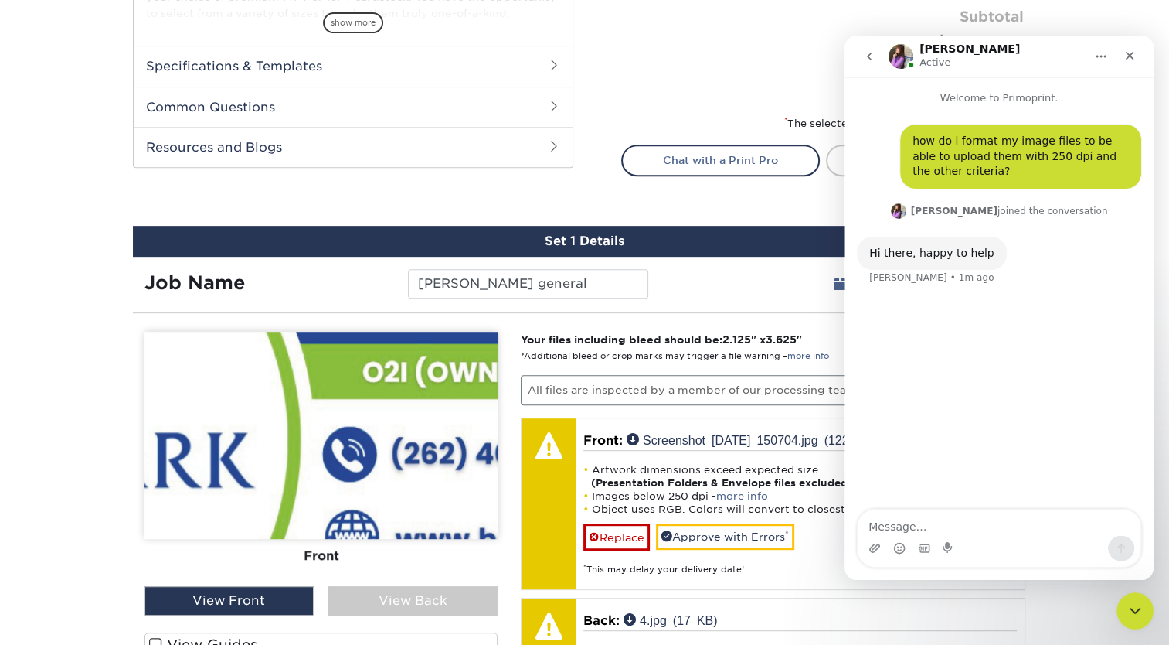
click at [893, 520] on textarea "Message…" at bounding box center [999, 522] width 283 height 26
click at [869, 552] on icon "Upload attachment" at bounding box center [875, 548] width 12 height 12
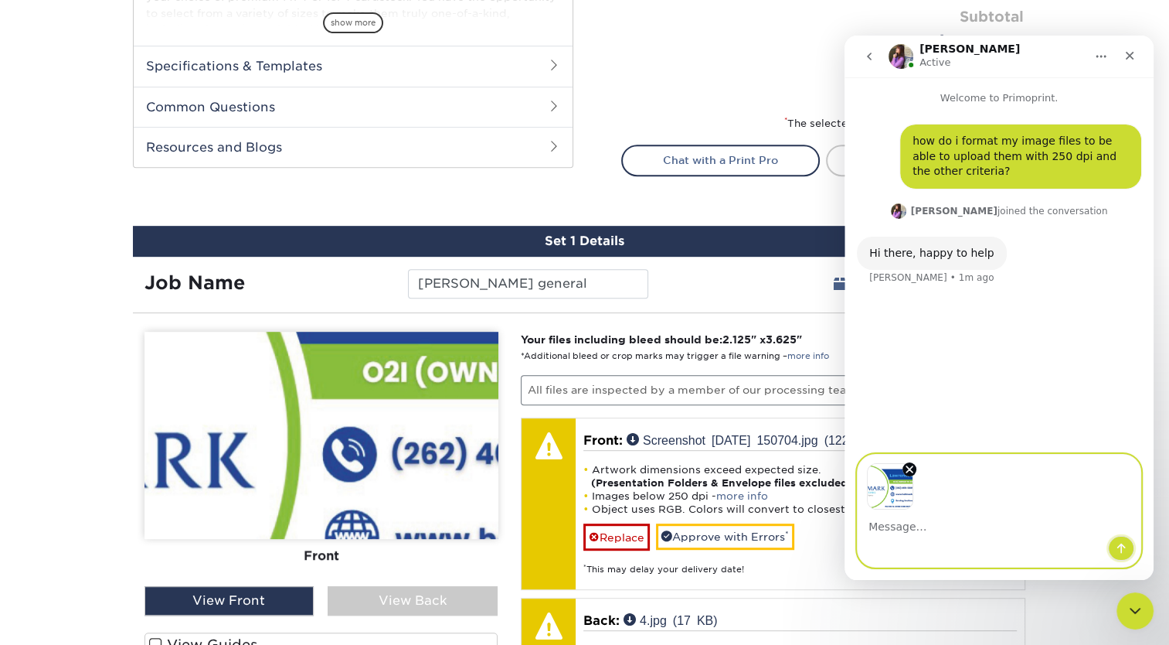
click at [1120, 543] on icon "Send a message…" at bounding box center [1121, 548] width 12 height 12
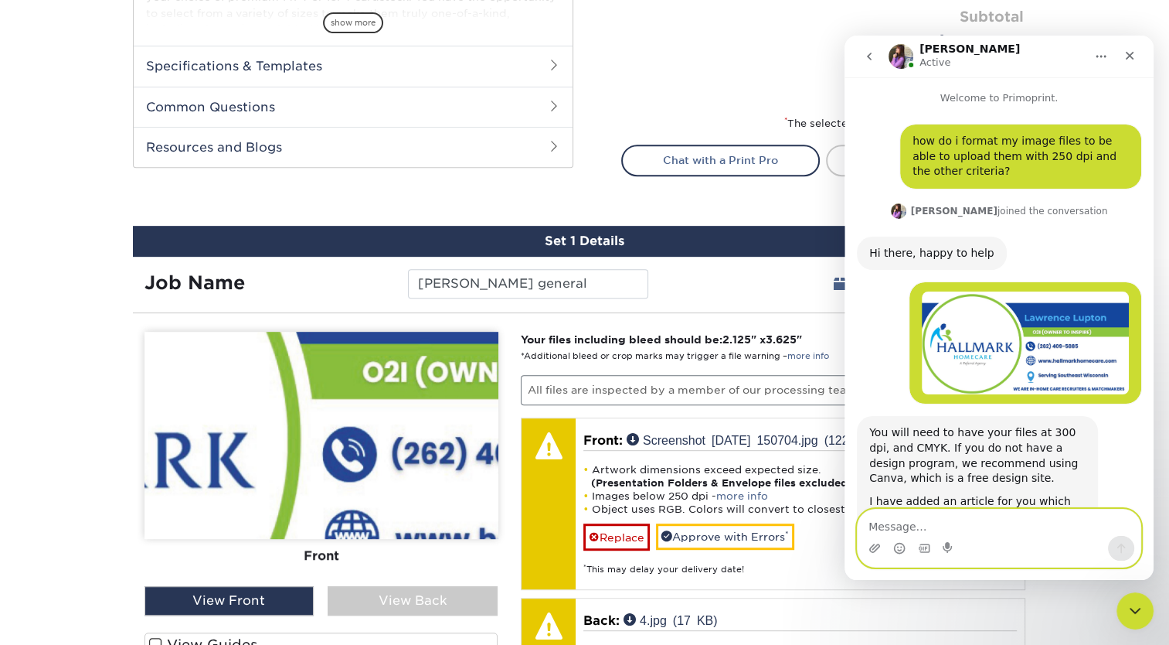
scroll to position [138, 0]
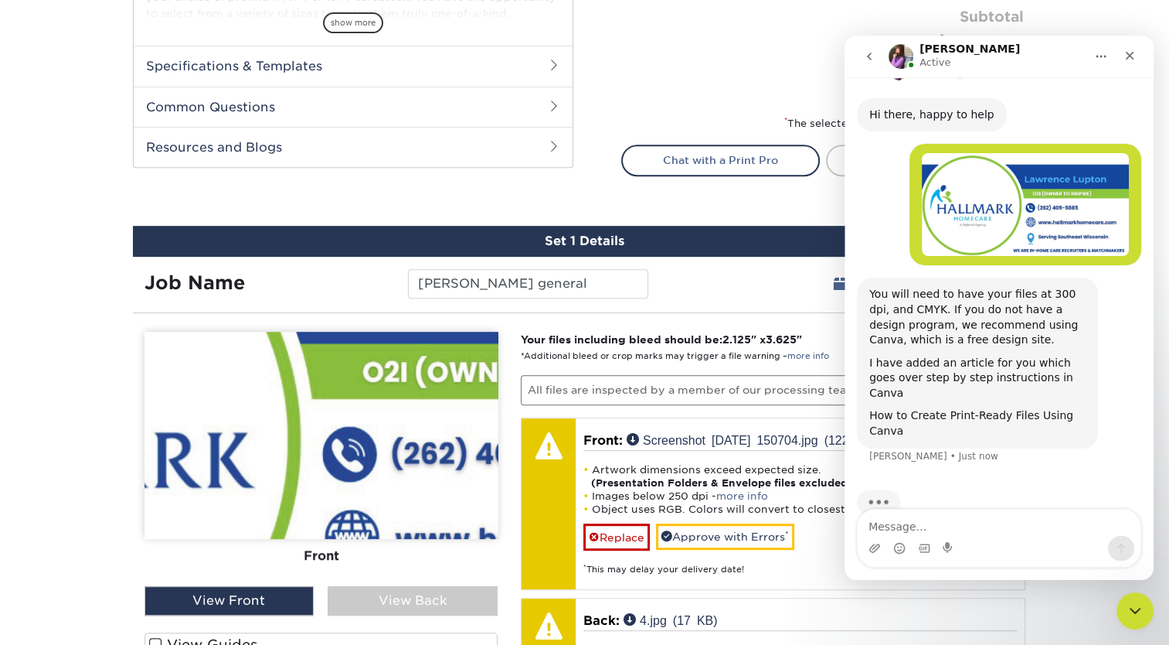
click at [977, 409] on link "How to Create Print-Ready Files Using Canva" at bounding box center [971, 423] width 204 height 28
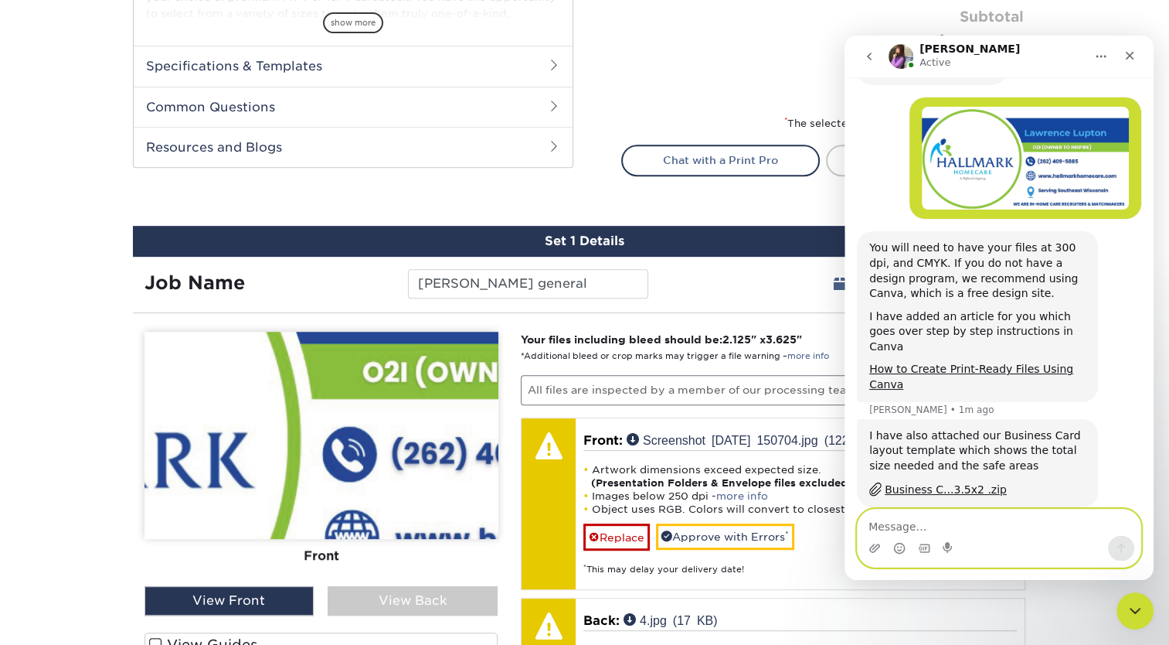
click at [902, 533] on textarea "Message…" at bounding box center [999, 522] width 283 height 26
type textarea "let me try thanks!"
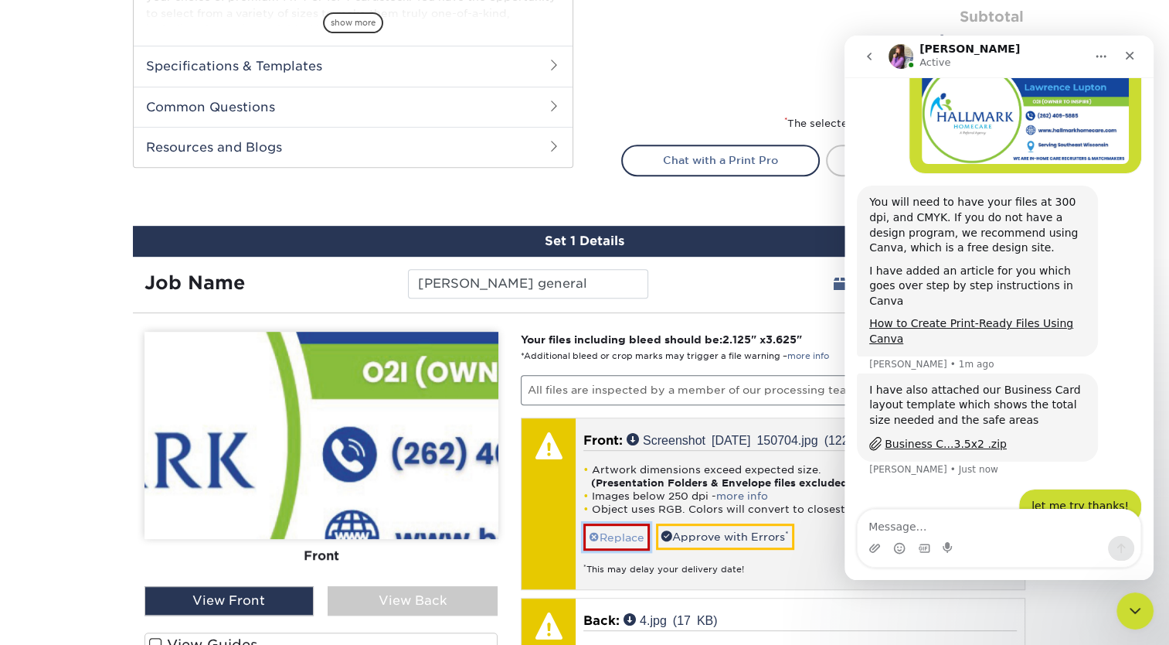
click at [633, 529] on link "Replace" at bounding box center [616, 536] width 66 height 27
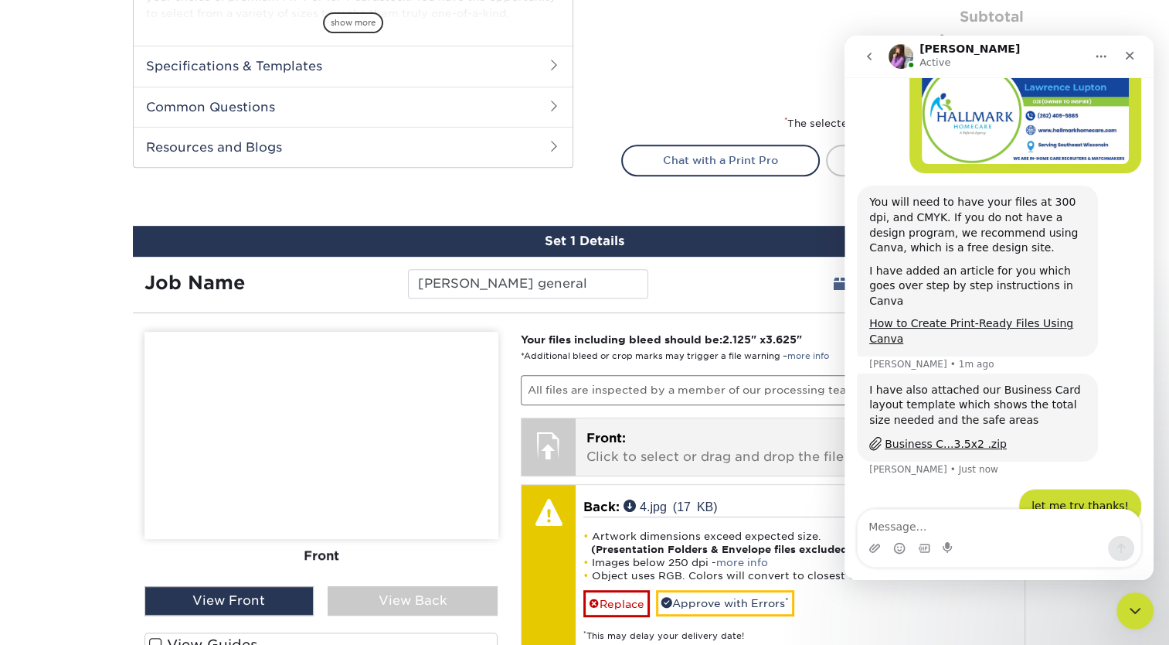
click at [657, 462] on p "Front: Click to select or drag and drop the file here." at bounding box center [800, 447] width 427 height 37
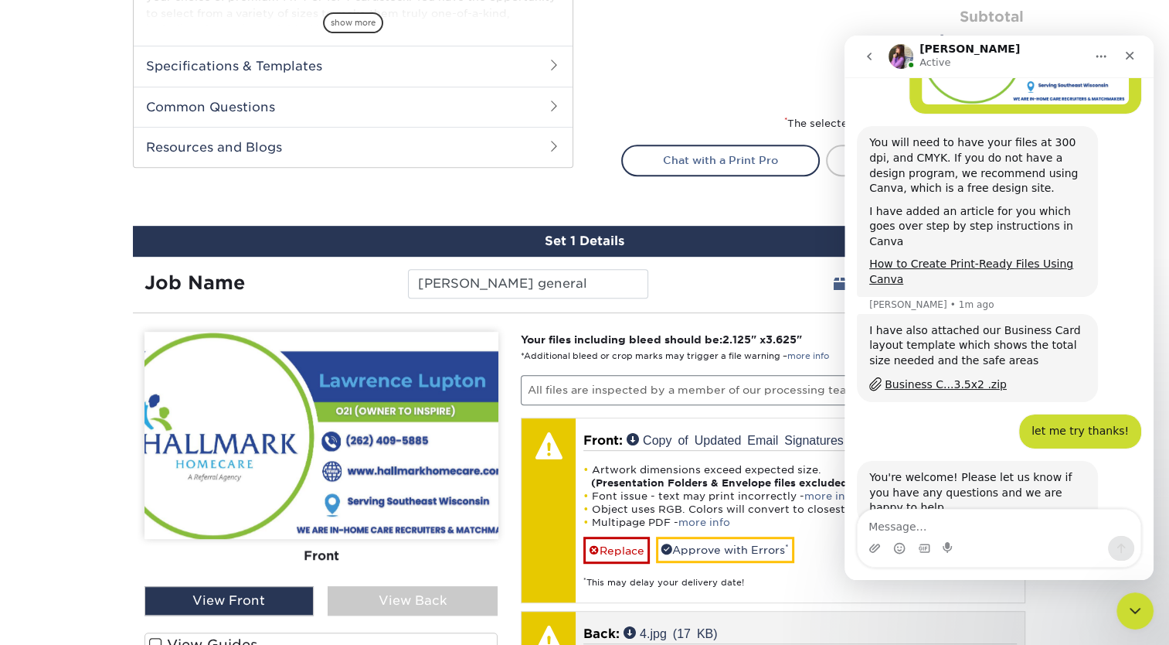
scroll to position [291, 0]
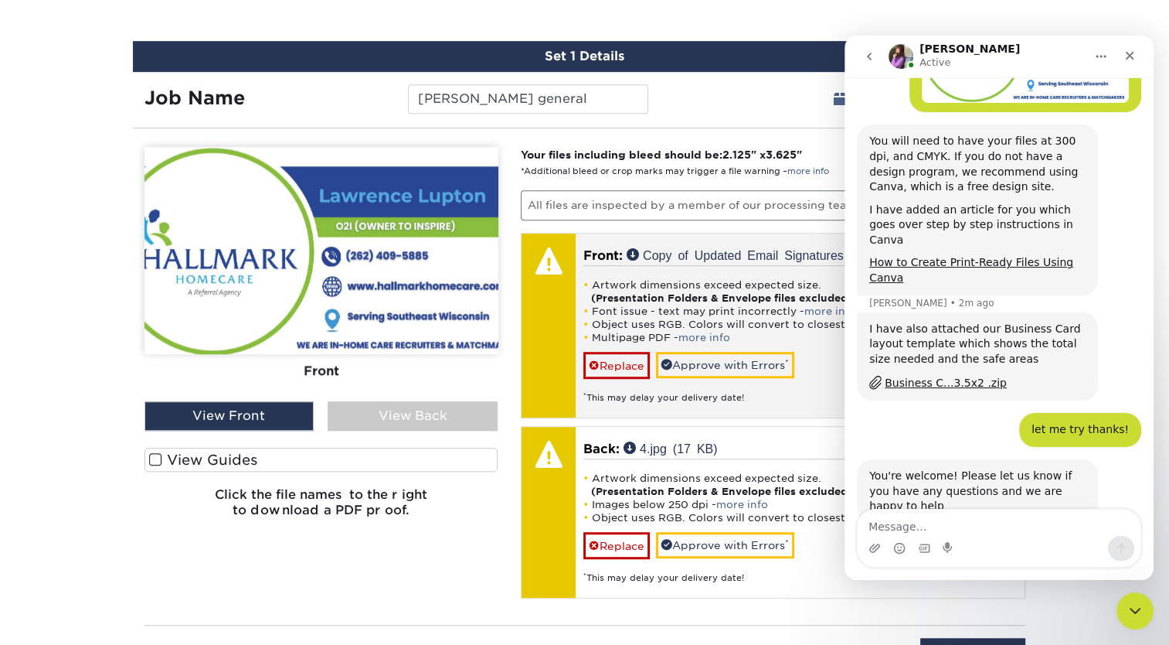
scroll to position [880, 0]
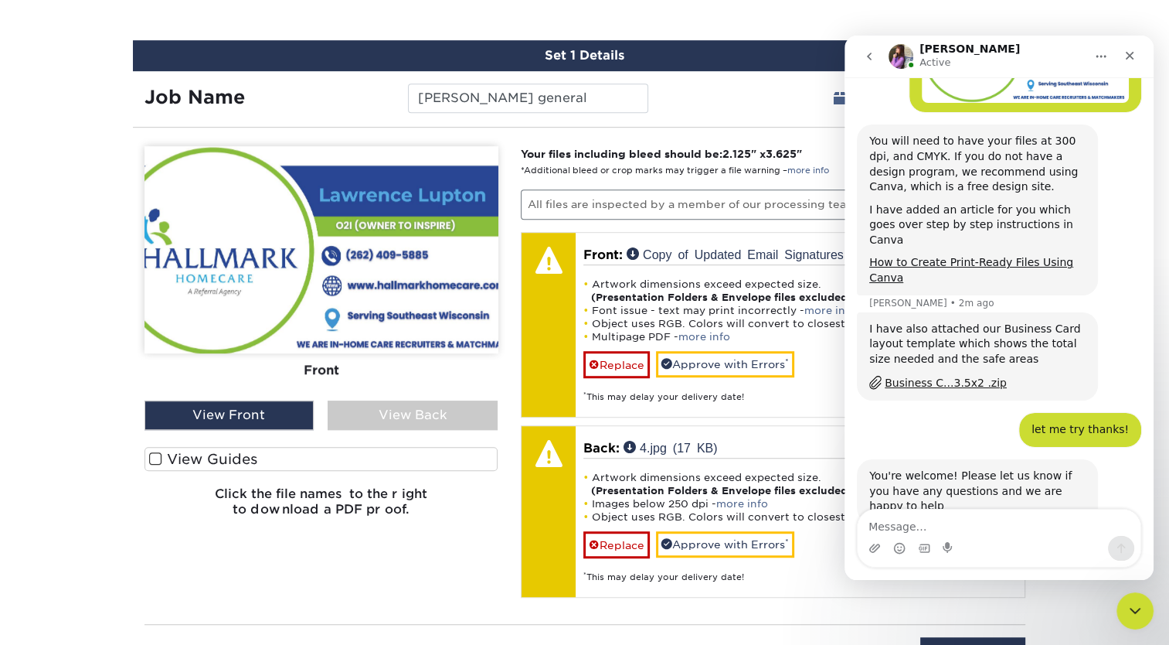
click at [913, 375] on div "Business C...3.5x2 .zip" at bounding box center [946, 383] width 122 height 16
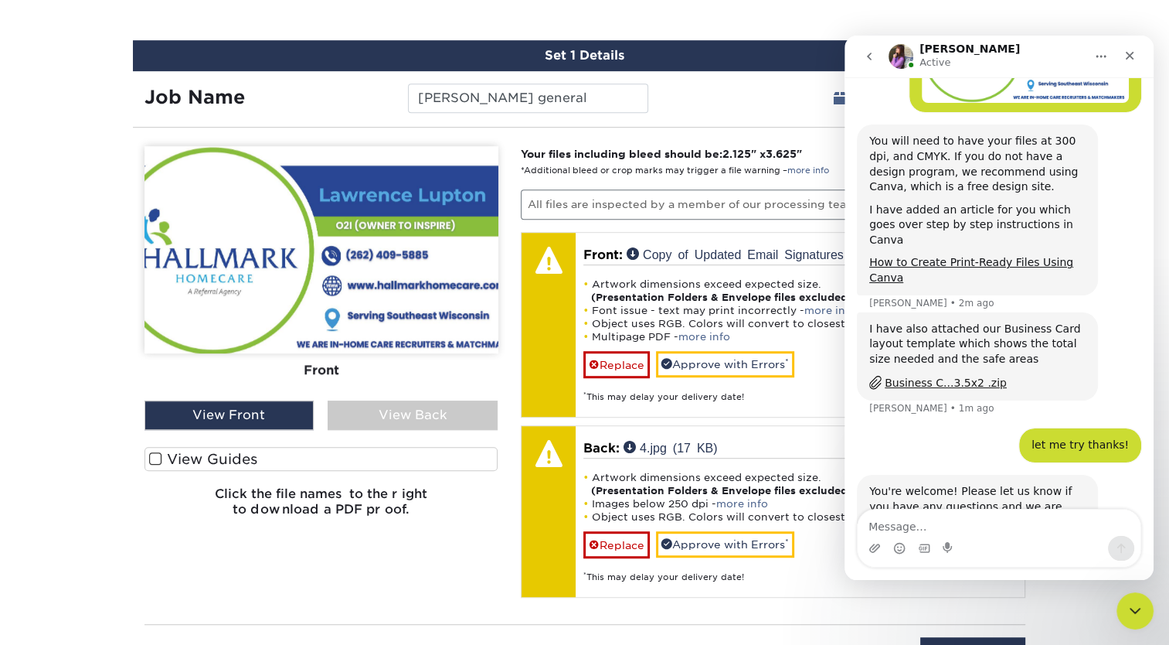
scroll to position [307, 0]
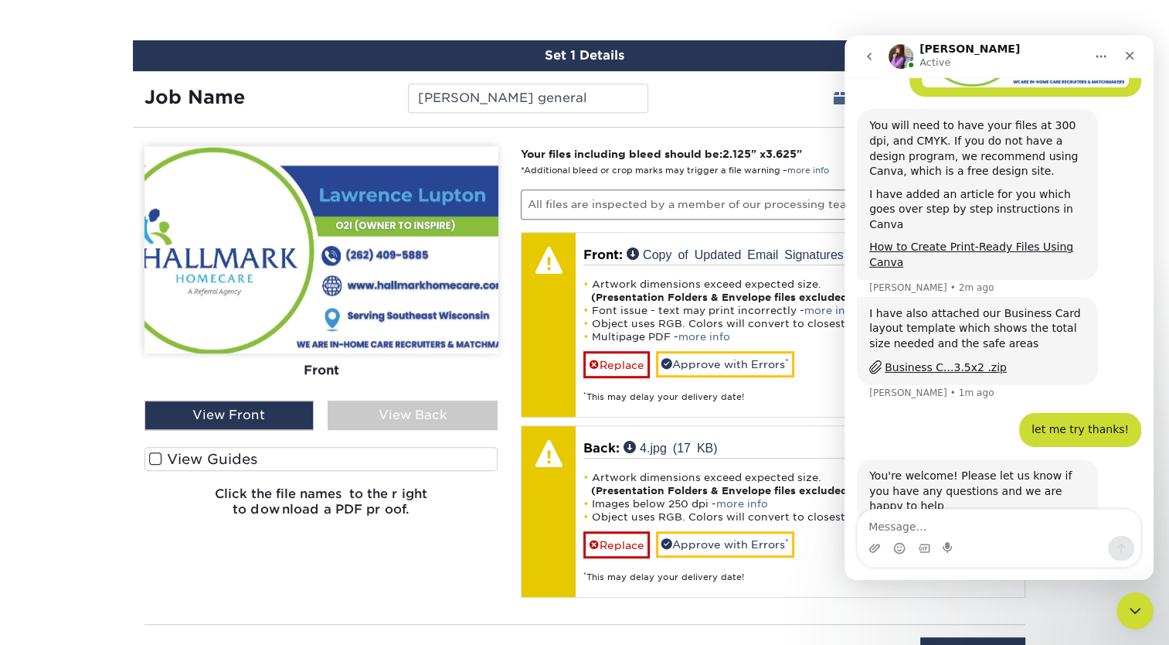
click at [1039, 324] on div "I have also attached our Business Card layout template which shows the total si…" at bounding box center [977, 341] width 216 height 70
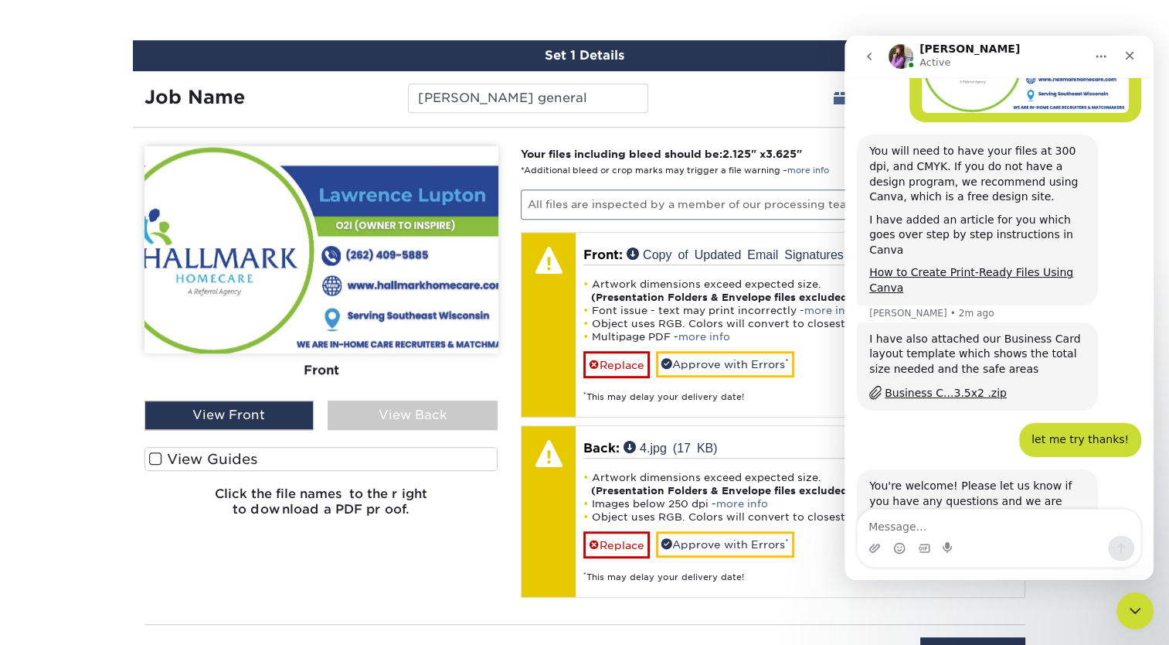
scroll to position [291, 0]
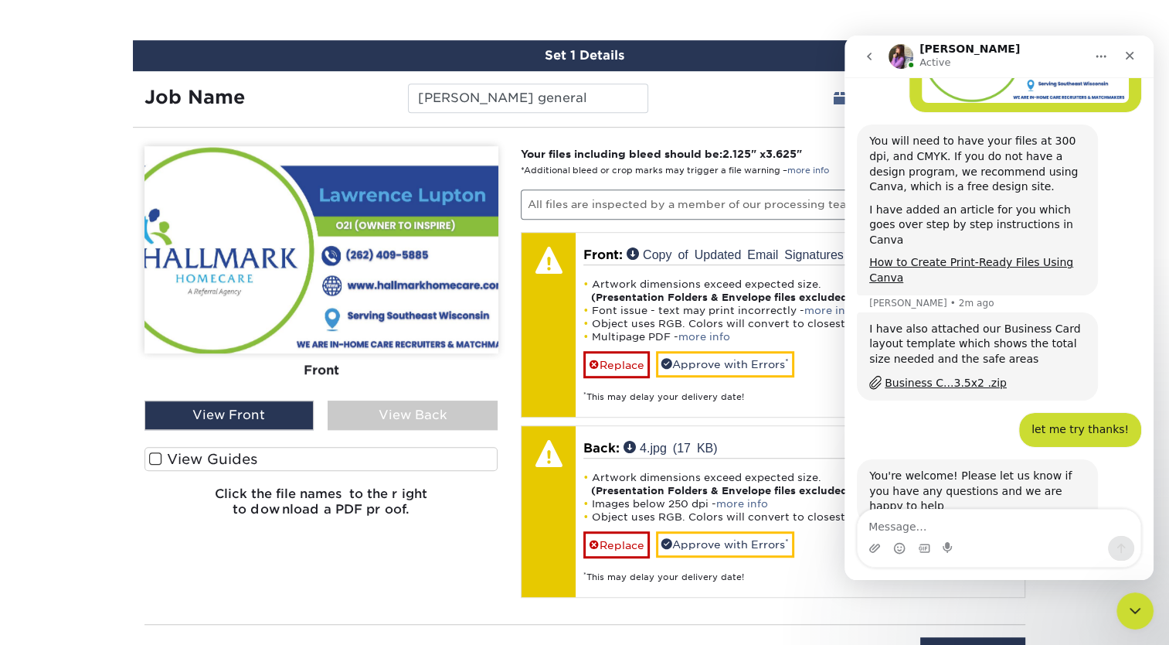
click at [1039, 324] on div "I have also attached our Business Card layout template which shows the total si…" at bounding box center [977, 345] width 216 height 46
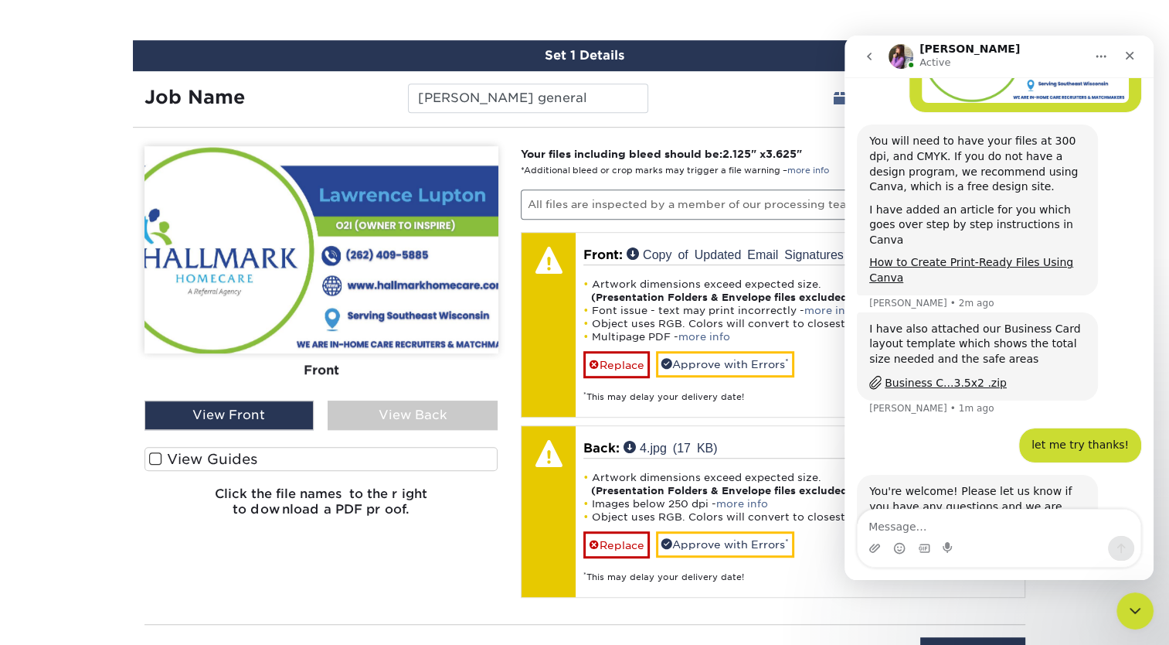
scroll to position [307, 0]
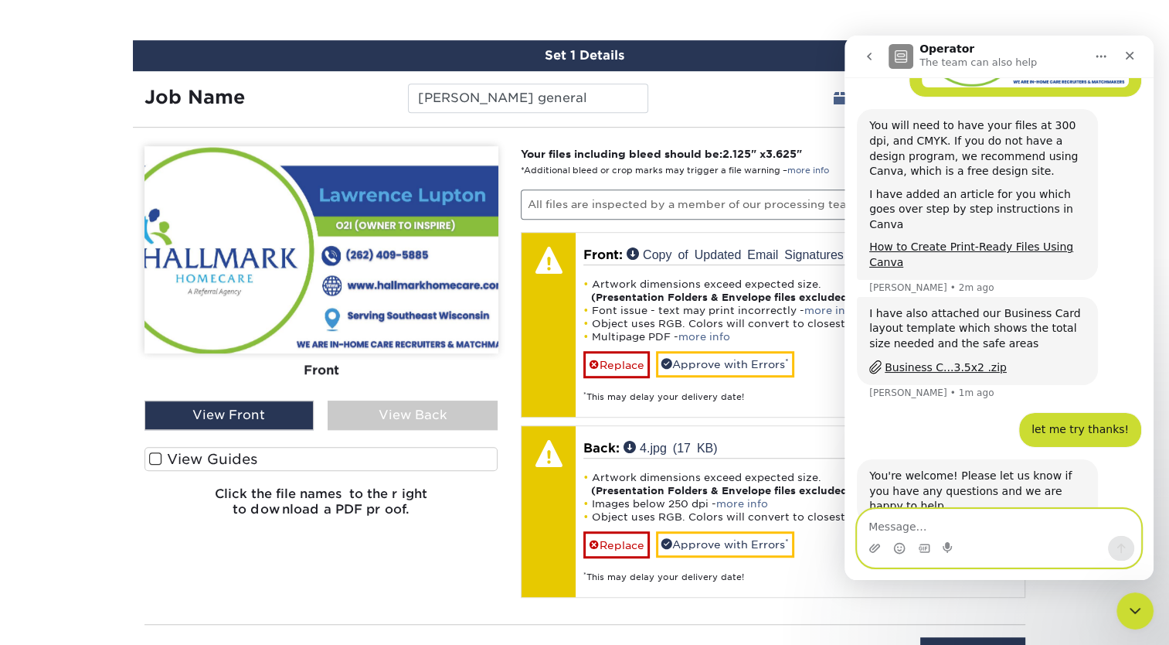
click at [925, 526] on textarea "Message…" at bounding box center [999, 522] width 283 height 26
type textarea "thanks so much"
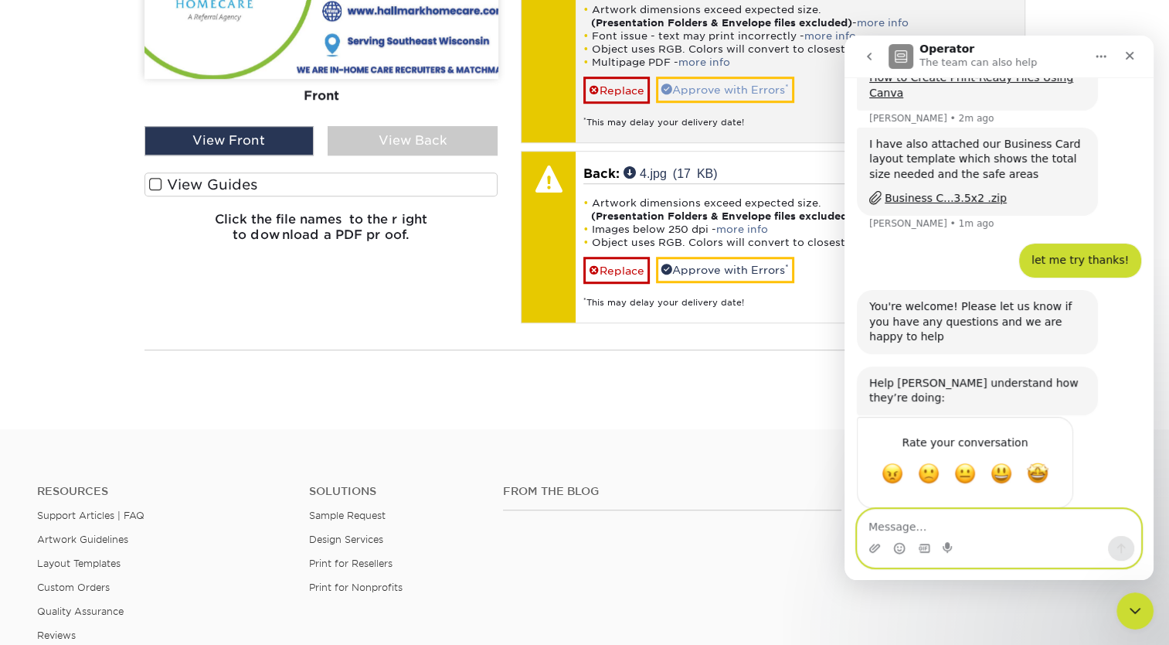
scroll to position [1128, 0]
